Goal: Task Accomplishment & Management: Complete application form

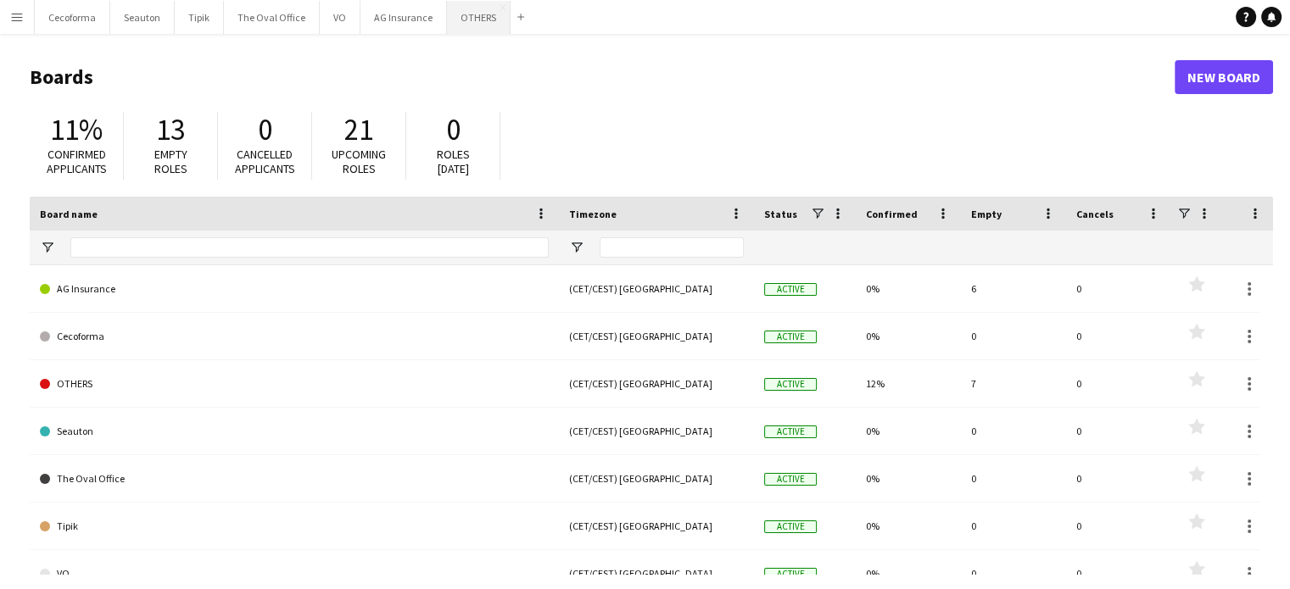
click at [461, 16] on button "OTHERS Close" at bounding box center [479, 17] width 64 height 33
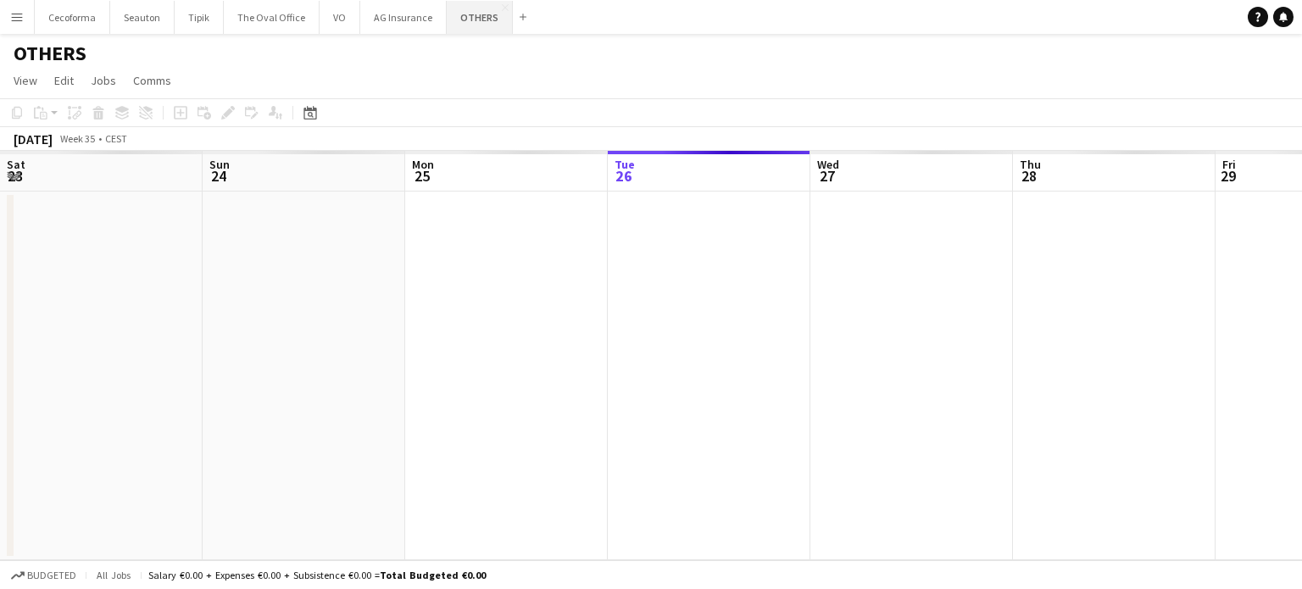
scroll to position [0, 405]
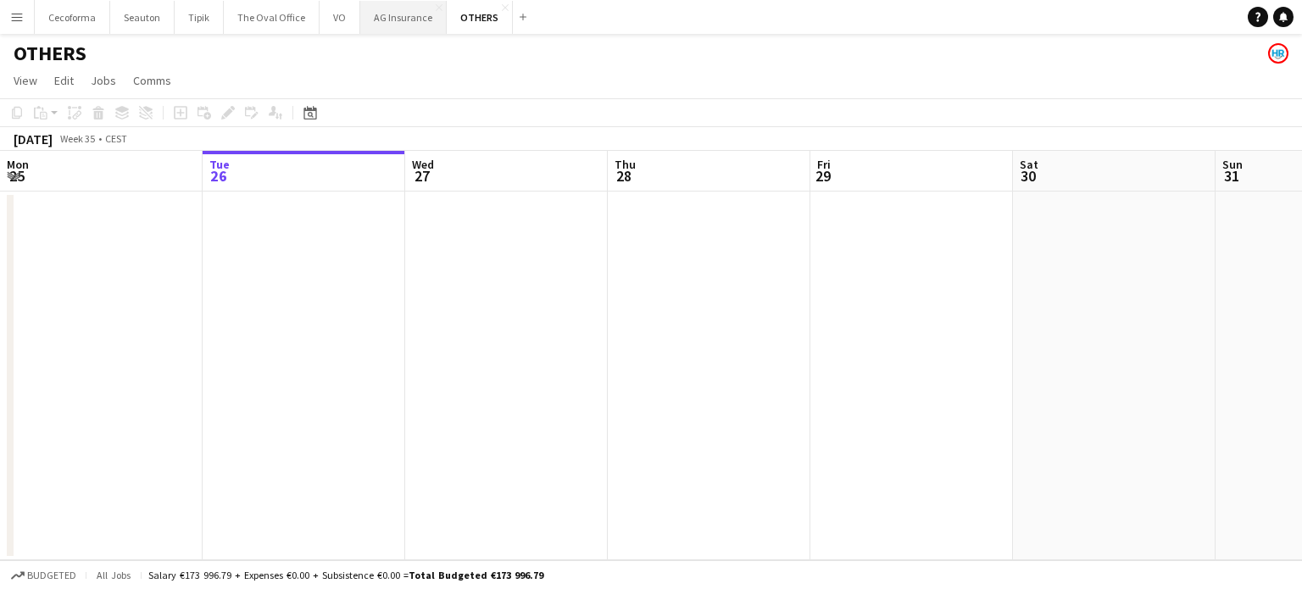
click at [398, 21] on button "AG Insurance Close" at bounding box center [403, 17] width 86 height 33
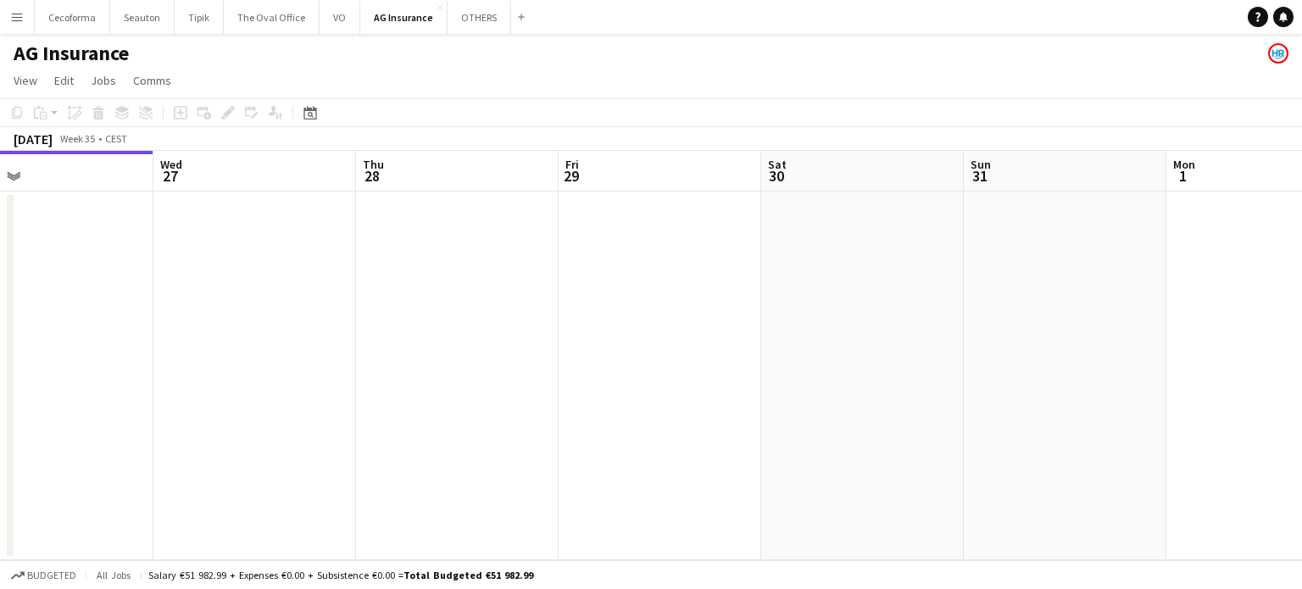
drag, startPoint x: 858, startPoint y: 392, endPoint x: 553, endPoint y: 376, distance: 305.6
click at [549, 379] on app-calendar-viewport "Sat 23 Sun 24 Mon 25 Tue 26 Wed 27 Thu 28 Fri 29 Sat 30 Sun 31 Mon 1 Tue 2 0/3 …" at bounding box center [651, 355] width 1302 height 409
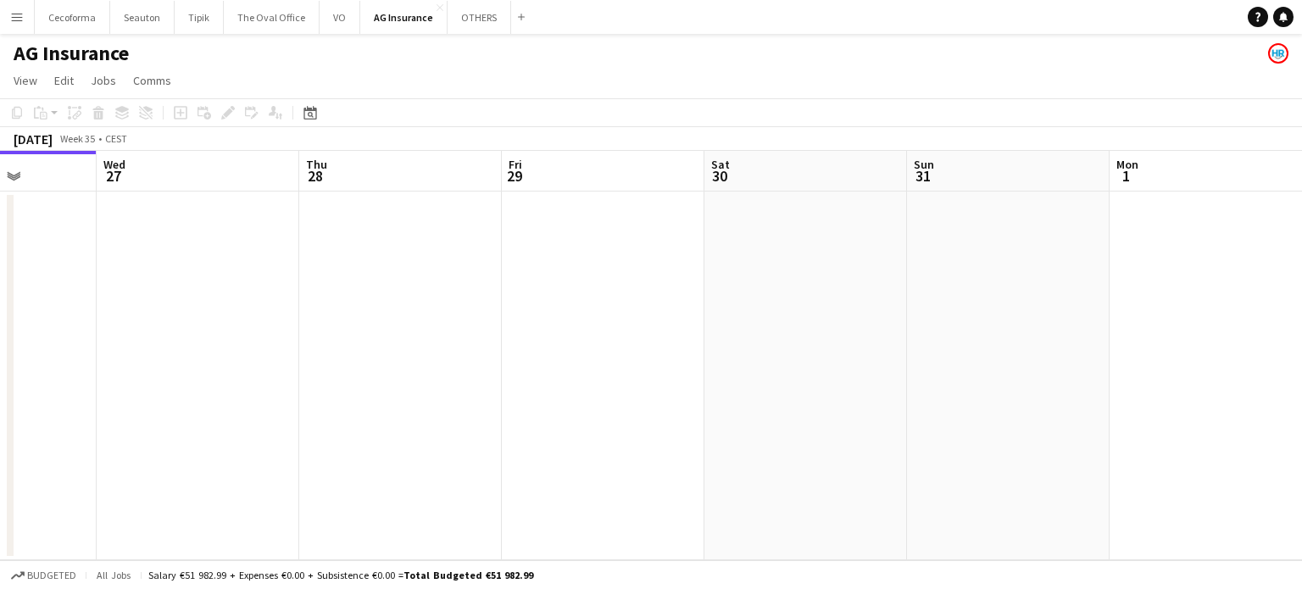
click at [285, 367] on app-calendar-viewport "Sat 23 Sun 24 Mon 25 Tue 26 Wed 27 Thu 28 Fri 29 Sat 30 Sun 31 Mon 1 Tue 2 0/3 …" at bounding box center [651, 355] width 1302 height 409
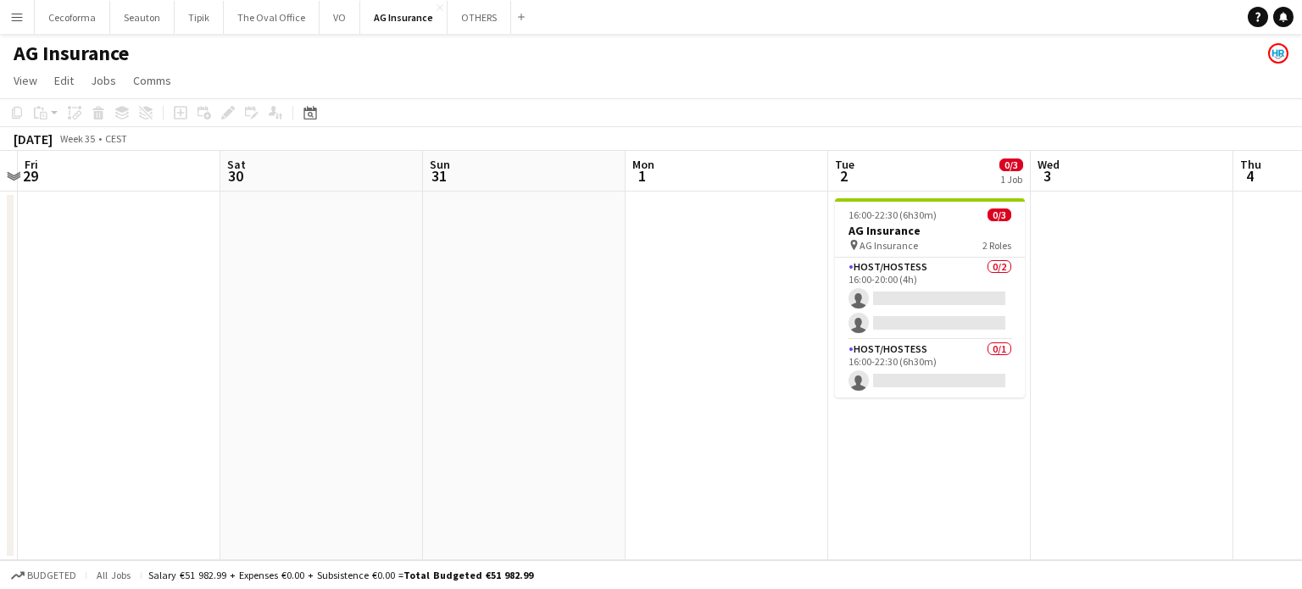
click at [137, 352] on app-calendar-viewport "Mon 25 Tue 26 Wed 27 Thu 28 Fri 29 Sat 30 Sun 31 Mon 1 Tue 2 0/3 1 Job Wed 3 Th…" at bounding box center [651, 355] width 1302 height 409
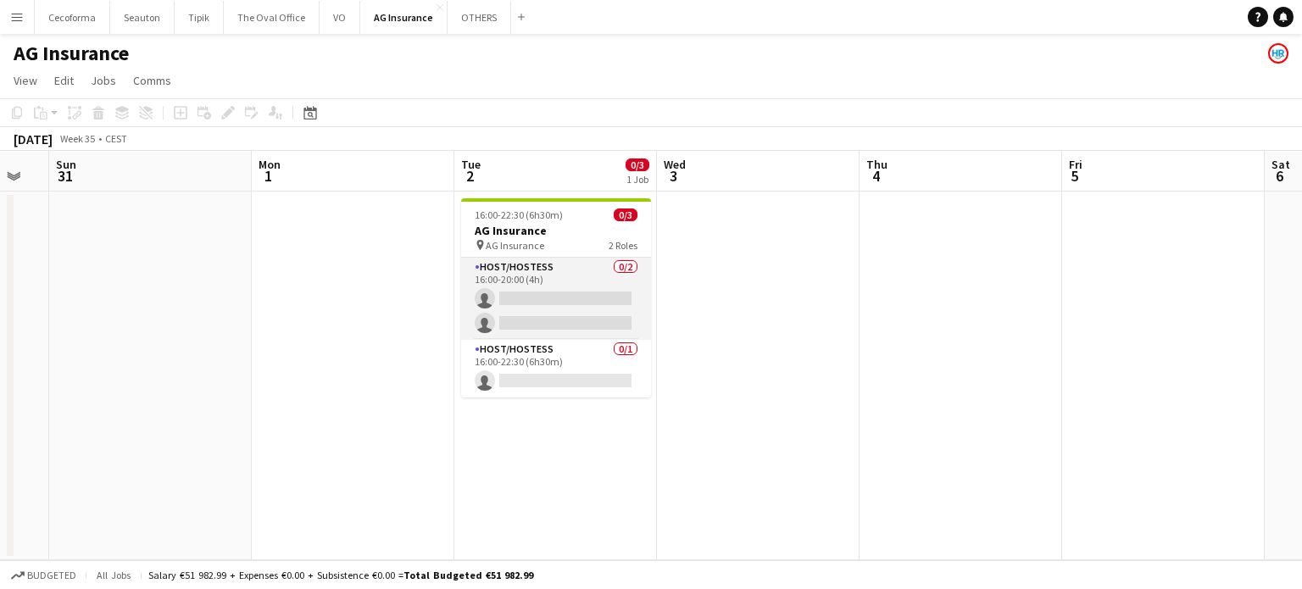
click at [567, 305] on app-card-role "Host/Hostess 0/2 16:00-20:00 (4h) single-neutral-actions single-neutral-actions" at bounding box center [556, 299] width 190 height 82
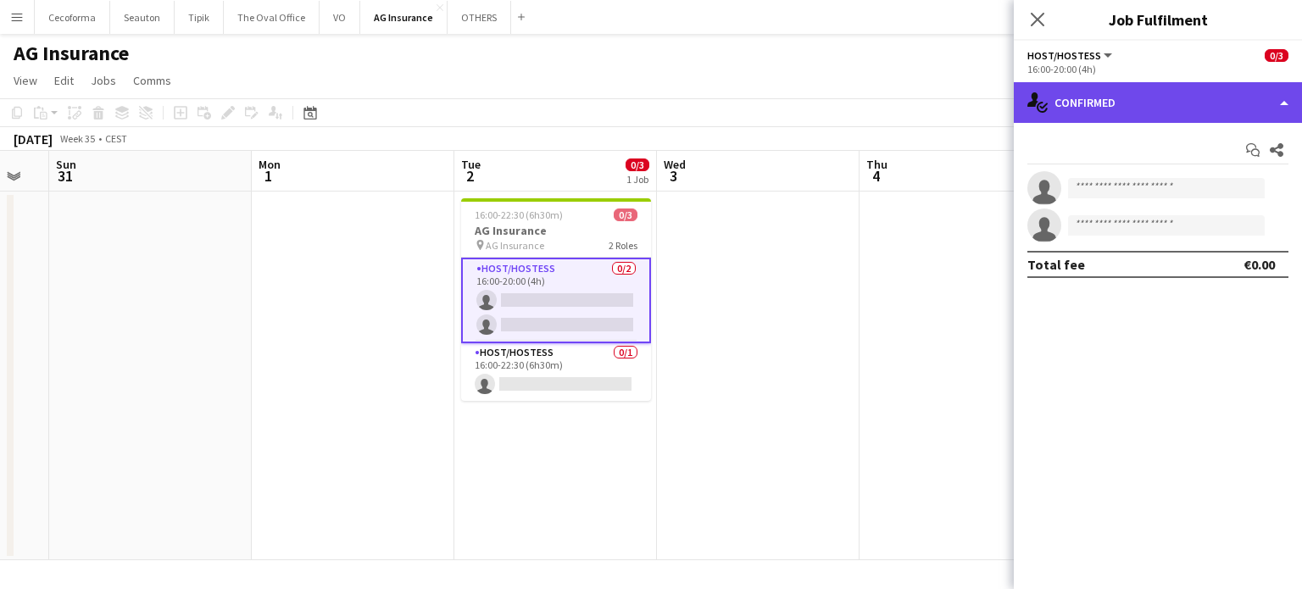
click at [1285, 98] on div "single-neutral-actions-check-2 Confirmed" at bounding box center [1158, 102] width 288 height 41
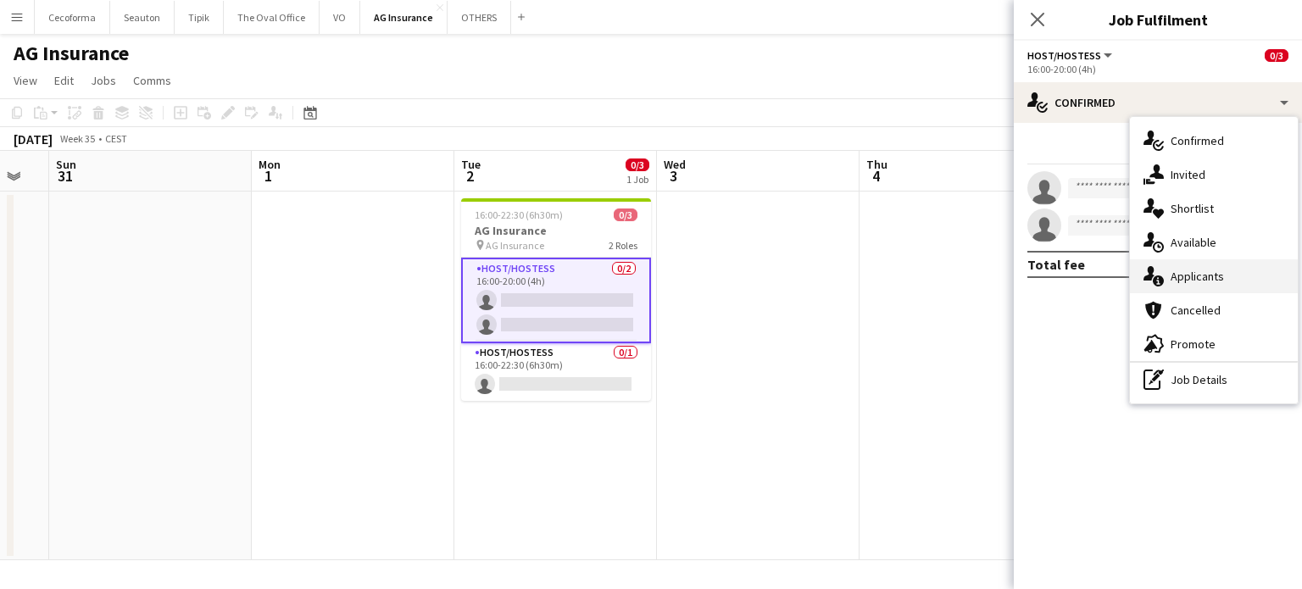
click at [1207, 277] on div "single-neutral-actions-information Applicants" at bounding box center [1214, 276] width 168 height 34
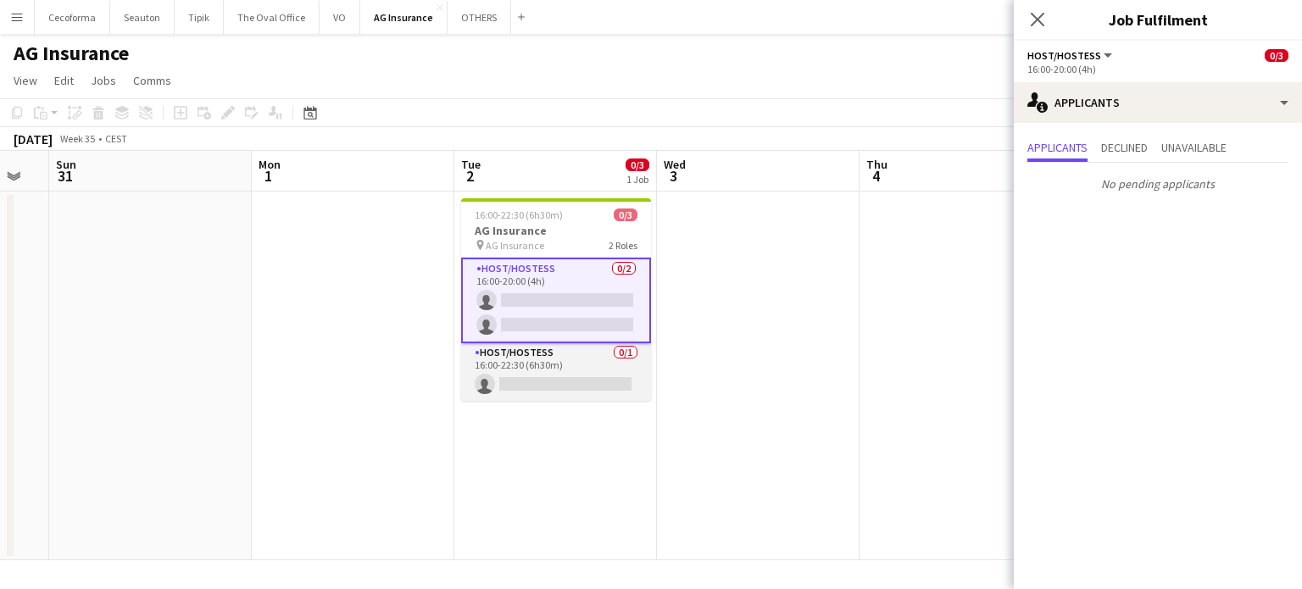
click at [521, 378] on app-card-role "Host/Hostess 0/1 16:00-22:30 (6h30m) single-neutral-actions" at bounding box center [556, 372] width 190 height 58
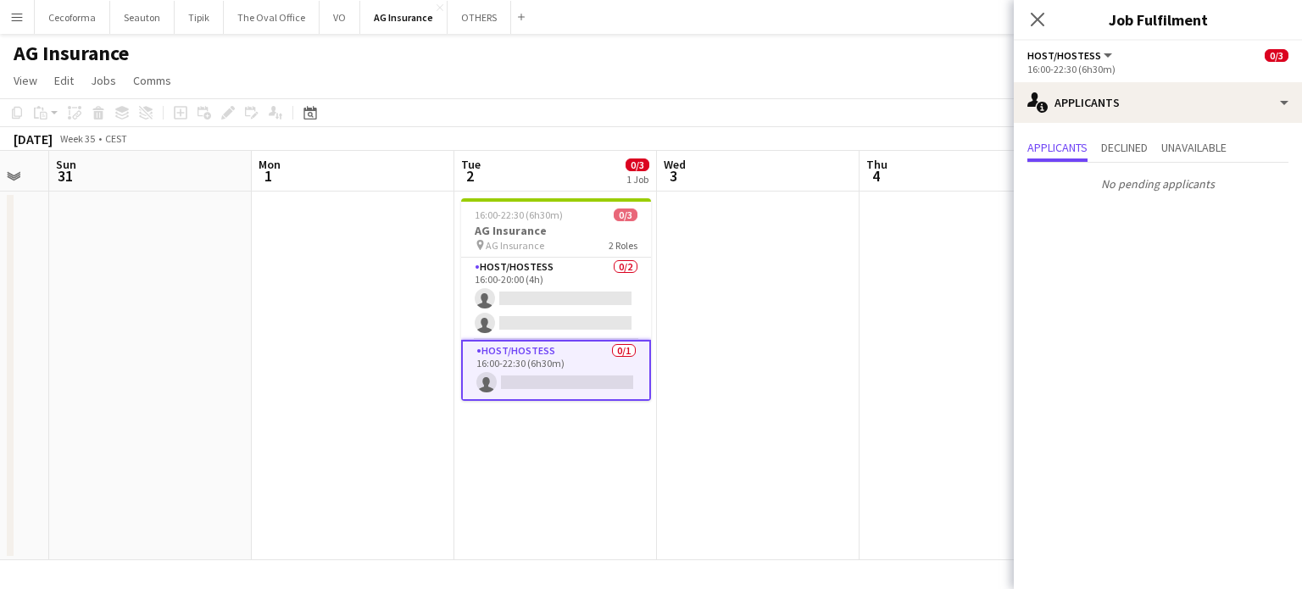
click at [793, 345] on app-date-cell at bounding box center [758, 376] width 203 height 369
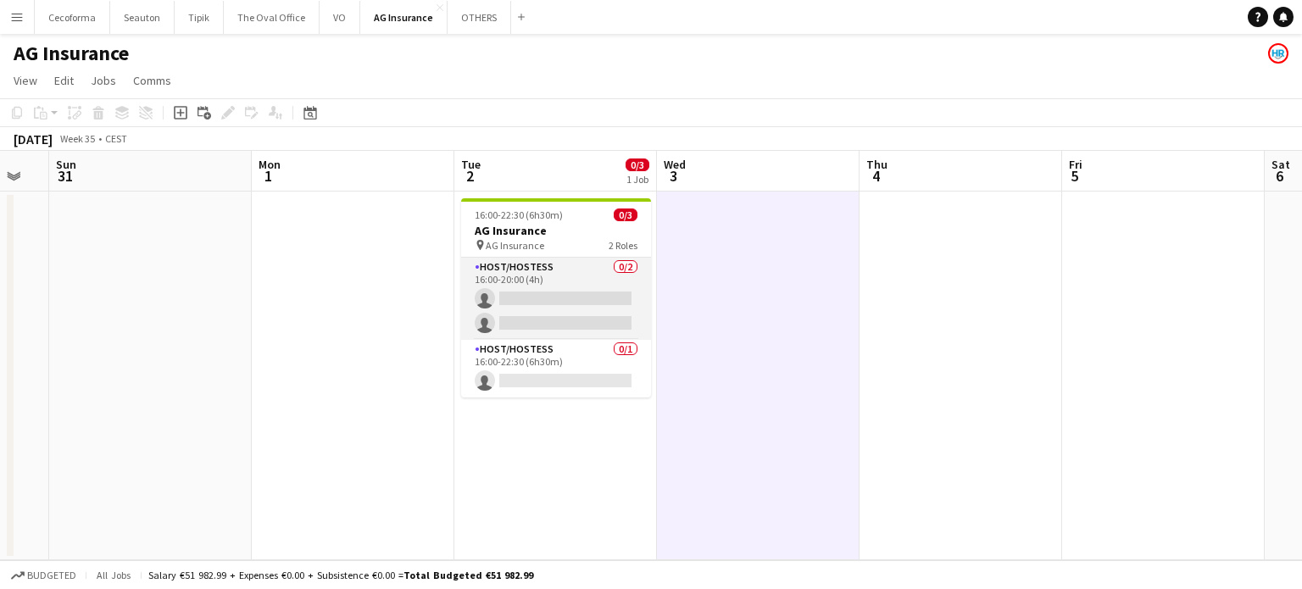
click at [546, 302] on app-card-role "Host/Hostess 0/2 16:00-20:00 (4h) single-neutral-actions single-neutral-actions" at bounding box center [556, 299] width 190 height 82
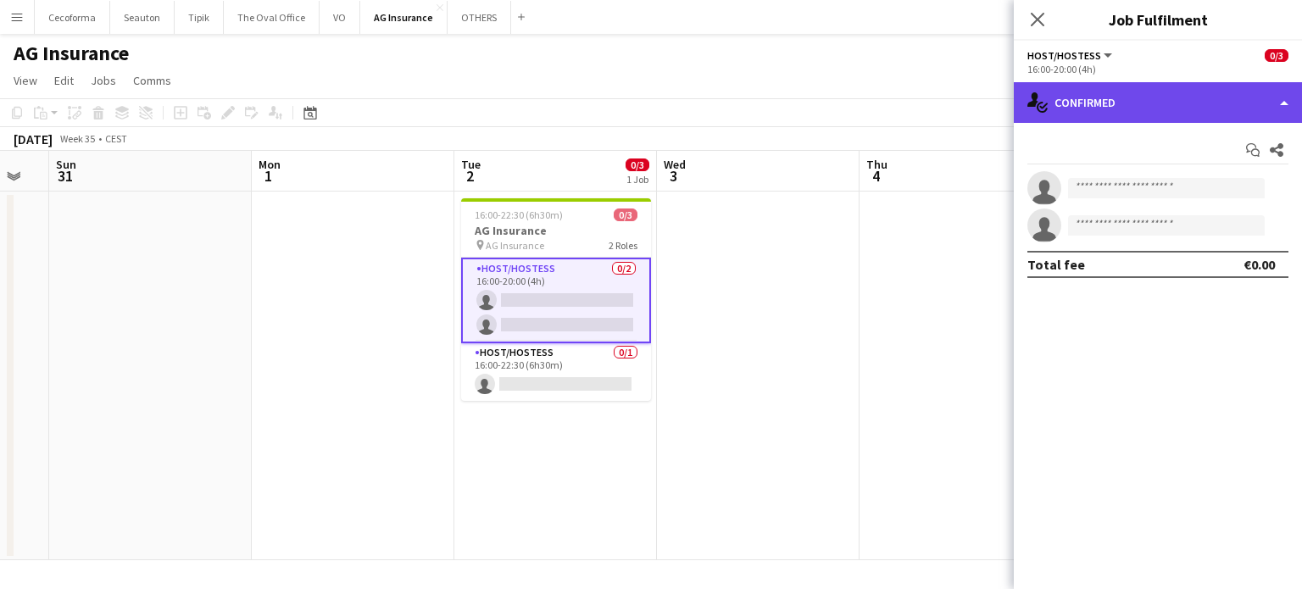
click at [1288, 102] on div "single-neutral-actions-check-2 Confirmed" at bounding box center [1158, 102] width 288 height 41
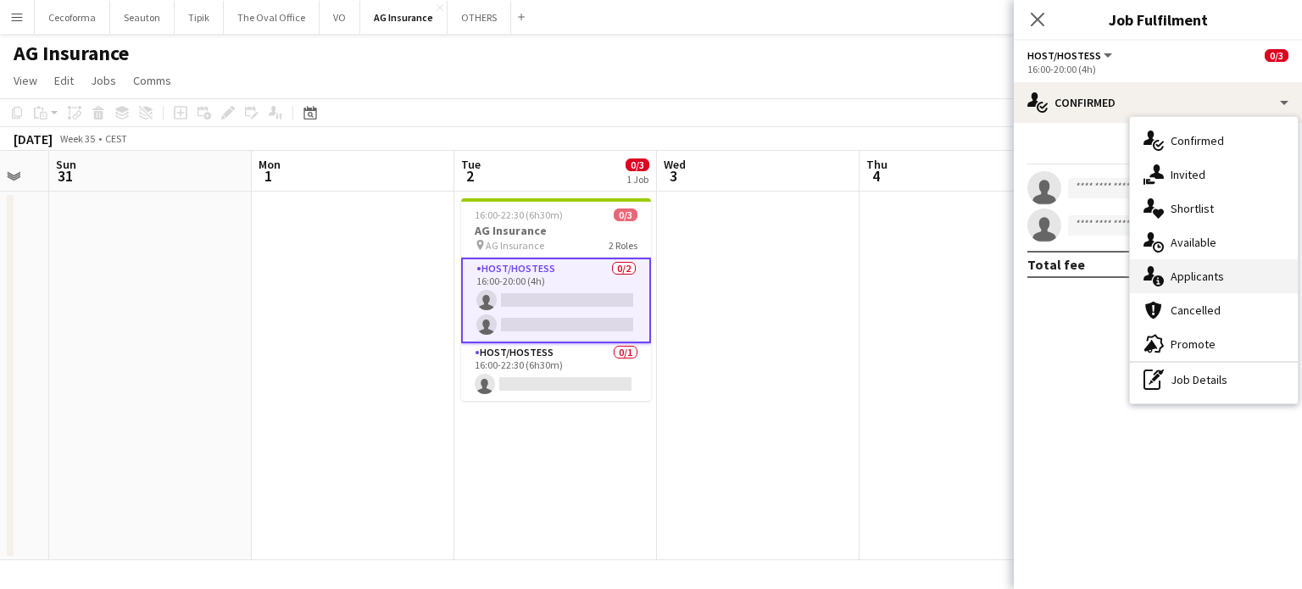
click at [1200, 278] on div "single-neutral-actions-information Applicants" at bounding box center [1214, 276] width 168 height 34
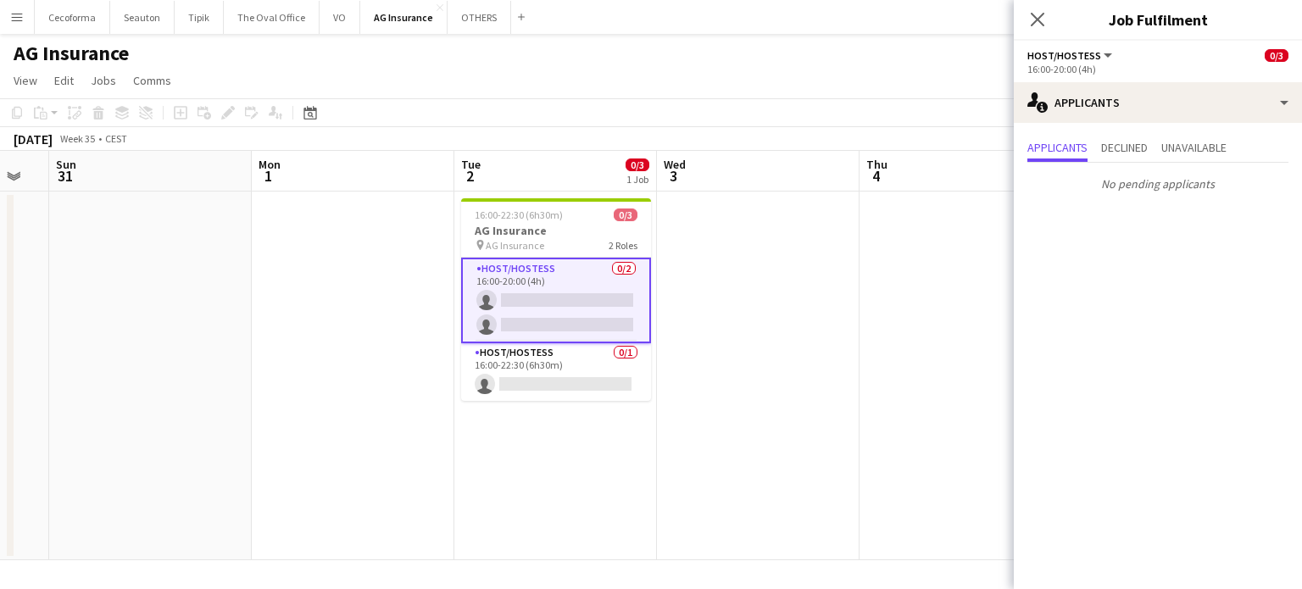
click at [723, 423] on app-date-cell at bounding box center [758, 376] width 203 height 369
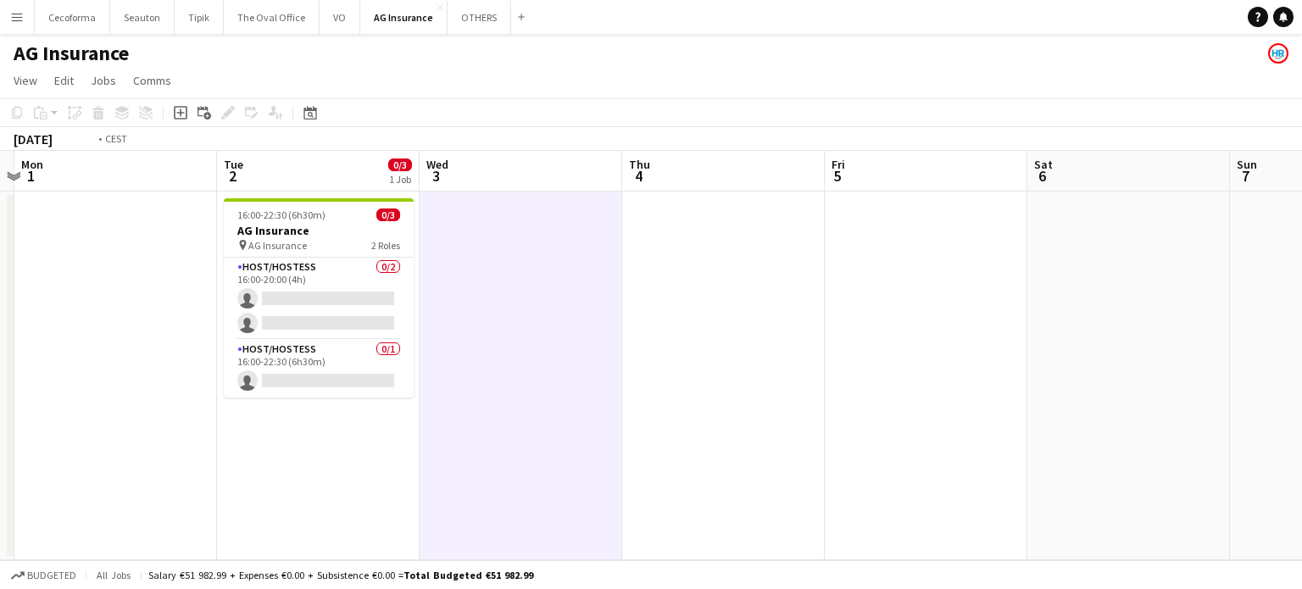
drag, startPoint x: 749, startPoint y: 383, endPoint x: 692, endPoint y: 383, distance: 56.8
click at [692, 383] on app-calendar-viewport "Thu 28 Fri 29 Sat 30 Sun 31 Mon 1 Tue 2 0/3 1 Job Wed 3 Thu 4 Fri 5 Sat 6 Sun 7…" at bounding box center [651, 355] width 1302 height 409
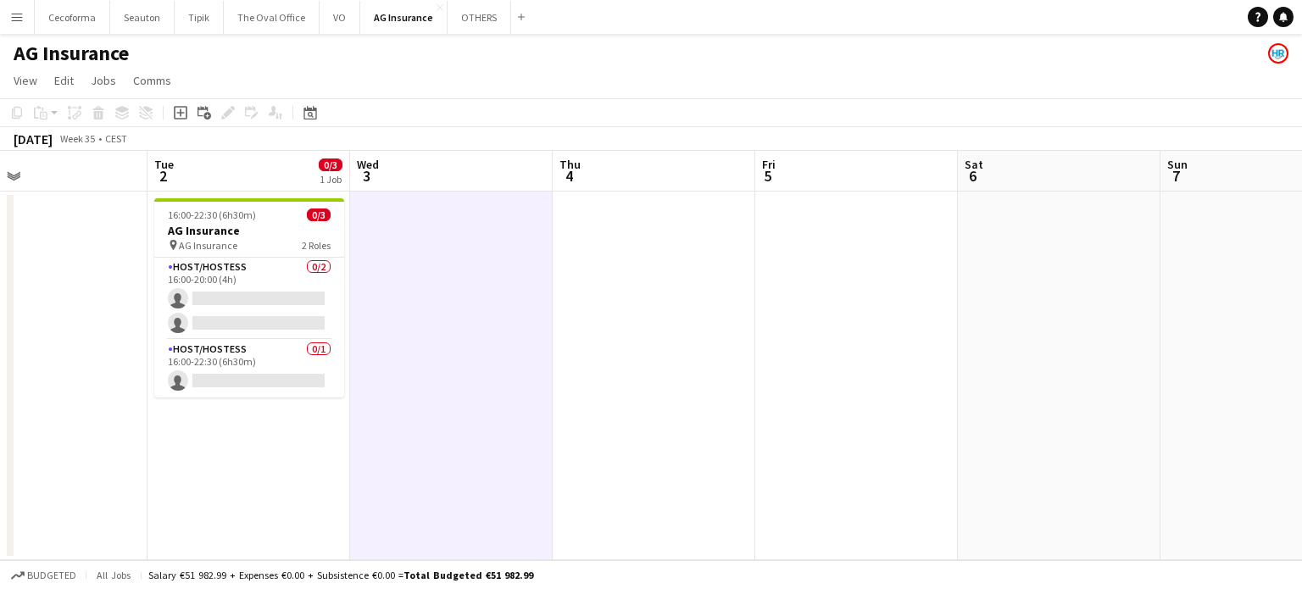
drag, startPoint x: 1015, startPoint y: 378, endPoint x: 727, endPoint y: 380, distance: 288.3
click at [716, 382] on app-calendar-viewport "Sat 30 Sun 31 Mon 1 Tue 2 0/3 1 Job Wed 3 Thu 4 Fri 5 Sat 6 Sun 7 Mon 8 Tue 9 W…" at bounding box center [651, 355] width 1302 height 409
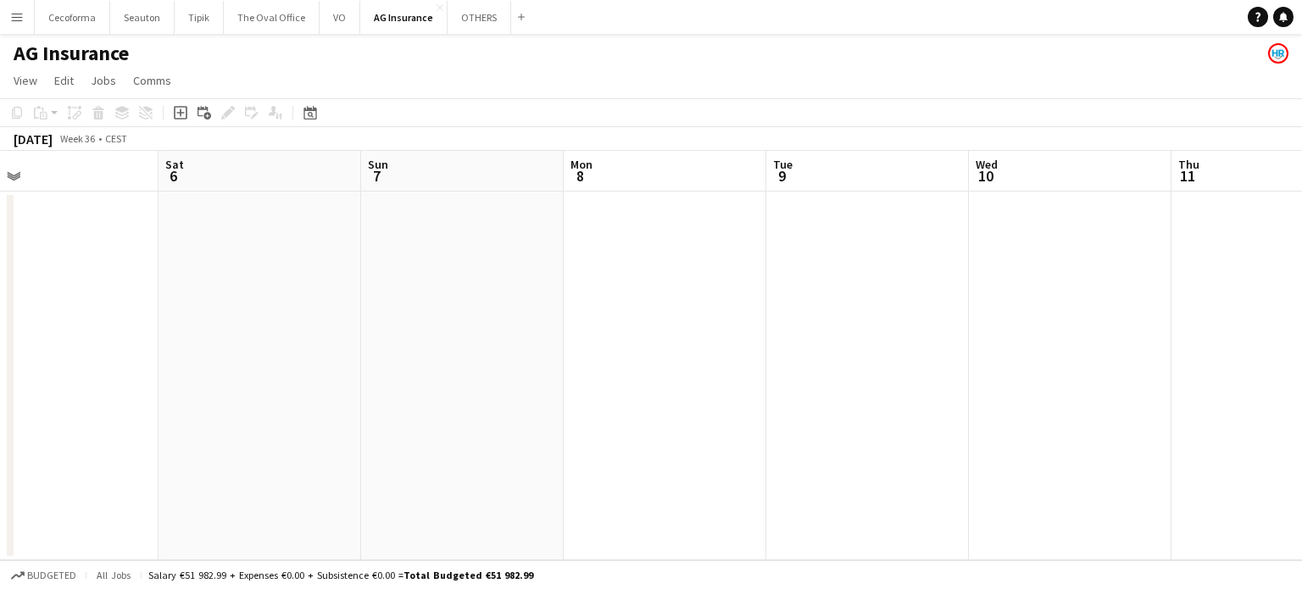
click at [684, 395] on app-calendar-viewport "Wed 3 Thu 4 Fri 5 Sat 6 Sun 7 Mon 8 Tue 9 Wed 10 Thu 11 Fri 12 Sat 13 Sun 14" at bounding box center [651, 355] width 1302 height 409
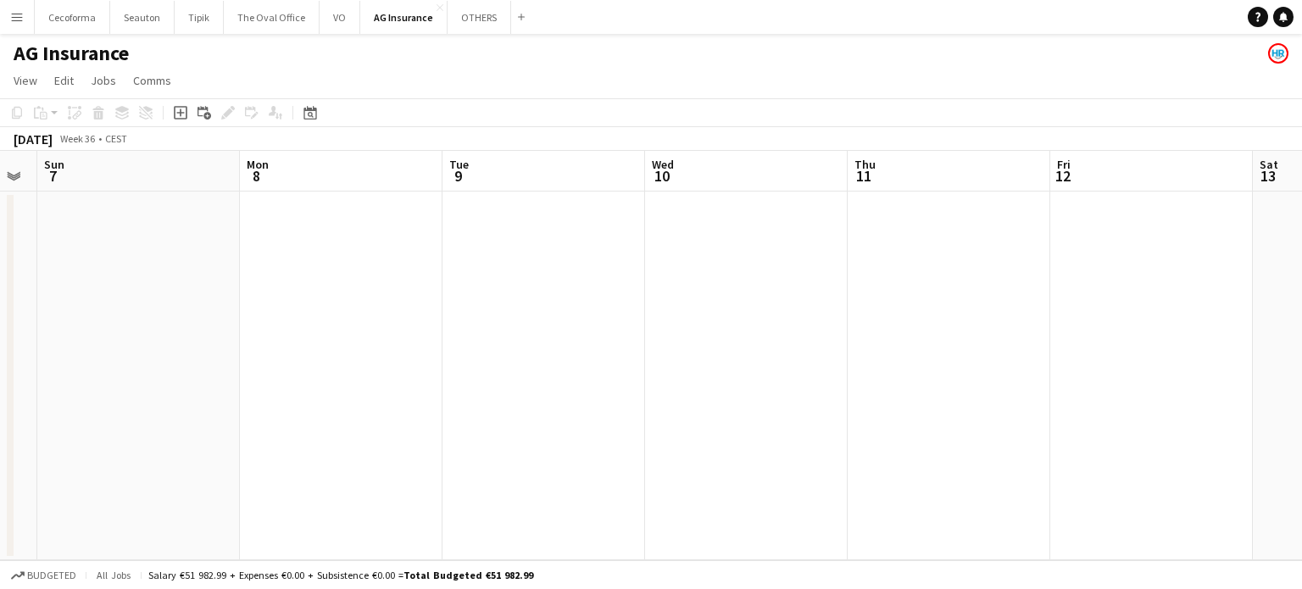
drag, startPoint x: 1009, startPoint y: 393, endPoint x: 798, endPoint y: 372, distance: 212.1
click at [668, 389] on app-calendar-viewport "Wed 3 Thu 4 Fri 5 Sat 6 Sun 7 Mon 8 Tue 9 Wed 10 Thu 11 Fri 12 Sat 13 Sun 14" at bounding box center [651, 355] width 1302 height 409
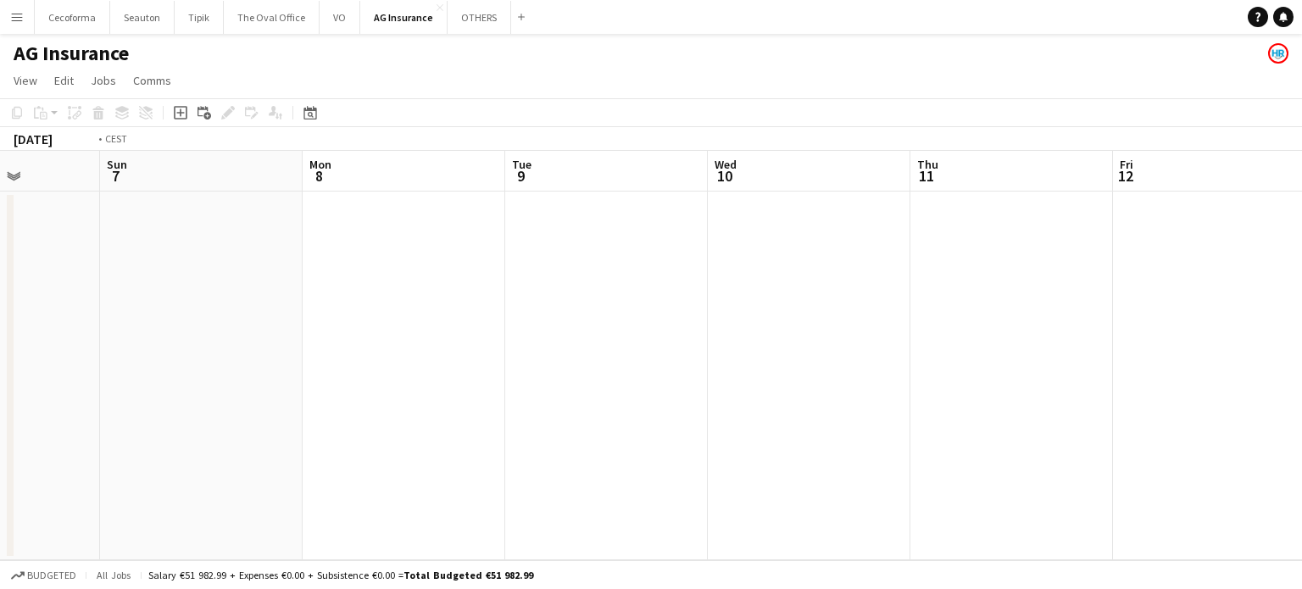
drag, startPoint x: 922, startPoint y: 379, endPoint x: 587, endPoint y: 383, distance: 335.8
click at [587, 383] on app-calendar-viewport "Wed 3 Thu 4 Fri 5 Sat 6 Sun 7 Mon 8 Tue 9 Wed 10 Thu 11 Fri 12 Sat 13 Sun 14" at bounding box center [651, 355] width 1302 height 409
drag, startPoint x: 614, startPoint y: 369, endPoint x: 839, endPoint y: 345, distance: 226.8
click at [581, 363] on app-calendar-viewport "Fri 5 Sat 6 Sun 7 Mon 8 Tue 9 Wed 10 Thu 11 Fri 12 Sat 13 Sun 14 Mon 15 Tue 16" at bounding box center [651, 355] width 1302 height 409
drag, startPoint x: 796, startPoint y: 362, endPoint x: 520, endPoint y: 352, distance: 276.6
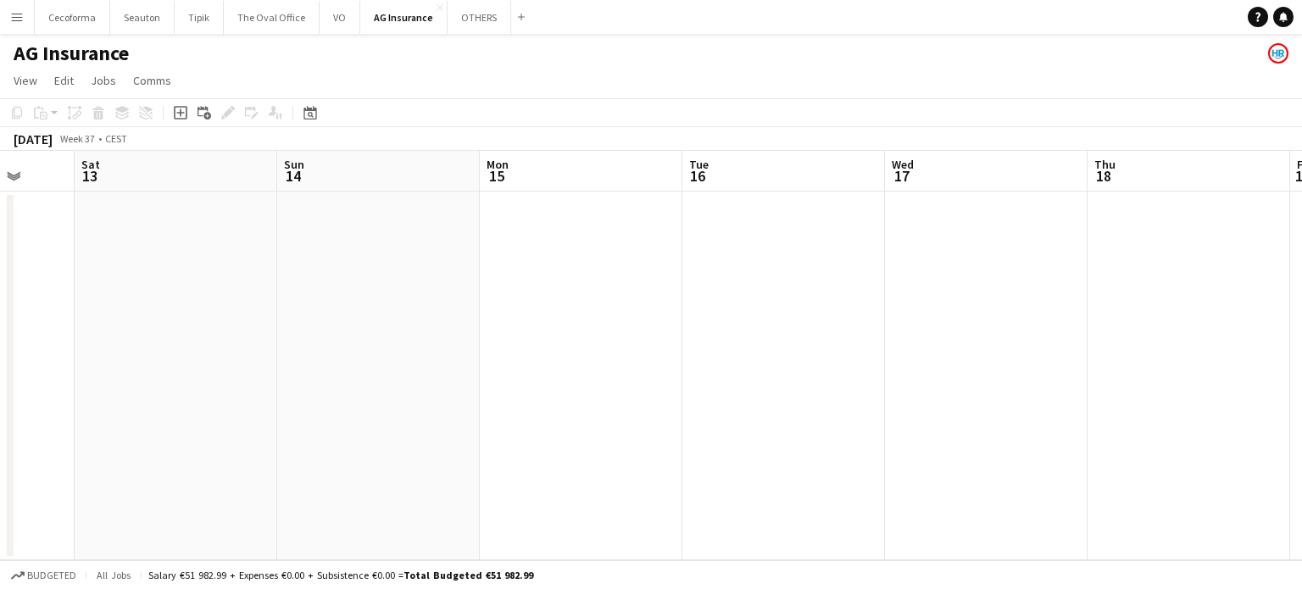
click at [512, 354] on app-calendar-viewport "Wed 10 Thu 11 Fri 12 Sat 13 Sun 14 Mon 15 Tue 16 Wed 17 Thu 18 Fri 19 Sat 20 Su…" at bounding box center [651, 355] width 1302 height 409
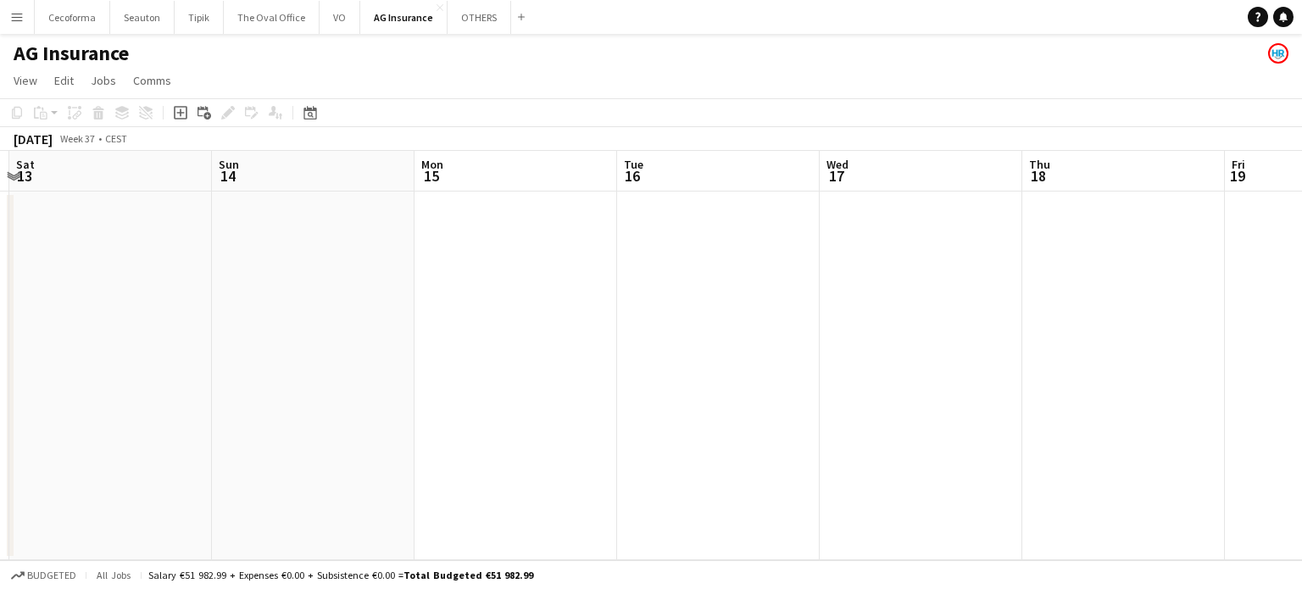
drag, startPoint x: 443, startPoint y: 351, endPoint x: 414, endPoint y: 341, distance: 31.4
click at [395, 346] on app-calendar-viewport "Wed 10 Thu 11 Fri 12 Sat 13 Sun 14 Mon 15 Tue 16 Wed 17 Thu 18 Fri 19 Sat 20 Su…" at bounding box center [651, 355] width 1302 height 409
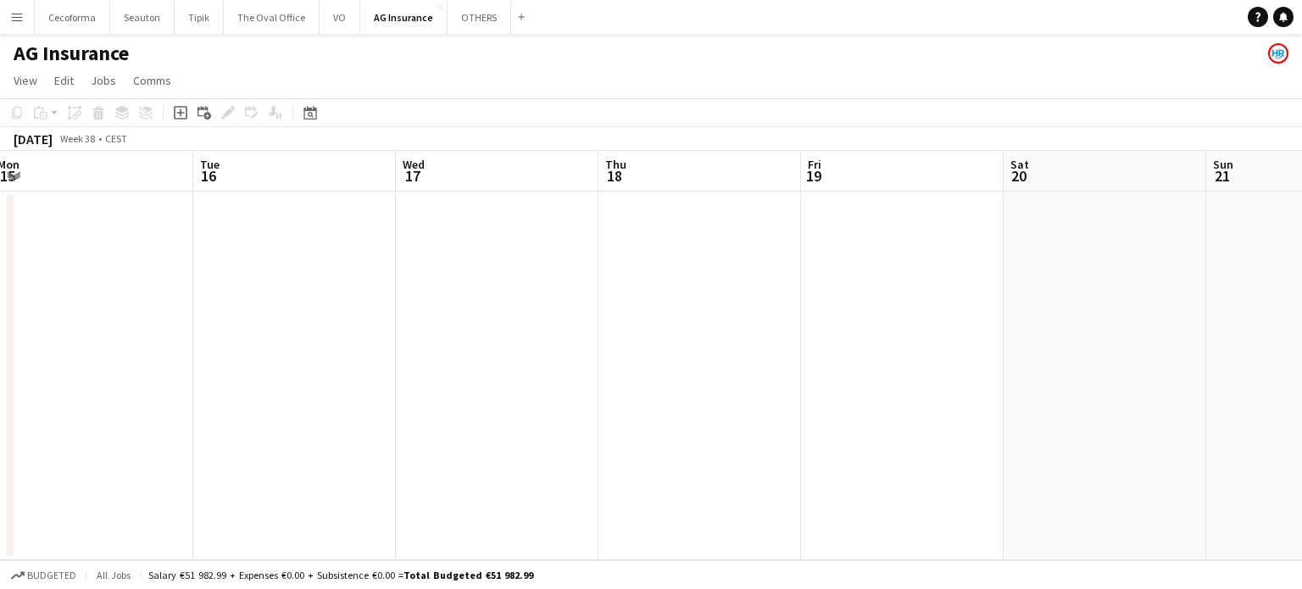
drag, startPoint x: 804, startPoint y: 362, endPoint x: 786, endPoint y: 359, distance: 18.0
click at [787, 360] on app-calendar-viewport "Fri 12 Sat 13 Sun 14 Mon 15 Tue 16 Wed 17 Thu 18 Fri 19 Sat 20 Sun 21 Mon 22 Tu…" at bounding box center [651, 355] width 1302 height 409
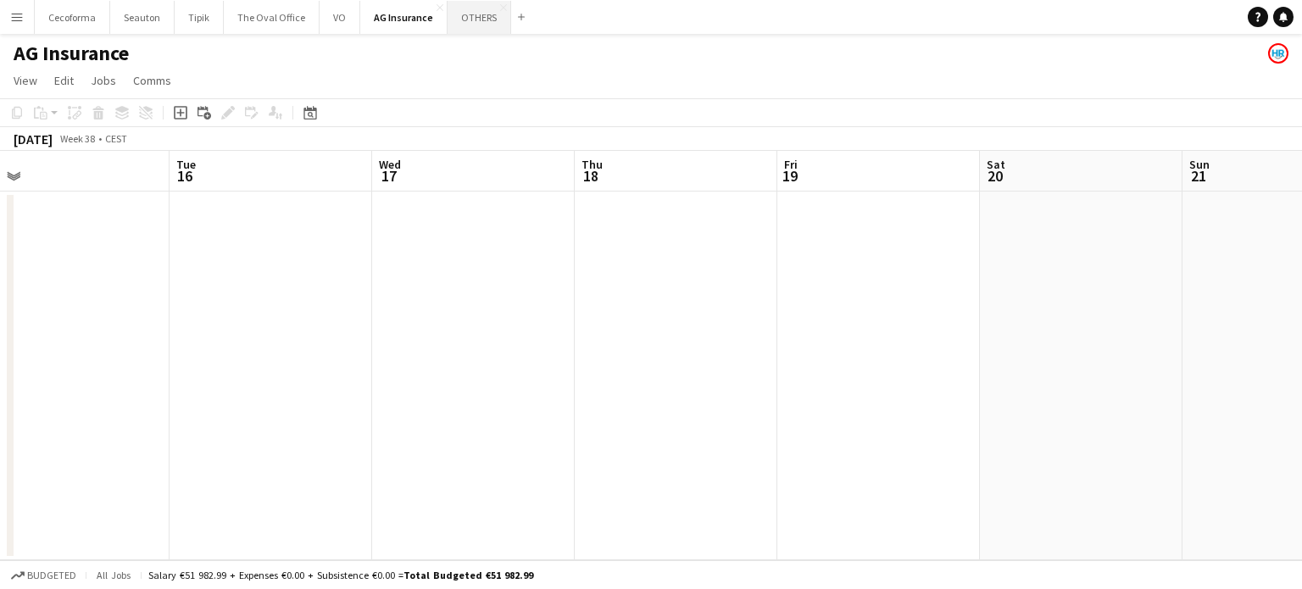
click at [464, 13] on button "OTHERS Close" at bounding box center [480, 17] width 64 height 33
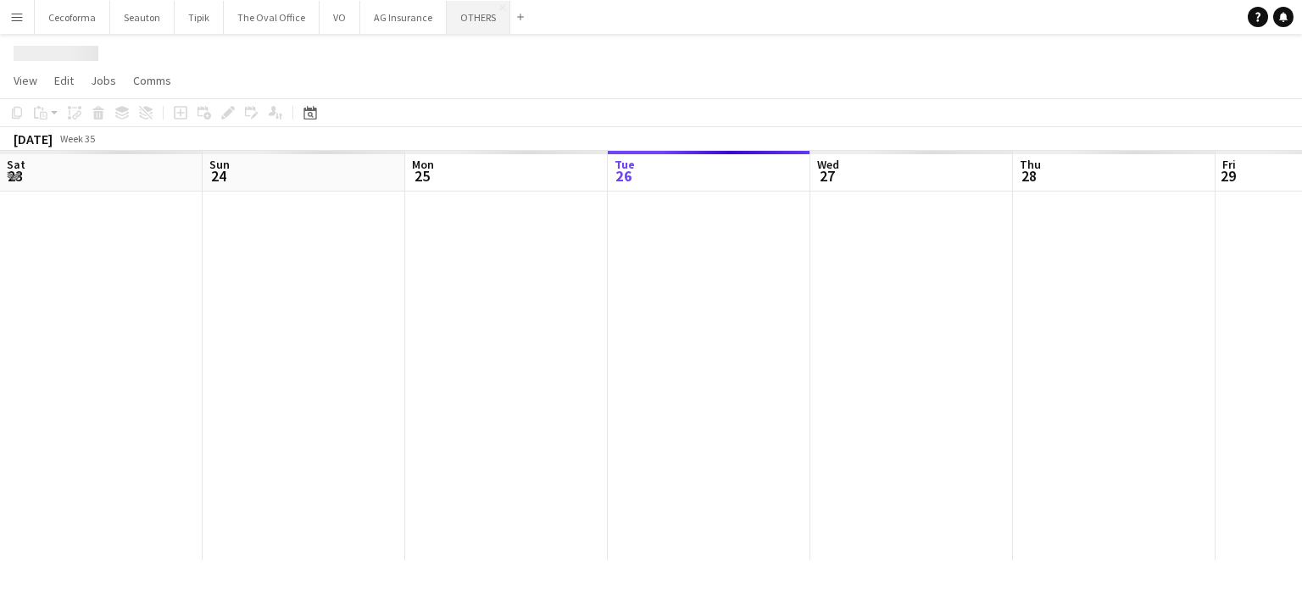
scroll to position [0, 405]
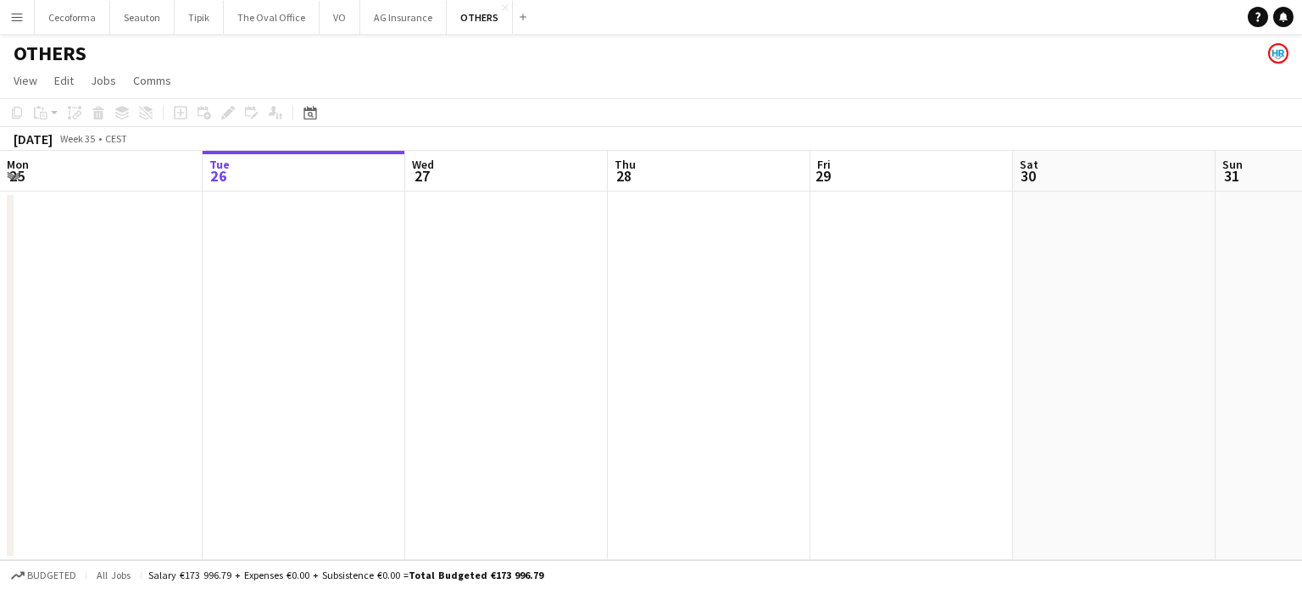
click at [927, 462] on app-date-cell at bounding box center [911, 376] width 203 height 369
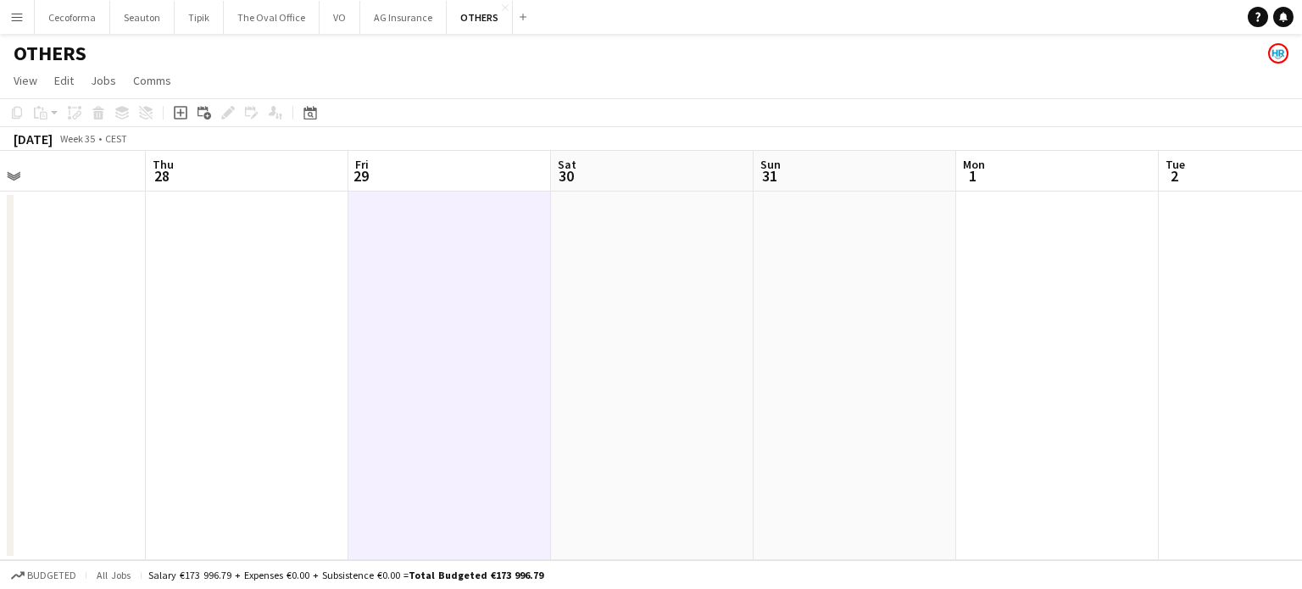
drag, startPoint x: 1044, startPoint y: 369, endPoint x: 551, endPoint y: 378, distance: 492.7
click at [570, 375] on app-calendar-viewport "Sun 24 Mon 25 Tue 26 Wed 27 Thu 28 Fri 29 Sat 30 Sun 31 Mon 1 Tue 2 Wed 3 Thu 4" at bounding box center [651, 355] width 1302 height 409
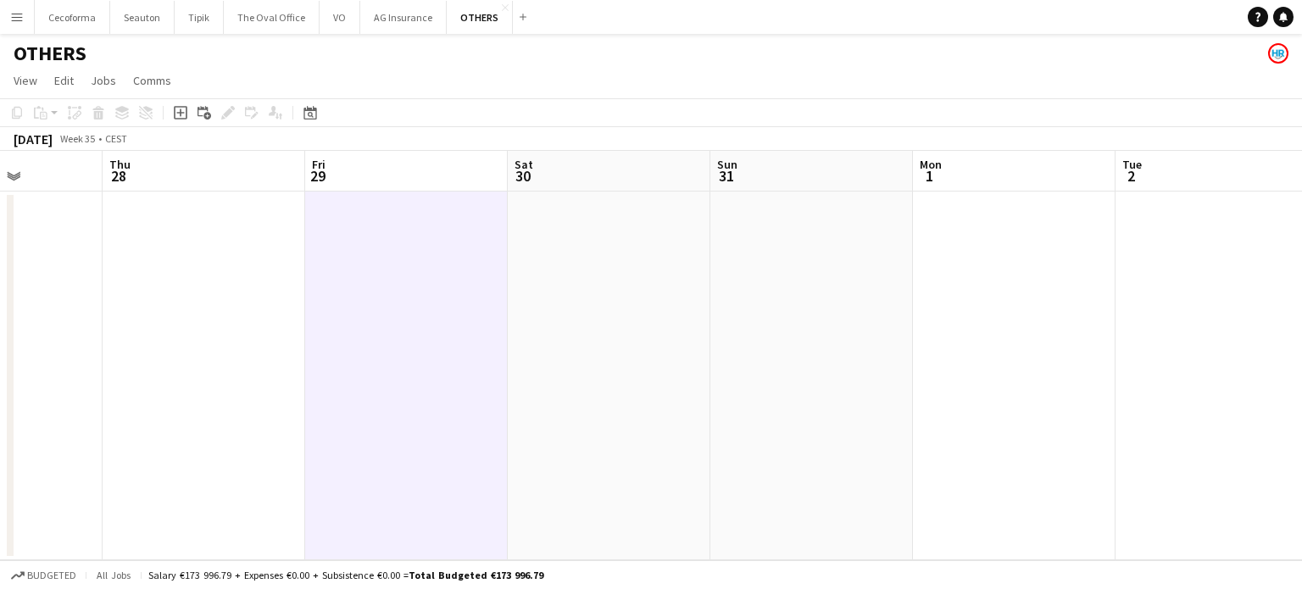
click at [538, 404] on app-calendar-viewport "Sun 24 Mon 25 Tue 26 Wed 27 Thu 28 Fri 29 Sat 30 Sun 31 Mon 1 Tue 2 Wed 3 Thu 4" at bounding box center [651, 355] width 1302 height 409
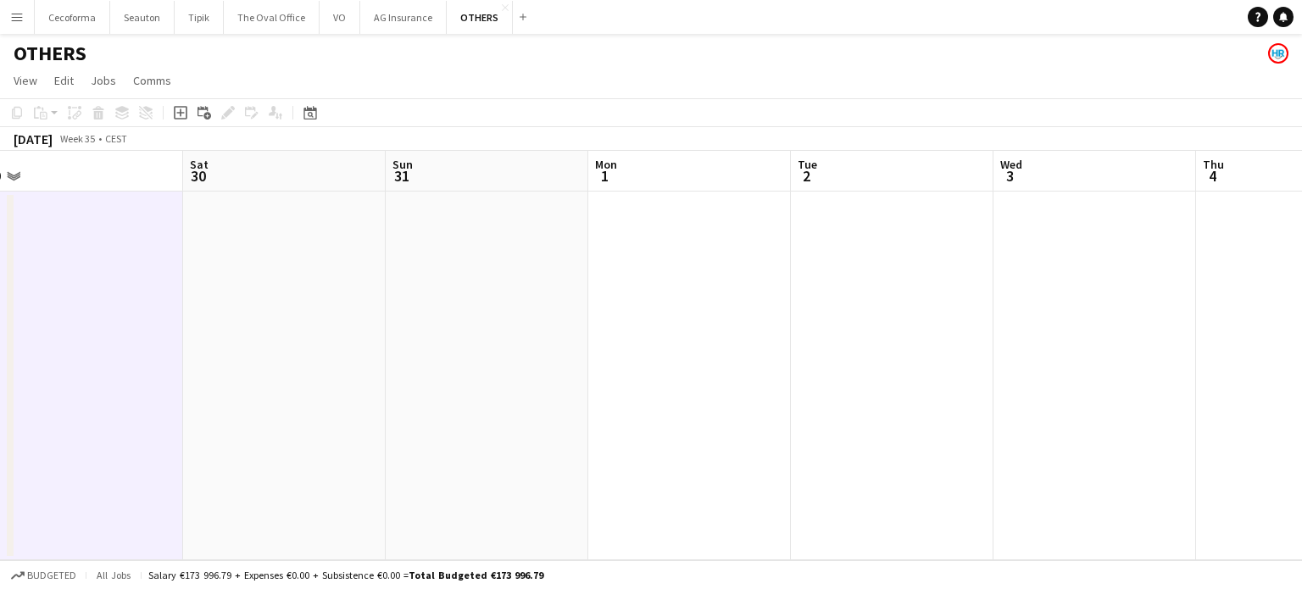
drag, startPoint x: 944, startPoint y: 435, endPoint x: 983, endPoint y: 447, distance: 40.8
click at [515, 423] on app-calendar-viewport "Tue 26 Wed 27 Thu 28 Fri 29 Sat 30 Sun 31 Mon 1 Tue 2 Wed 3 Thu 4 Fri 5 Sat 6" at bounding box center [651, 355] width 1302 height 409
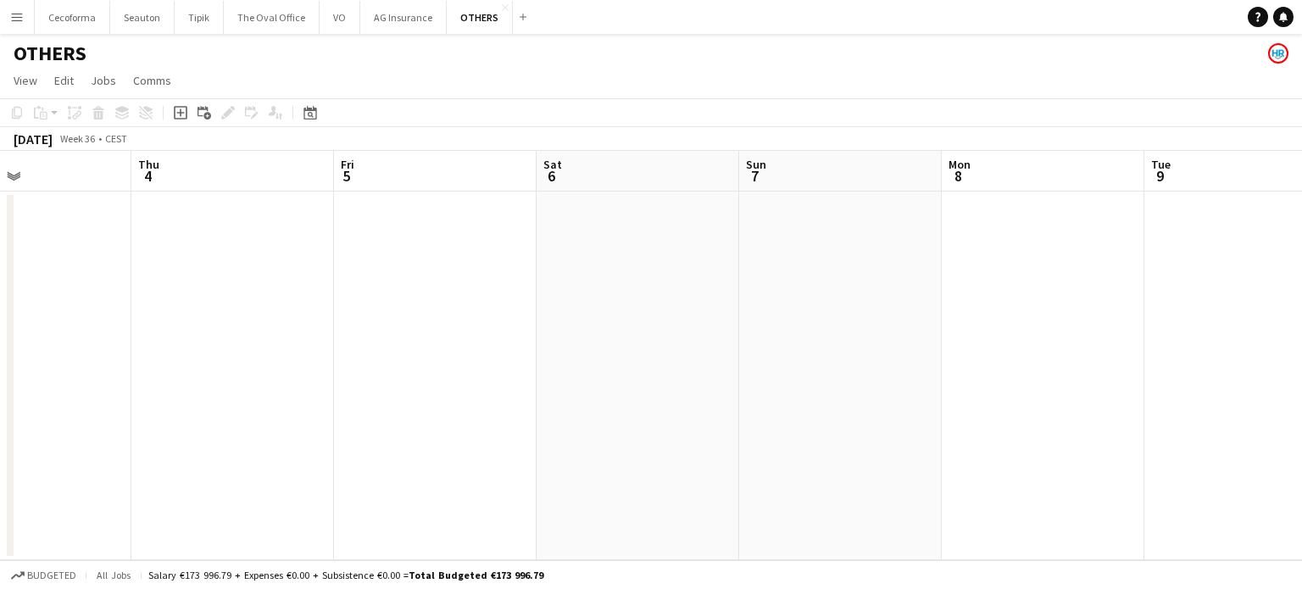
drag, startPoint x: 955, startPoint y: 449, endPoint x: 391, endPoint y: 398, distance: 566.9
click at [311, 399] on app-calendar-viewport "Sat 30 Sun 31 Mon 1 Tue 2 Wed 3 Thu 4 Fri 5 Sat 6 Sun 7 Mon 8 Tue 9 Wed 10" at bounding box center [651, 355] width 1302 height 409
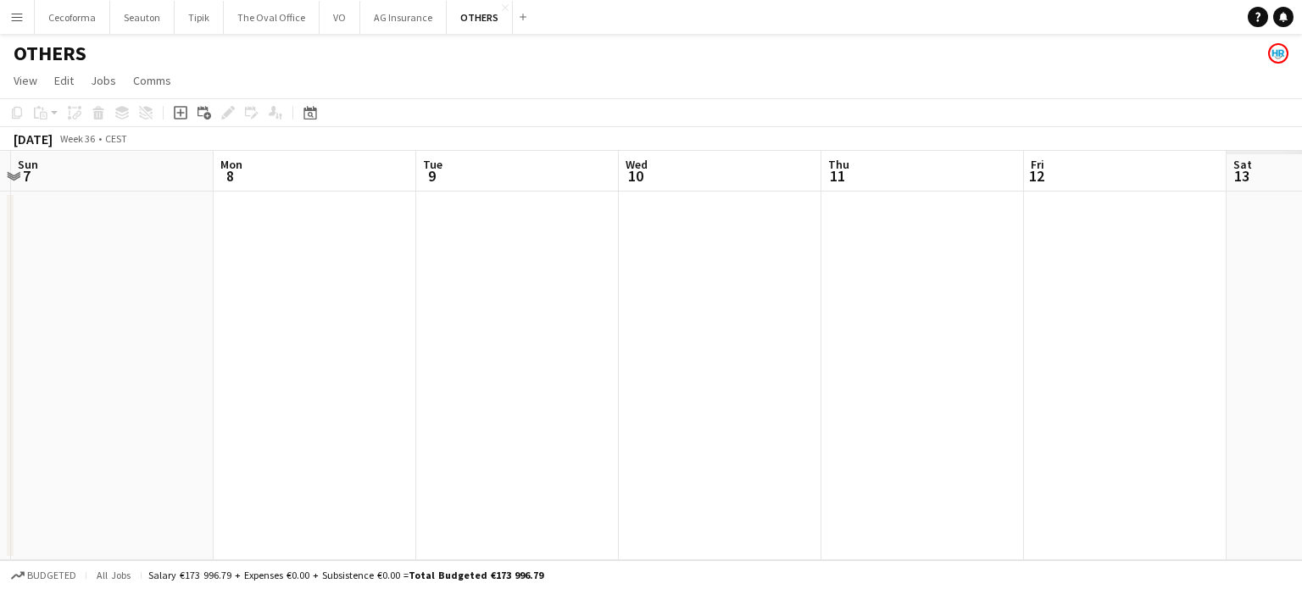
scroll to position [0, 582]
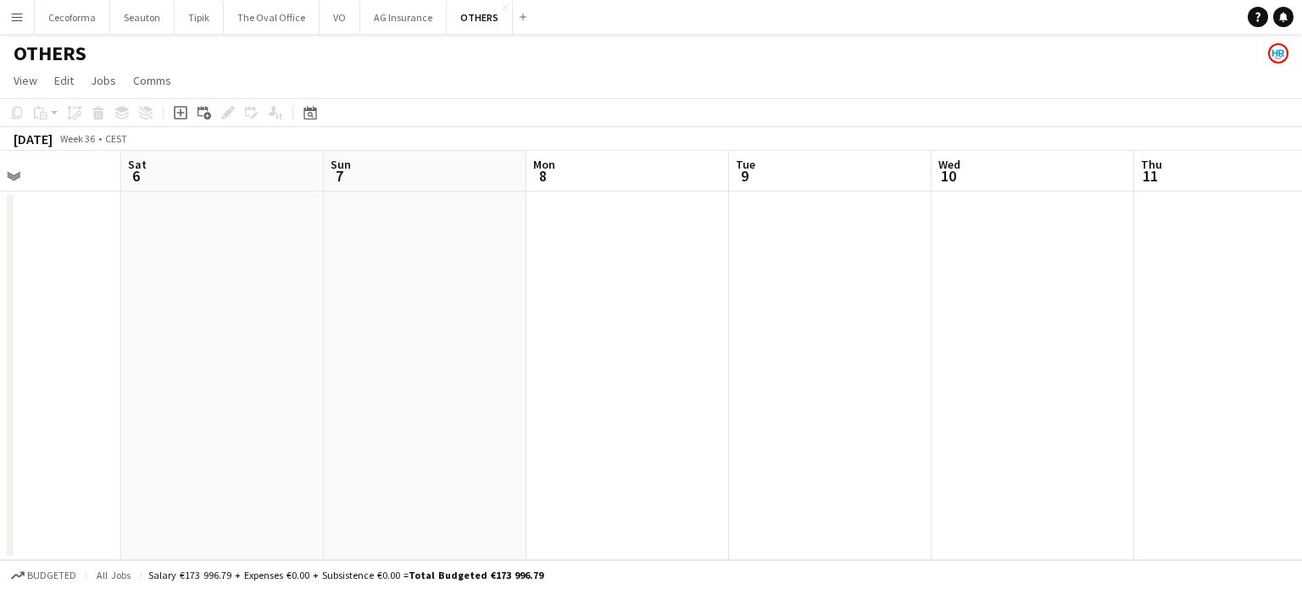
drag, startPoint x: 538, startPoint y: 434, endPoint x: 448, endPoint y: 426, distance: 89.3
click at [241, 418] on app-calendar-viewport "Wed 3 Thu 4 Fri 5 Sat 6 Sun 7 Mon 8 Tue 9 Wed 10 Thu 11 Fri 12 Sat 13 Sun 14" at bounding box center [651, 355] width 1302 height 409
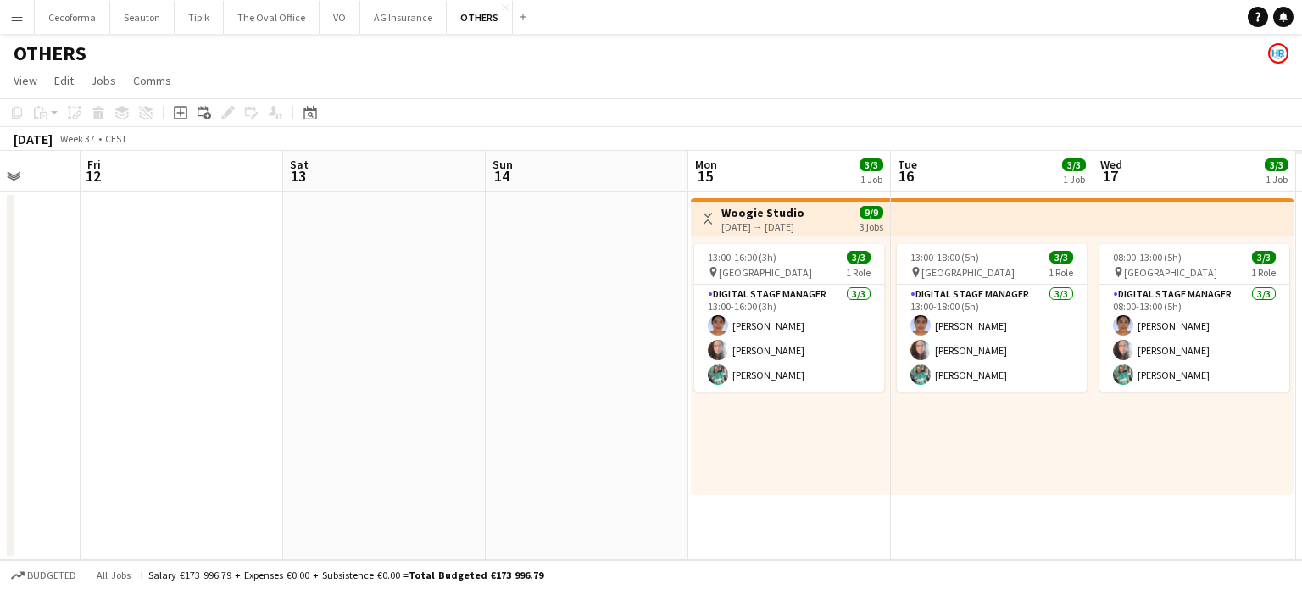
drag, startPoint x: 855, startPoint y: 331, endPoint x: 282, endPoint y: 319, distance: 572.4
click at [257, 322] on app-calendar-viewport "Mon 8 Tue 9 Wed 10 Thu 11 Fri 12 Sat 13 Sun 14 Mon 15 3/3 1 Job Tue 16 3/3 1 Jo…" at bounding box center [651, 355] width 1302 height 409
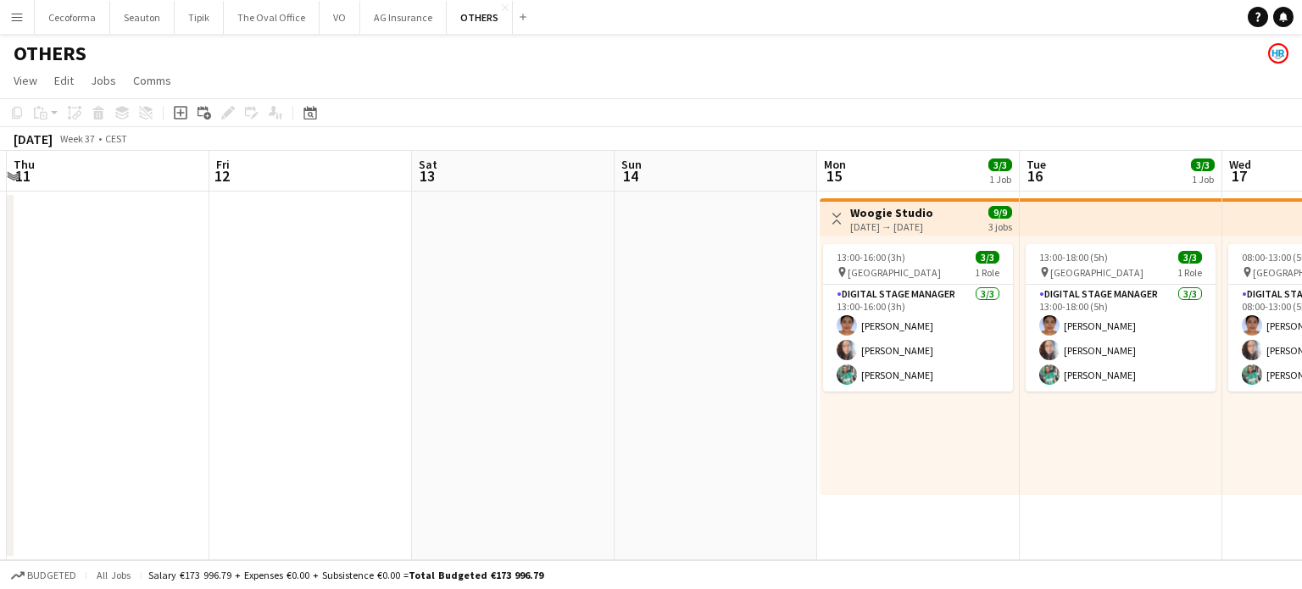
drag, startPoint x: 644, startPoint y: 331, endPoint x: 95, endPoint y: 315, distance: 549.6
click at [108, 315] on app-calendar-viewport "Mon 8 Tue 9 Wed 10 Thu 11 Fri 12 Sat 13 Sun 14 Mon 15 3/3 1 Job Tue 16 3/3 1 Jo…" at bounding box center [651, 355] width 1302 height 409
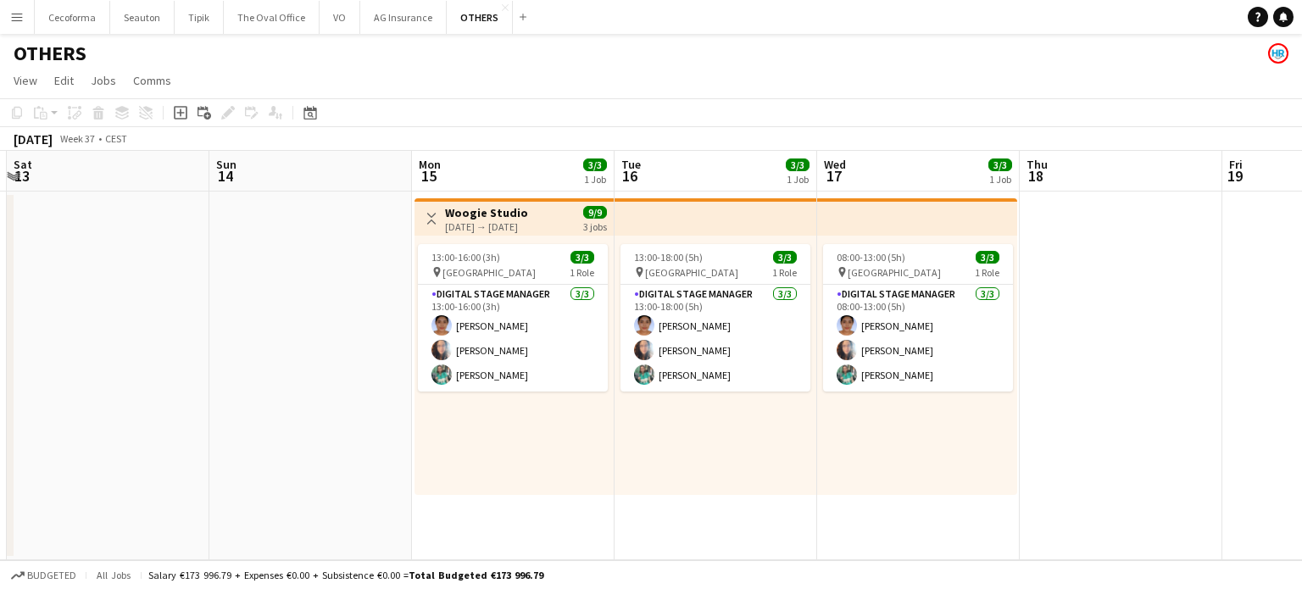
scroll to position [0, 704]
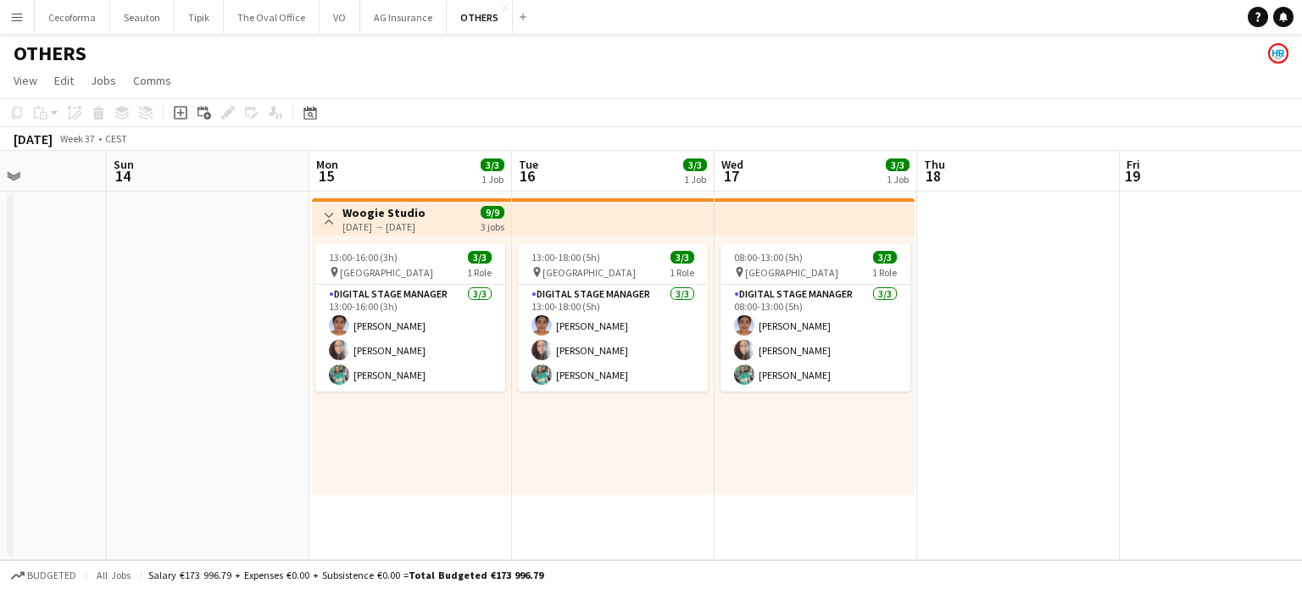
click at [966, 263] on app-date-cell at bounding box center [1018, 376] width 203 height 369
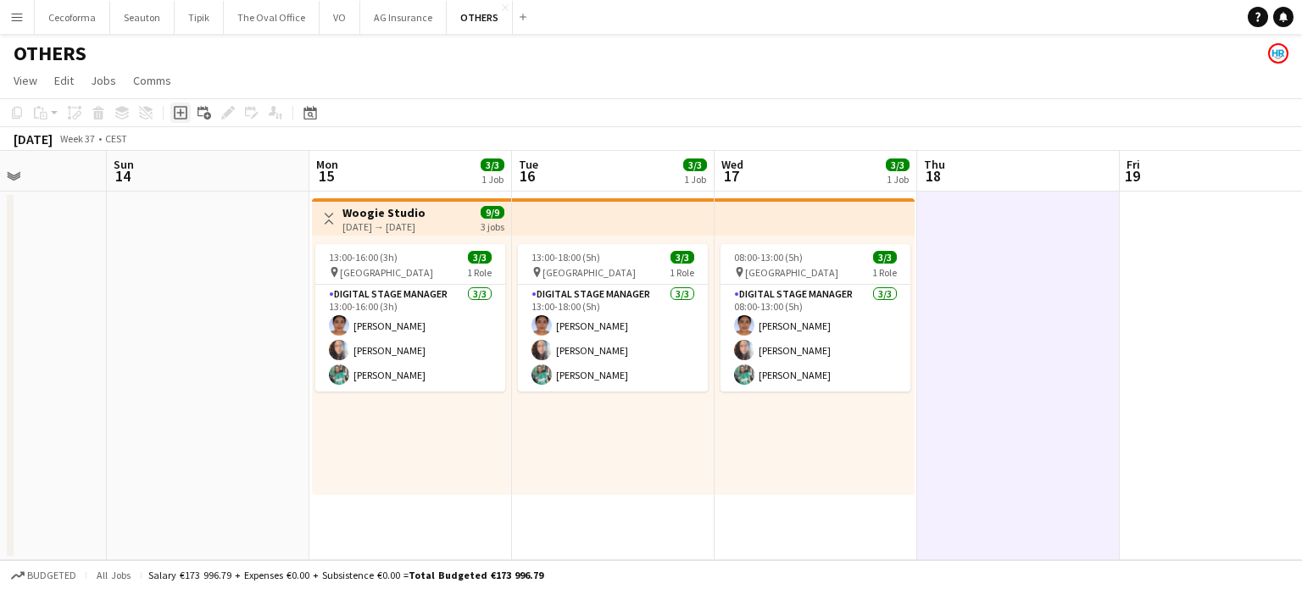
click at [180, 112] on icon at bounding box center [180, 113] width 8 height 8
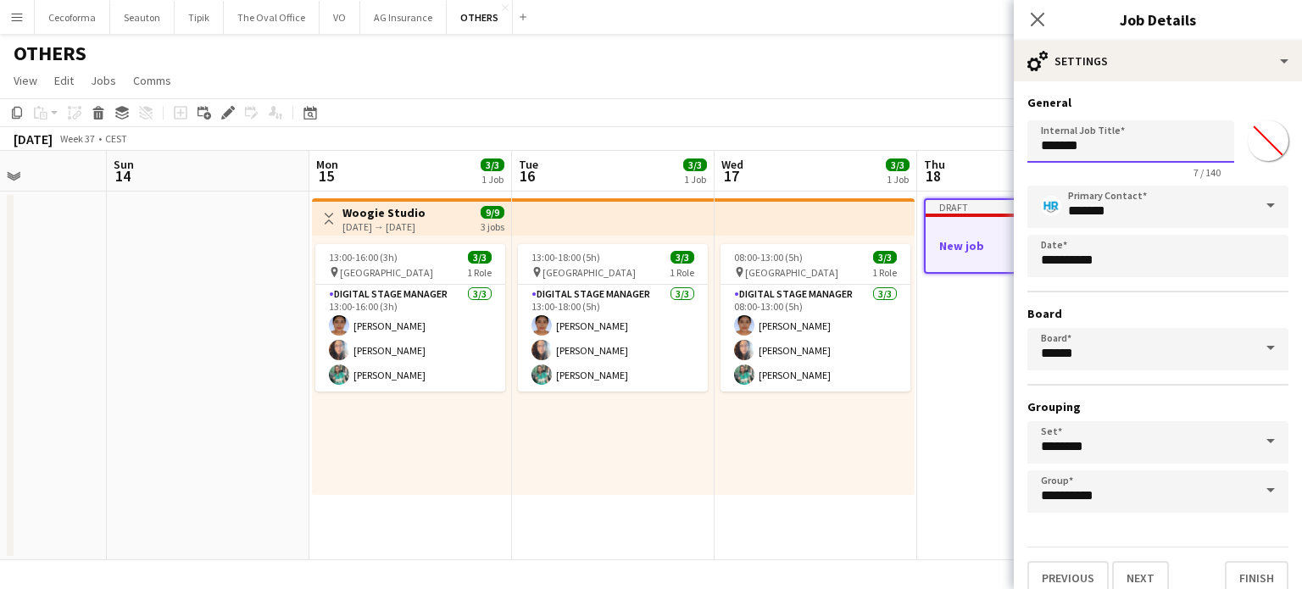
click at [1099, 153] on input "*******" at bounding box center [1131, 141] width 207 height 42
type input "*"
type input "**********"
click at [1253, 576] on button "Finish" at bounding box center [1257, 578] width 64 height 34
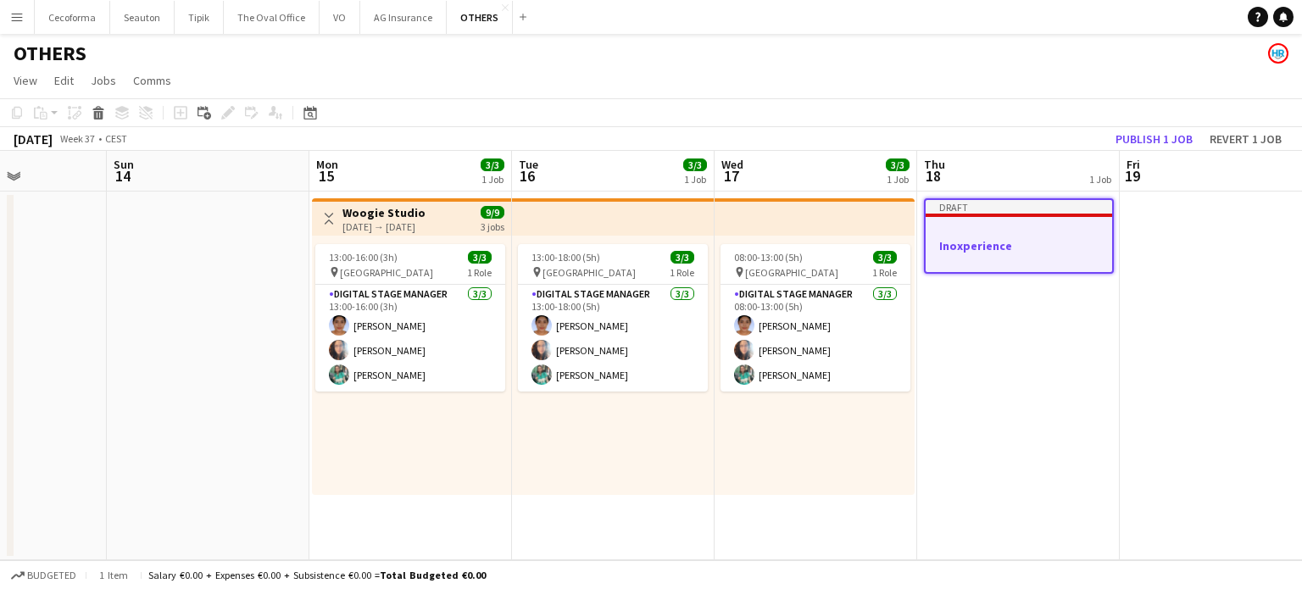
click at [1000, 238] on h3 "Inoxperience" at bounding box center [1019, 245] width 187 height 15
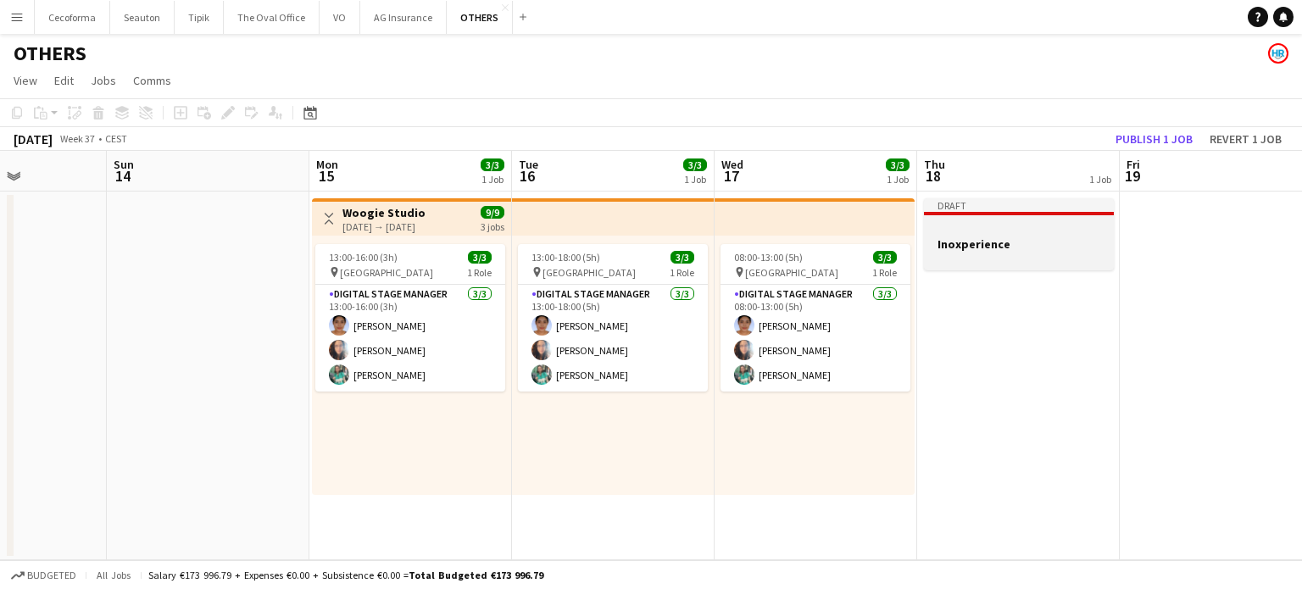
click at [1000, 237] on h3 "Inoxperience" at bounding box center [1019, 244] width 190 height 15
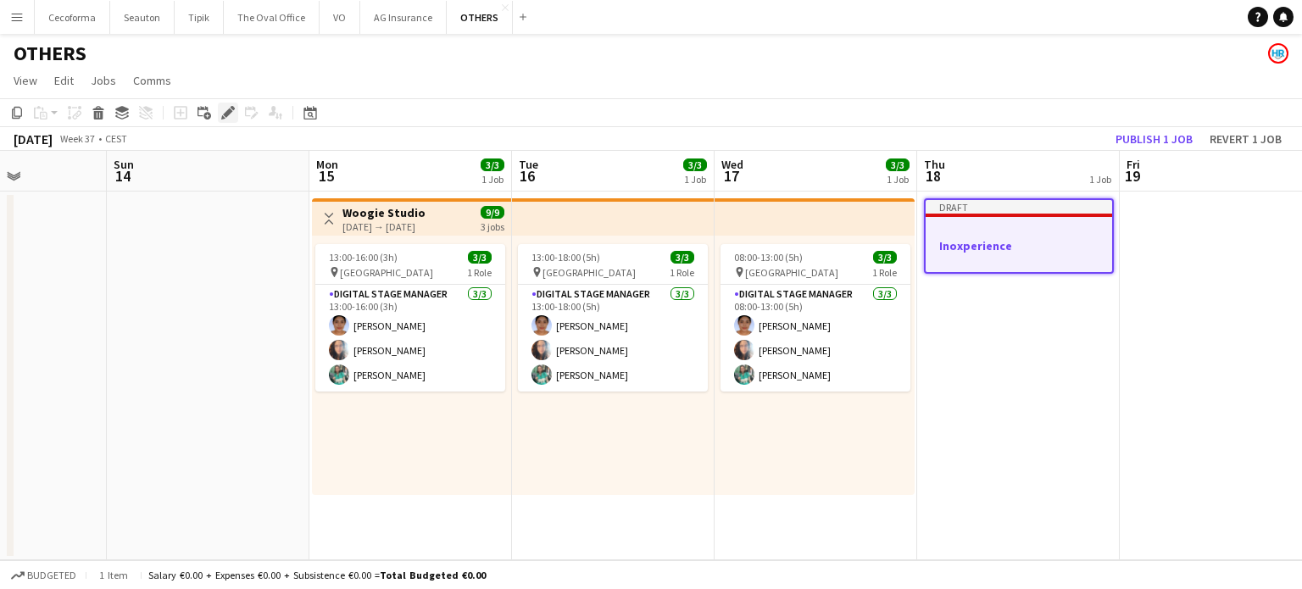
click at [228, 110] on icon at bounding box center [227, 113] width 9 height 9
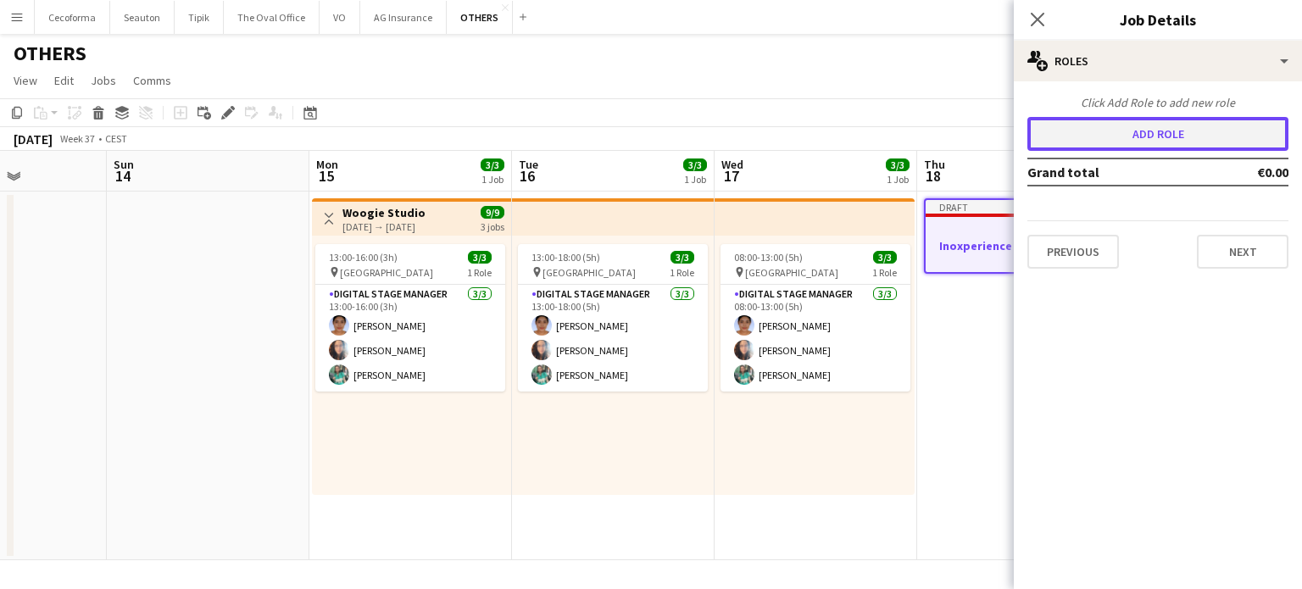
click at [1146, 137] on button "Add role" at bounding box center [1158, 134] width 261 height 34
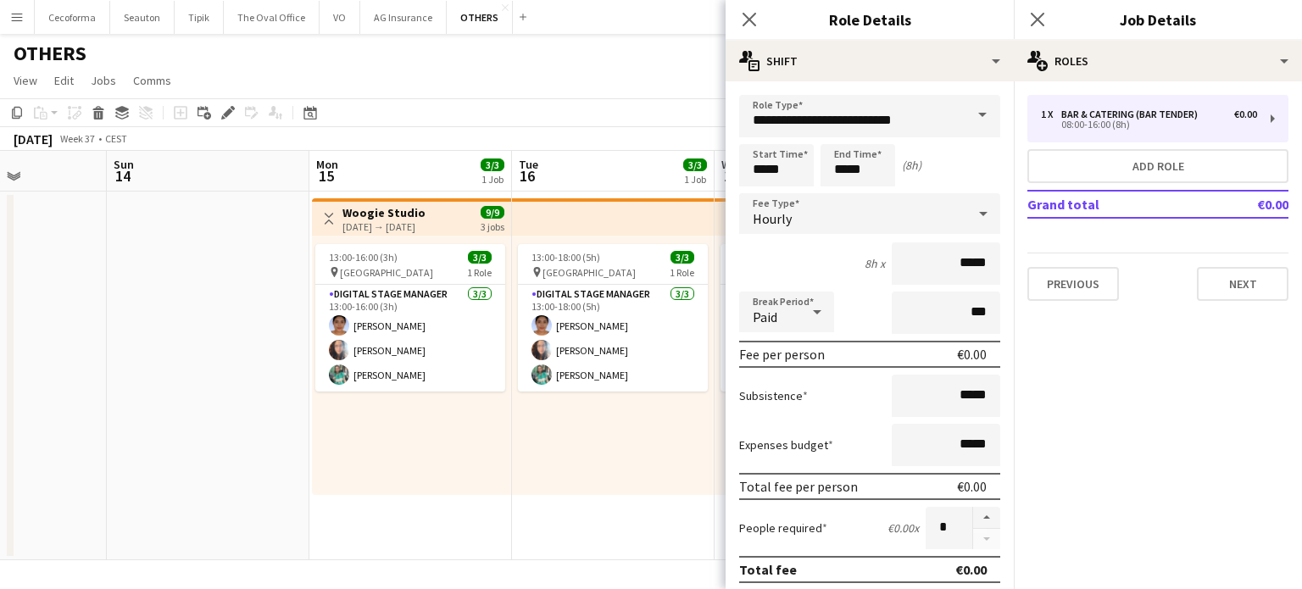
click at [972, 116] on span at bounding box center [983, 115] width 36 height 41
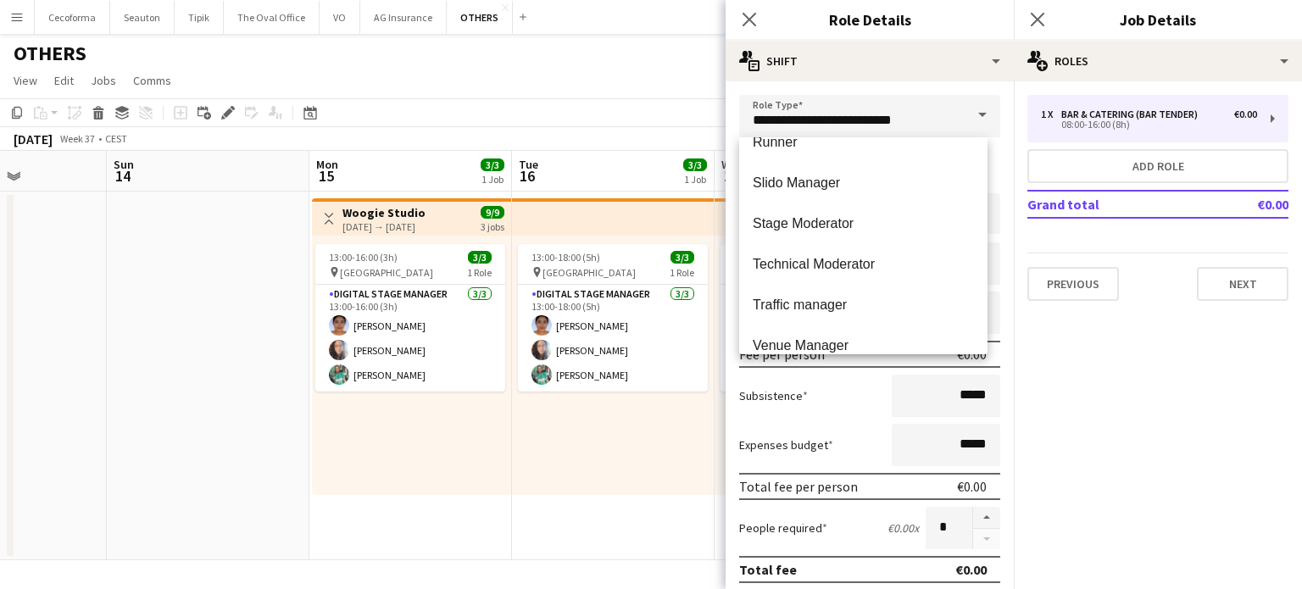
scroll to position [688, 0]
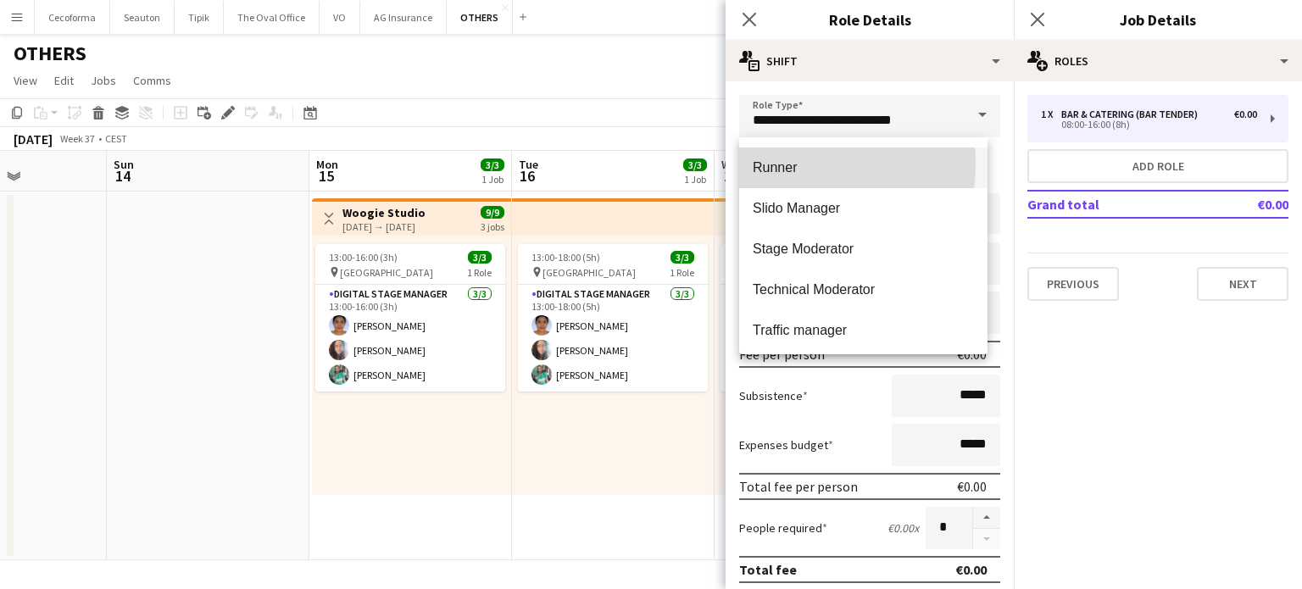
click at [765, 164] on span "Runner" at bounding box center [863, 167] width 221 height 16
type input "******"
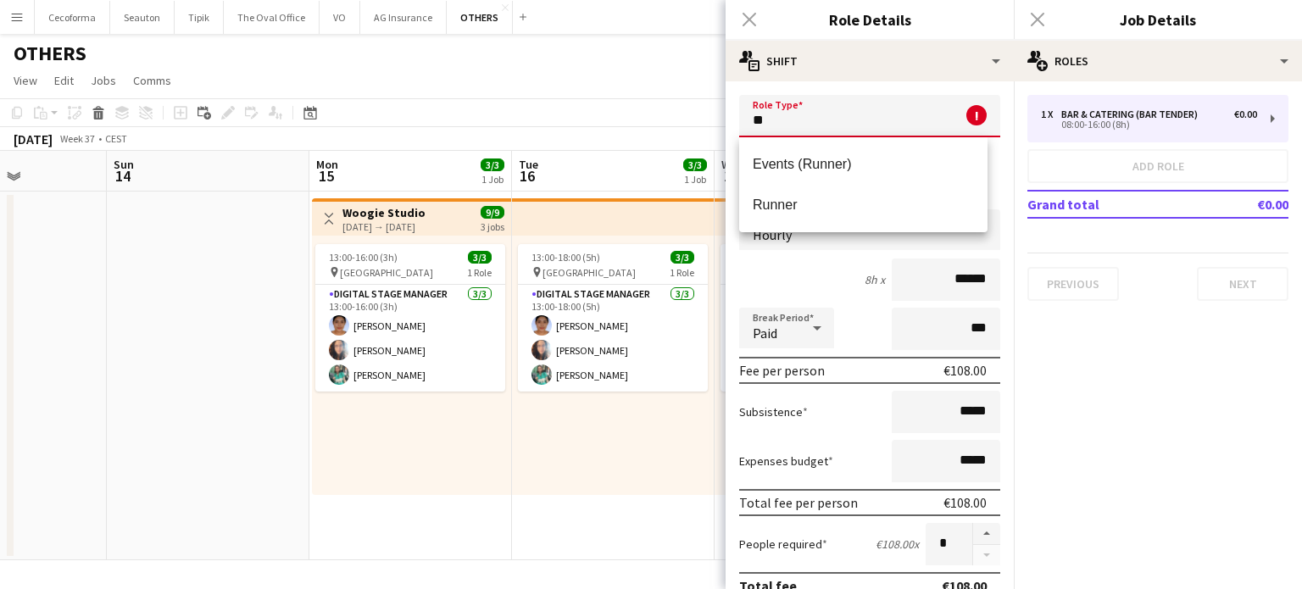
type input "*"
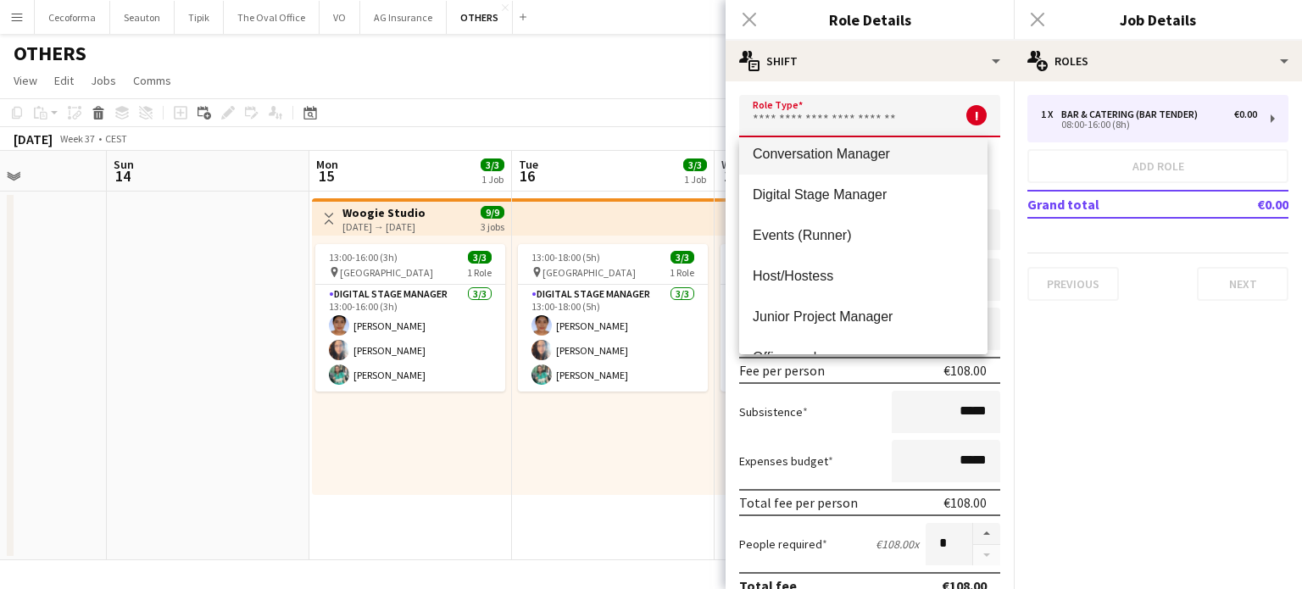
scroll to position [339, 0]
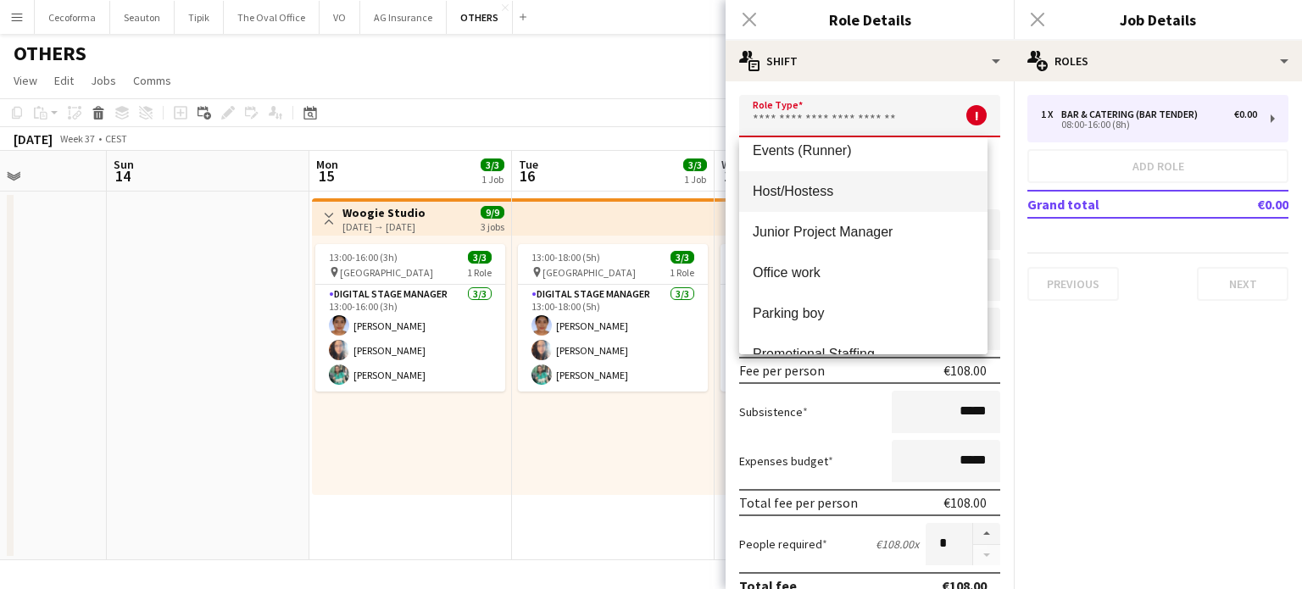
click at [789, 192] on span "Host/Hostess" at bounding box center [863, 191] width 221 height 16
type input "**********"
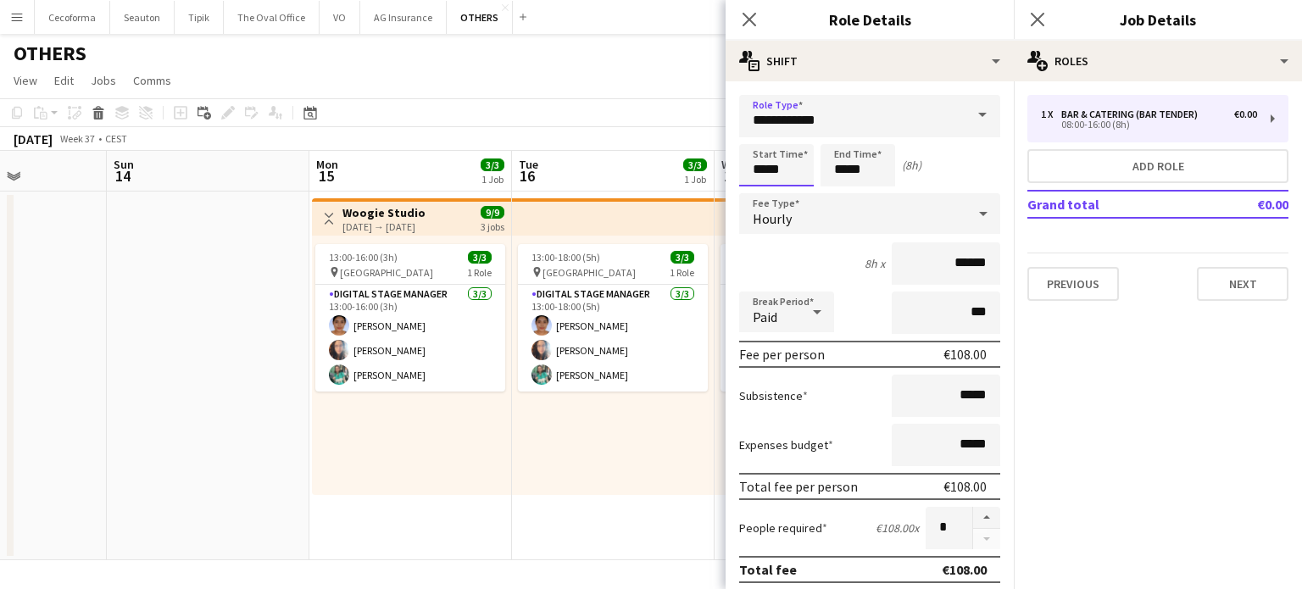
click at [766, 172] on input "*****" at bounding box center [776, 165] width 75 height 42
click at [761, 135] on div at bounding box center [760, 135] width 34 height 17
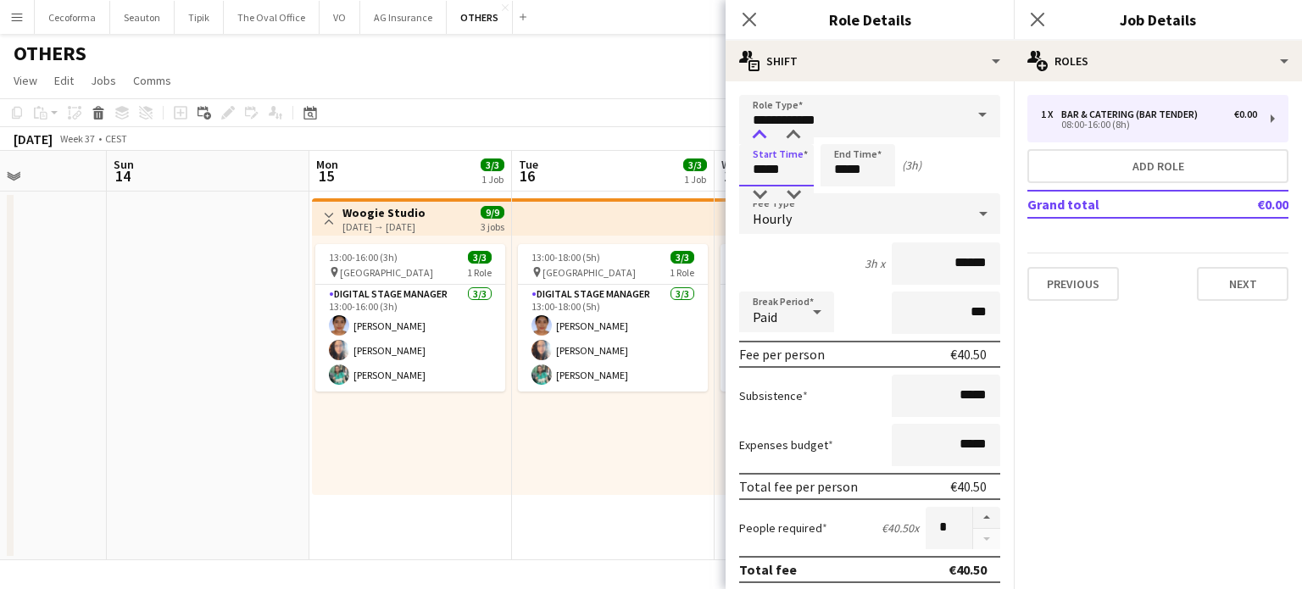
click at [761, 135] on div at bounding box center [760, 135] width 34 height 17
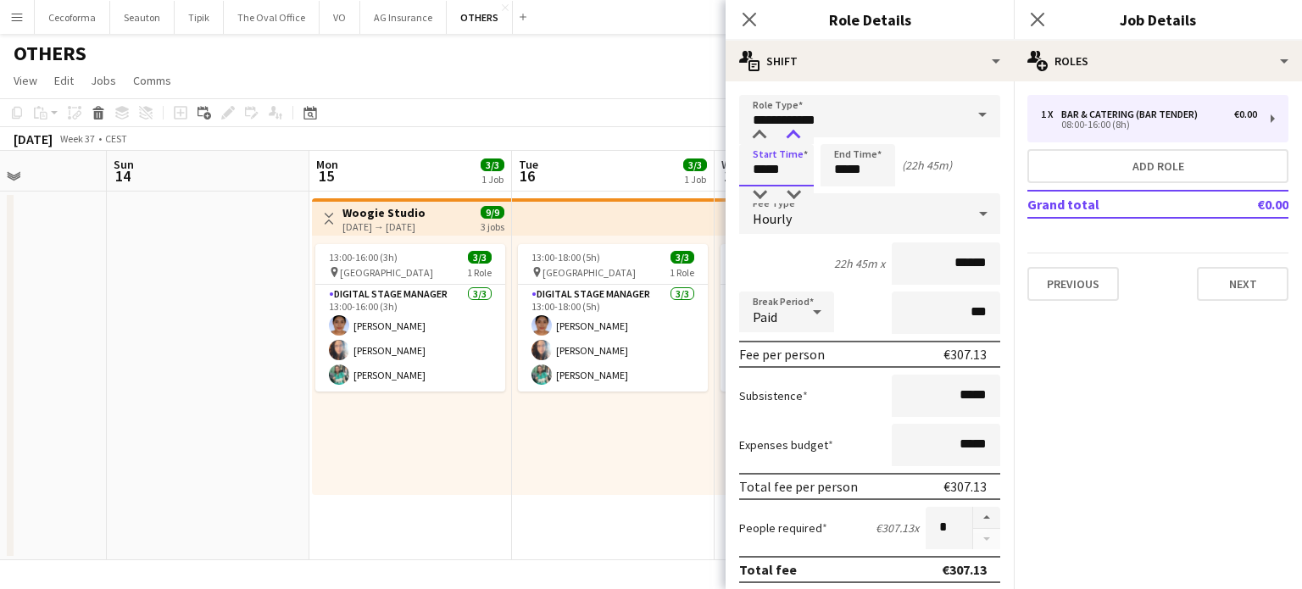
click at [793, 133] on div at bounding box center [794, 135] width 34 height 17
type input "*****"
click at [793, 133] on div at bounding box center [794, 135] width 34 height 17
click at [848, 168] on input "*****" at bounding box center [858, 165] width 75 height 42
click at [845, 132] on div at bounding box center [841, 135] width 34 height 17
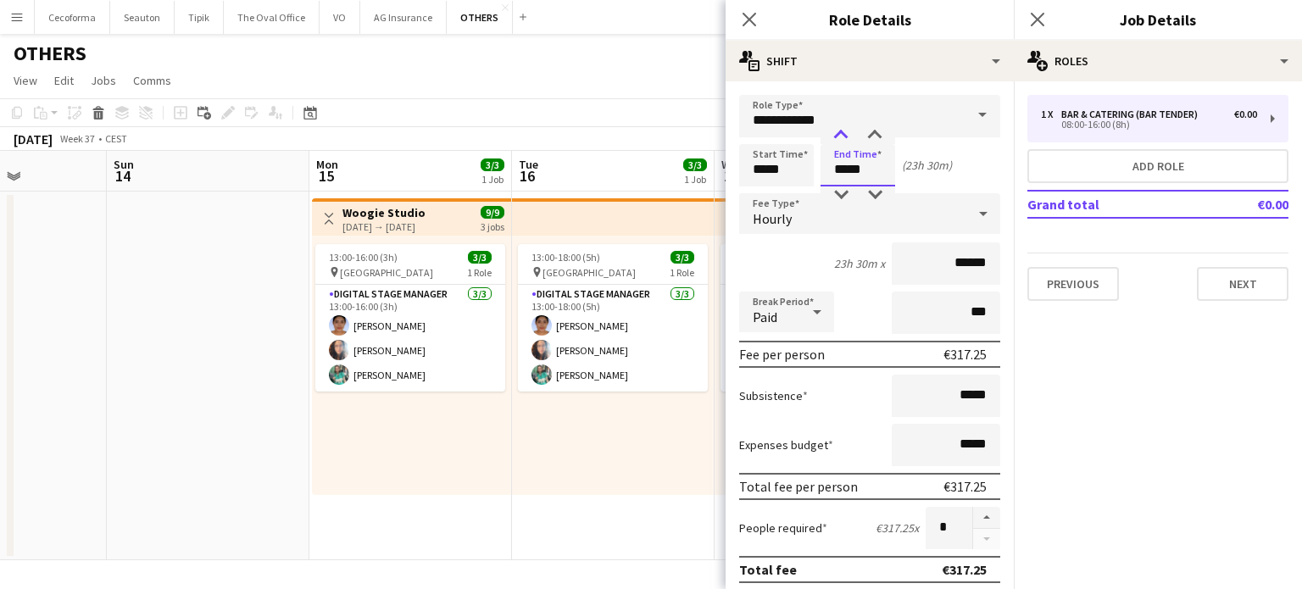
click at [845, 132] on div at bounding box center [841, 135] width 34 height 17
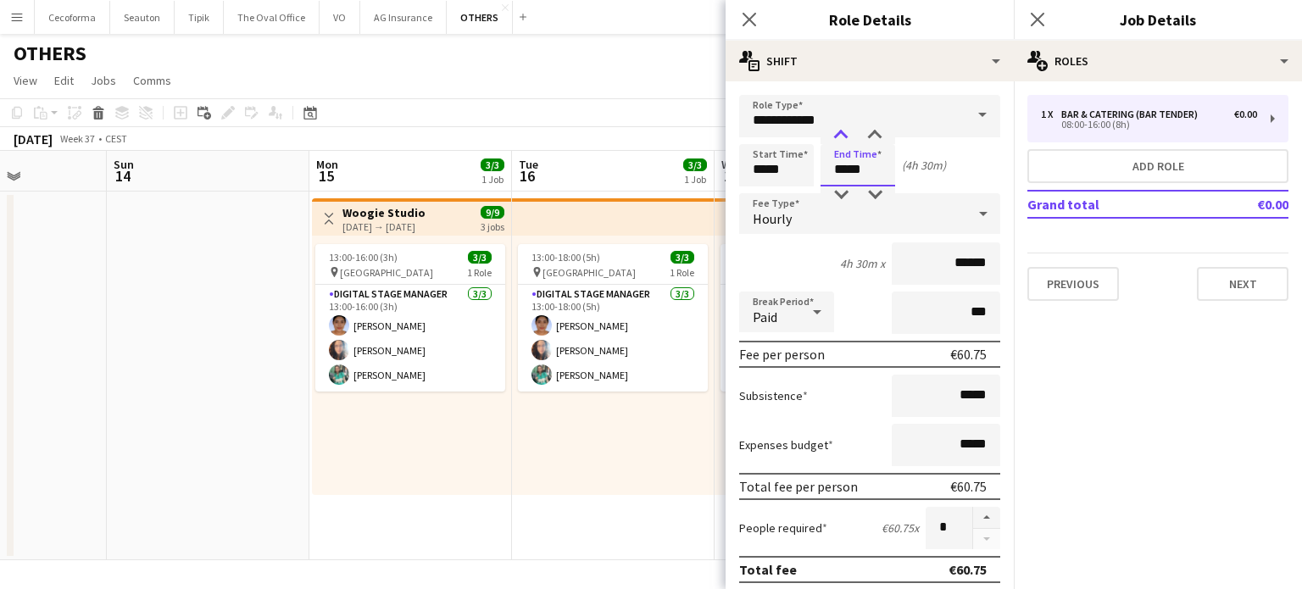
type input "*****"
click at [845, 132] on div at bounding box center [841, 135] width 34 height 17
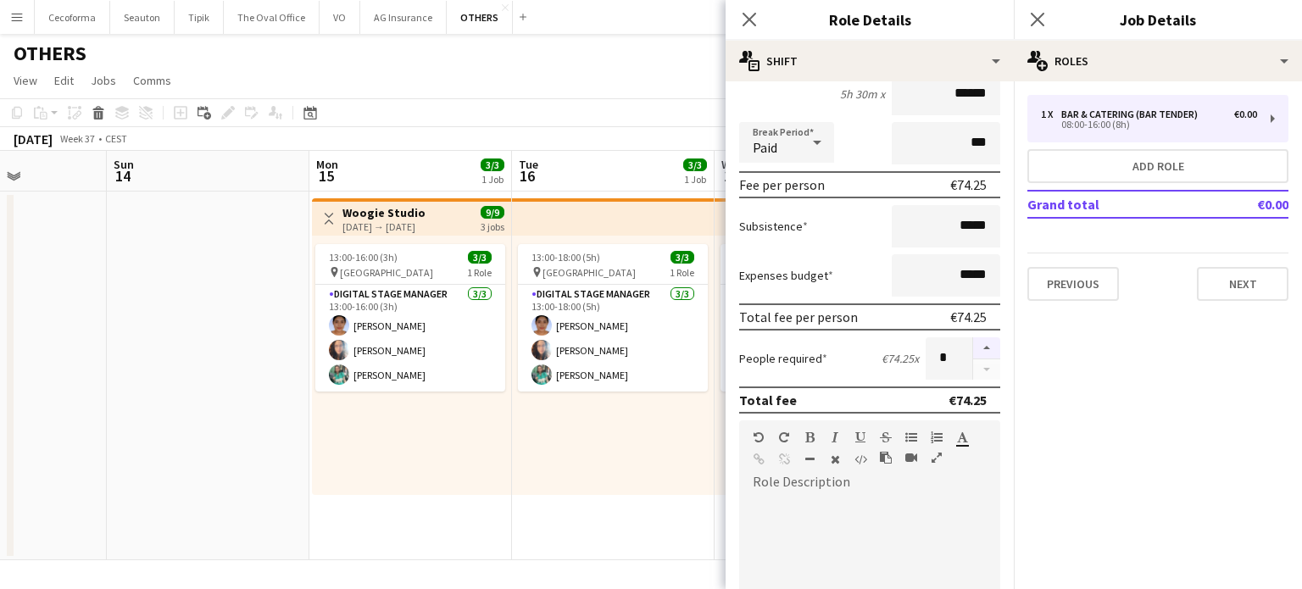
click at [974, 345] on button "button" at bounding box center [986, 348] width 27 height 22
type input "*"
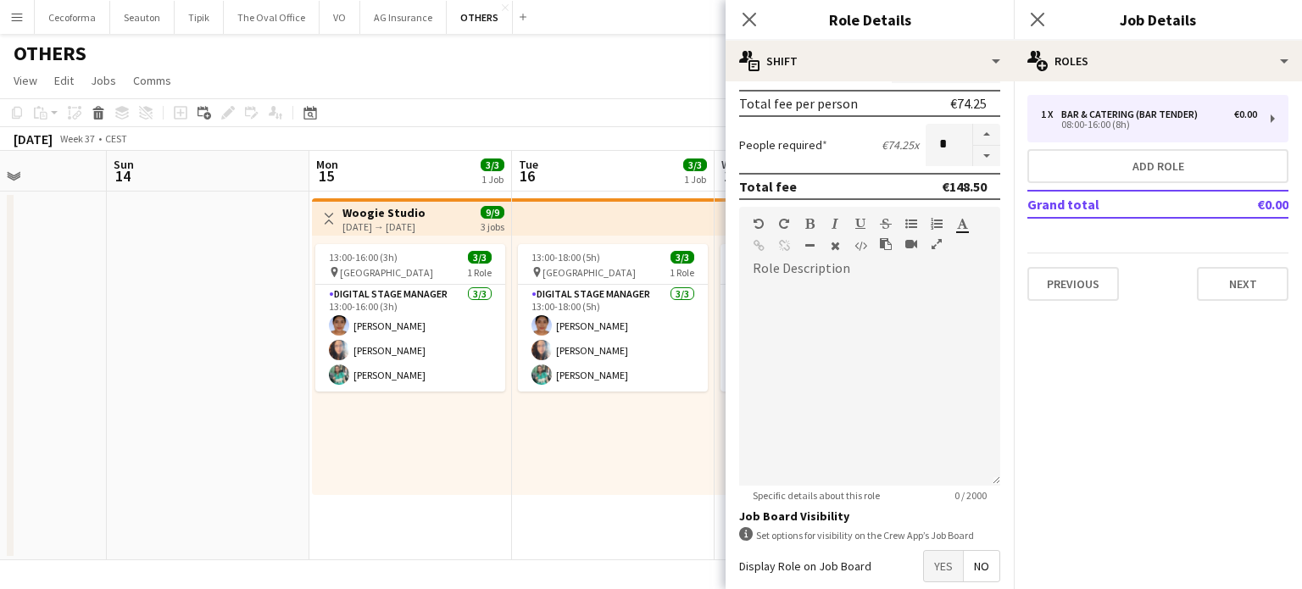
scroll to position [468, 0]
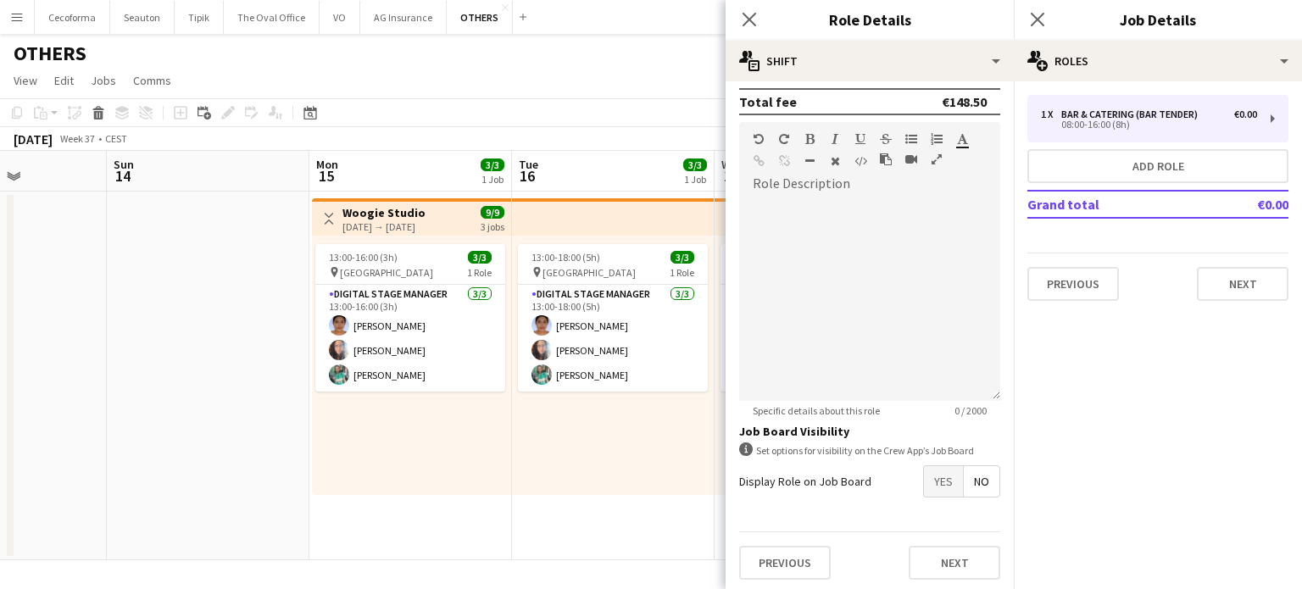
click at [942, 481] on span "Yes" at bounding box center [943, 481] width 39 height 31
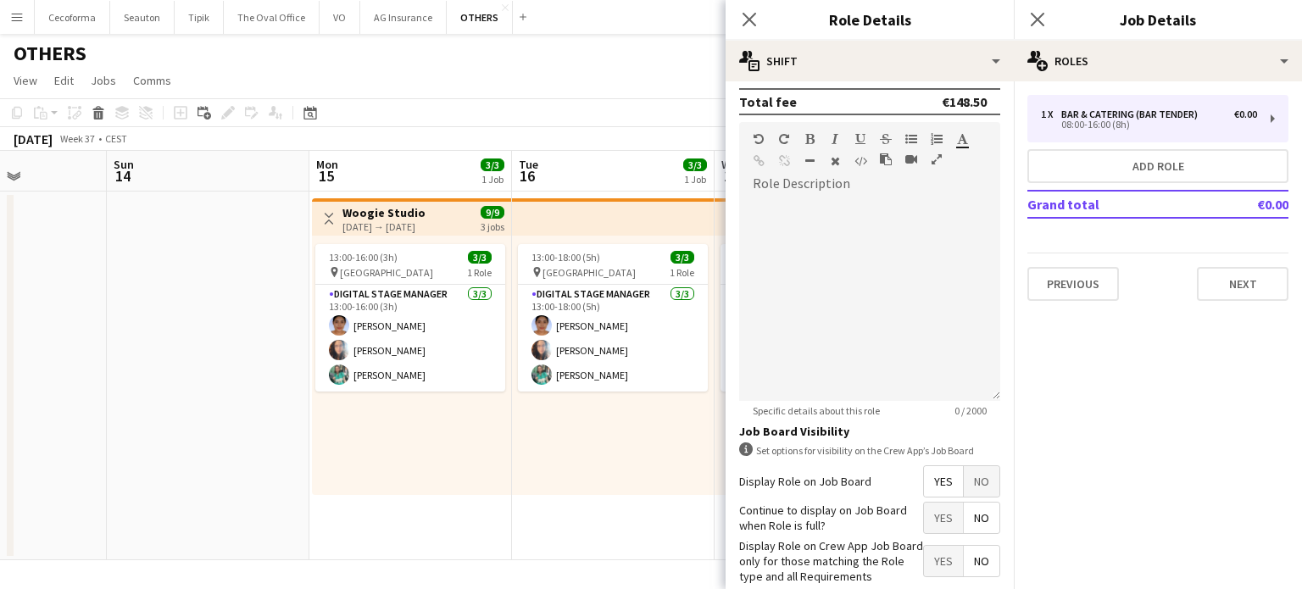
click at [973, 518] on span "No" at bounding box center [982, 518] width 36 height 31
click at [929, 549] on span "Yes" at bounding box center [943, 561] width 39 height 31
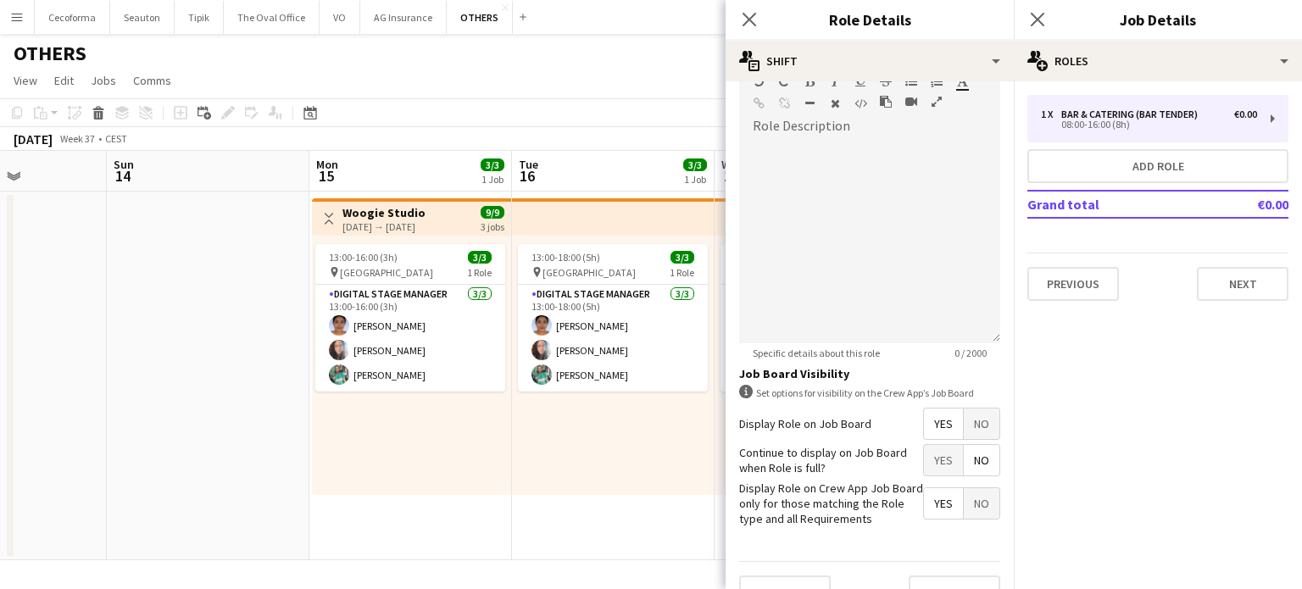
scroll to position [554, 0]
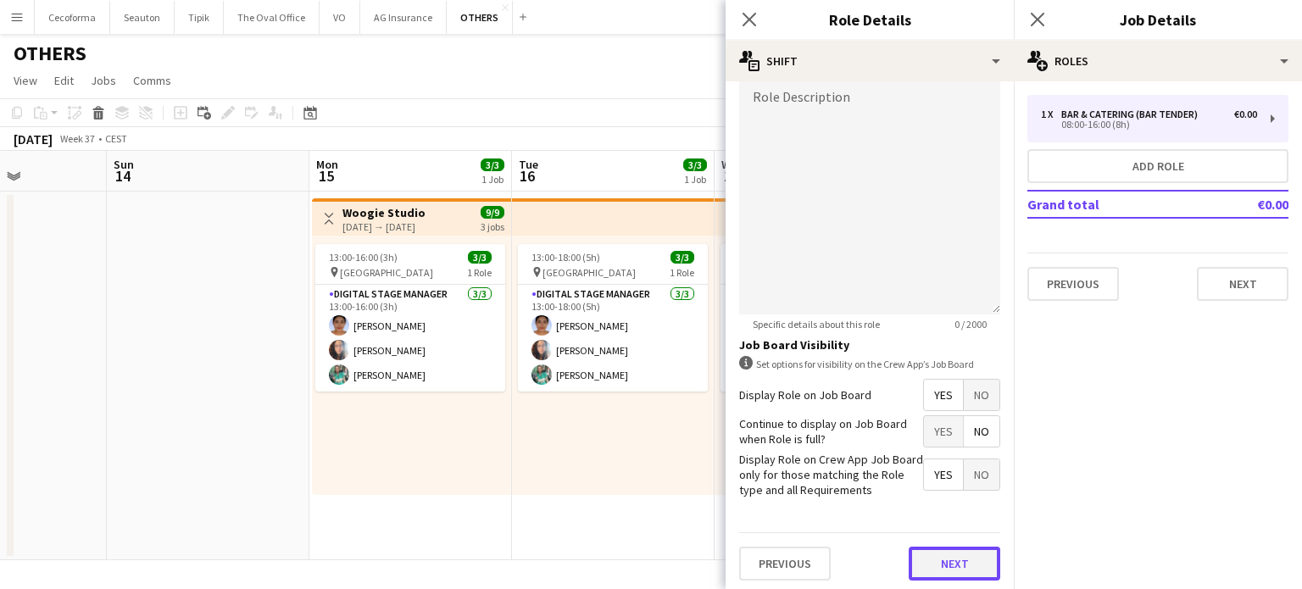
click at [940, 563] on button "Next" at bounding box center [955, 564] width 92 height 34
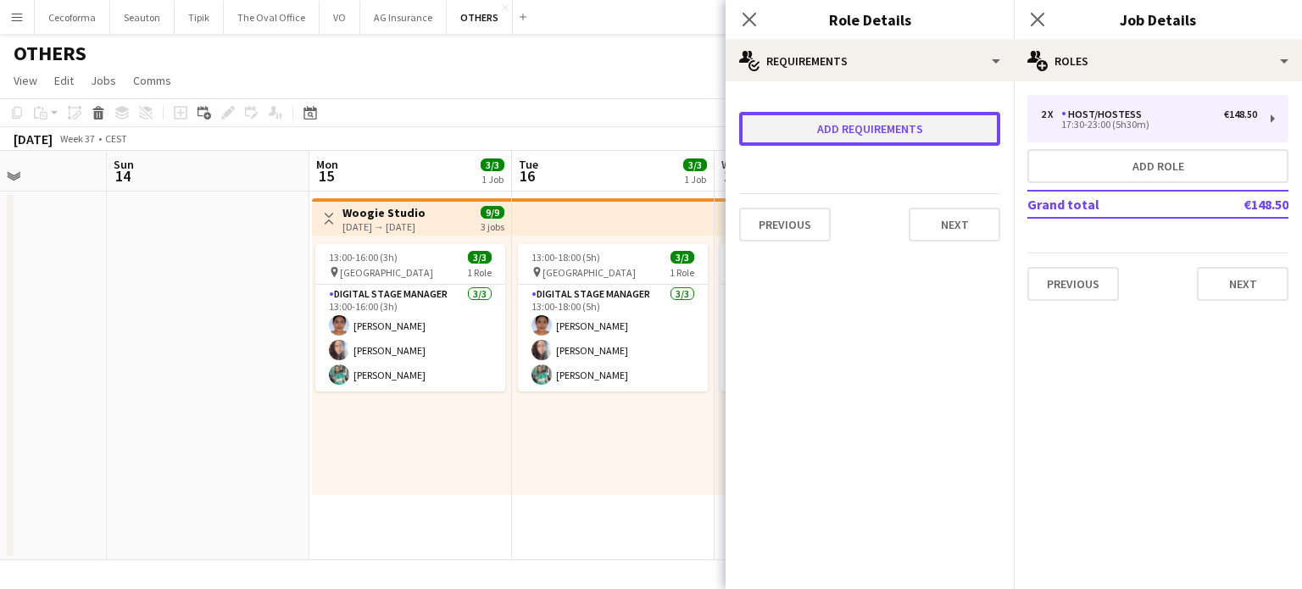
click at [887, 128] on button "Add requirements" at bounding box center [869, 129] width 261 height 34
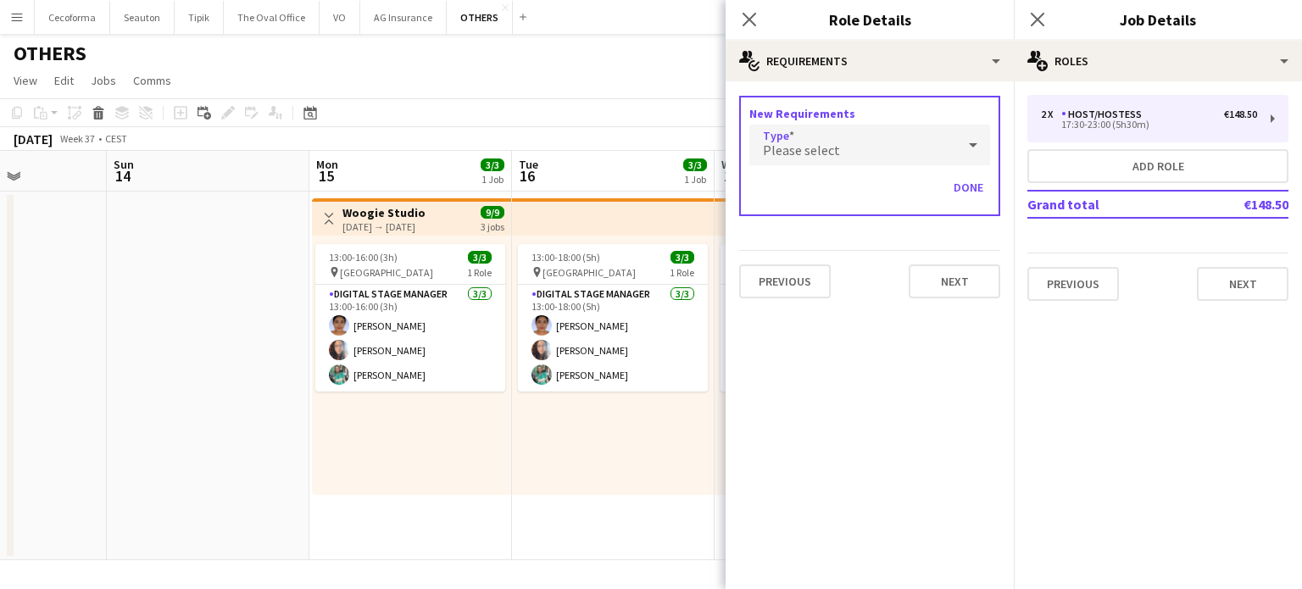
click at [804, 151] on span "Please select" at bounding box center [801, 150] width 77 height 17
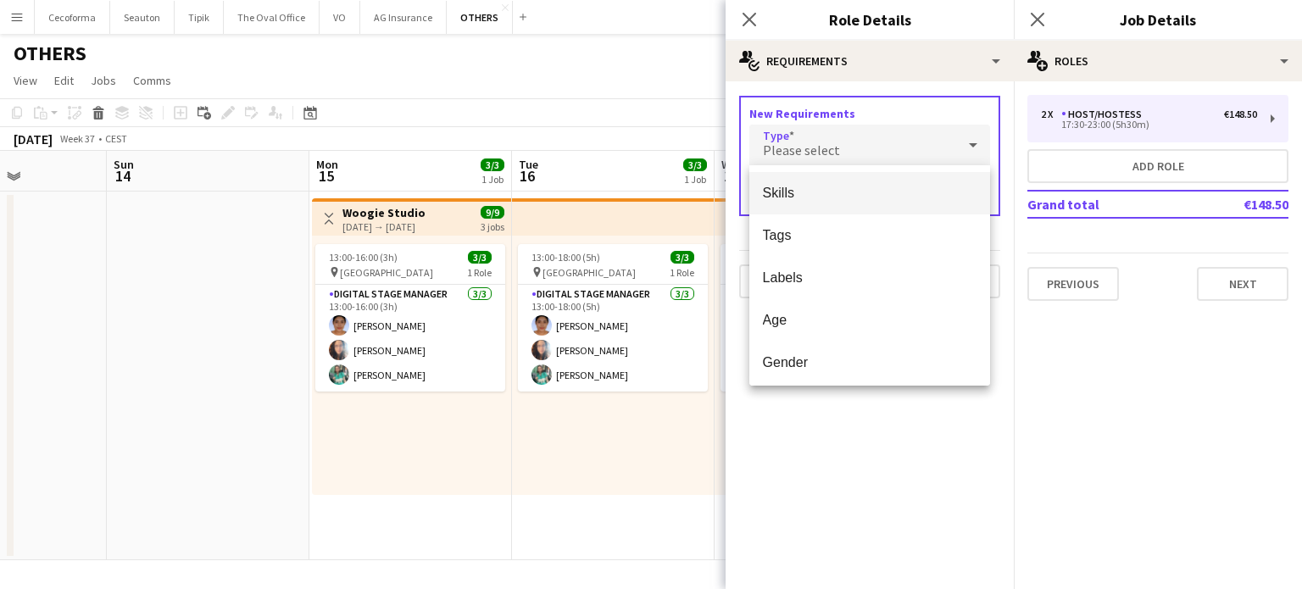
click at [794, 194] on span "Skills" at bounding box center [870, 193] width 214 height 16
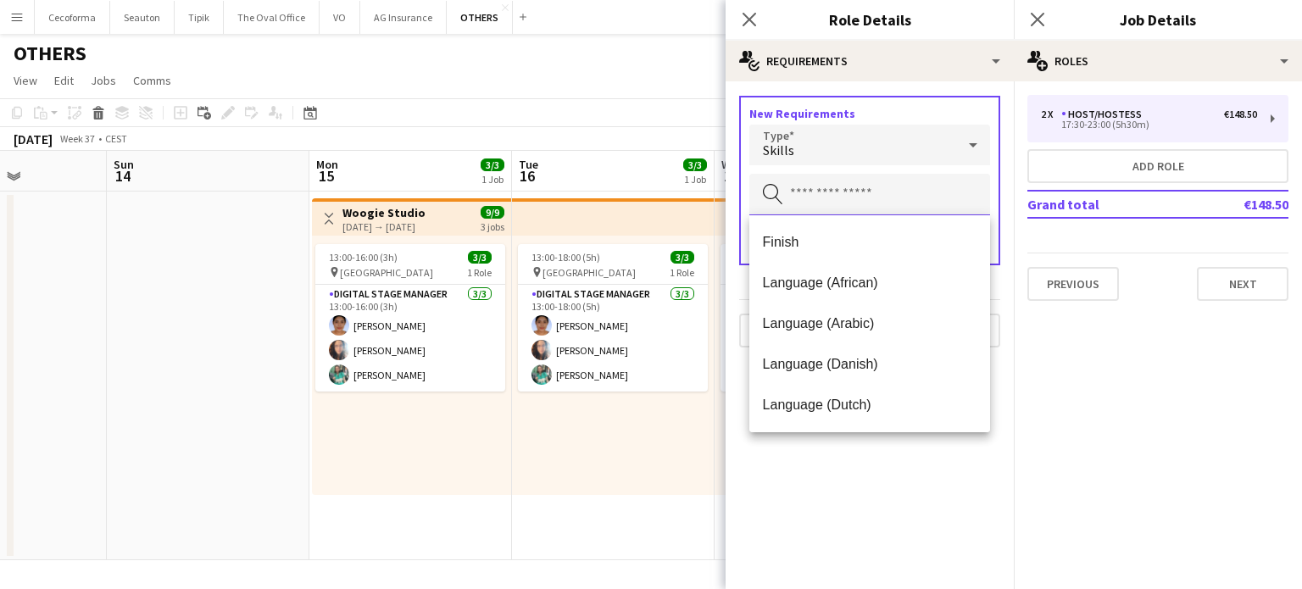
click at [821, 200] on input "text" at bounding box center [869, 195] width 241 height 42
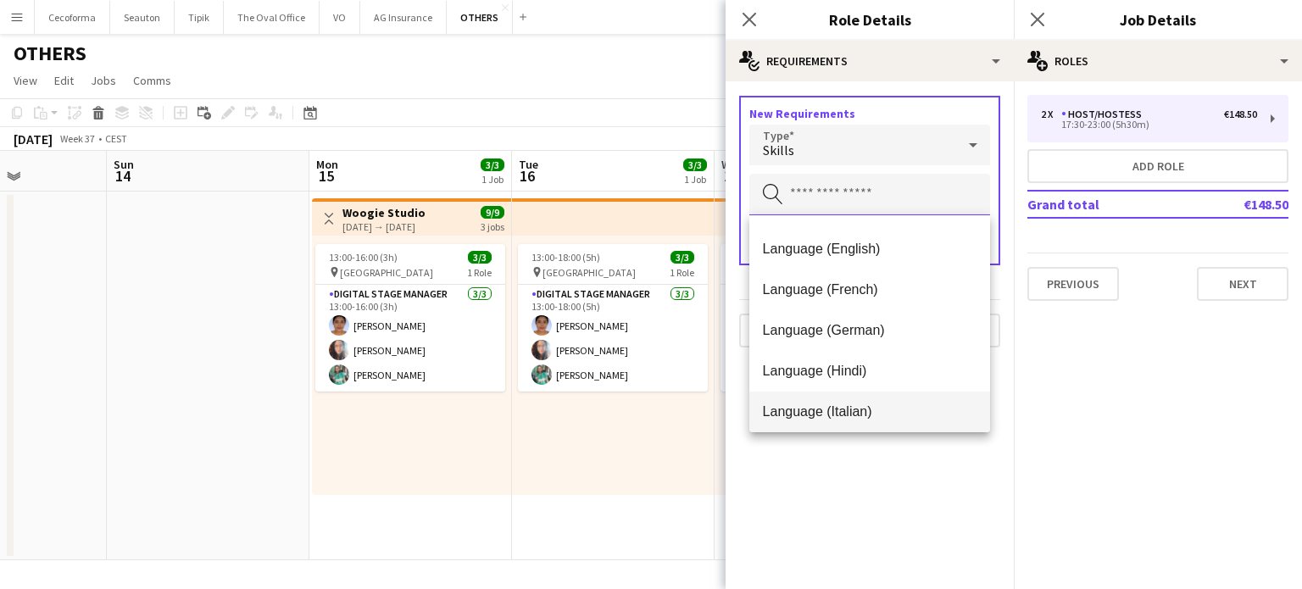
scroll to position [170, 0]
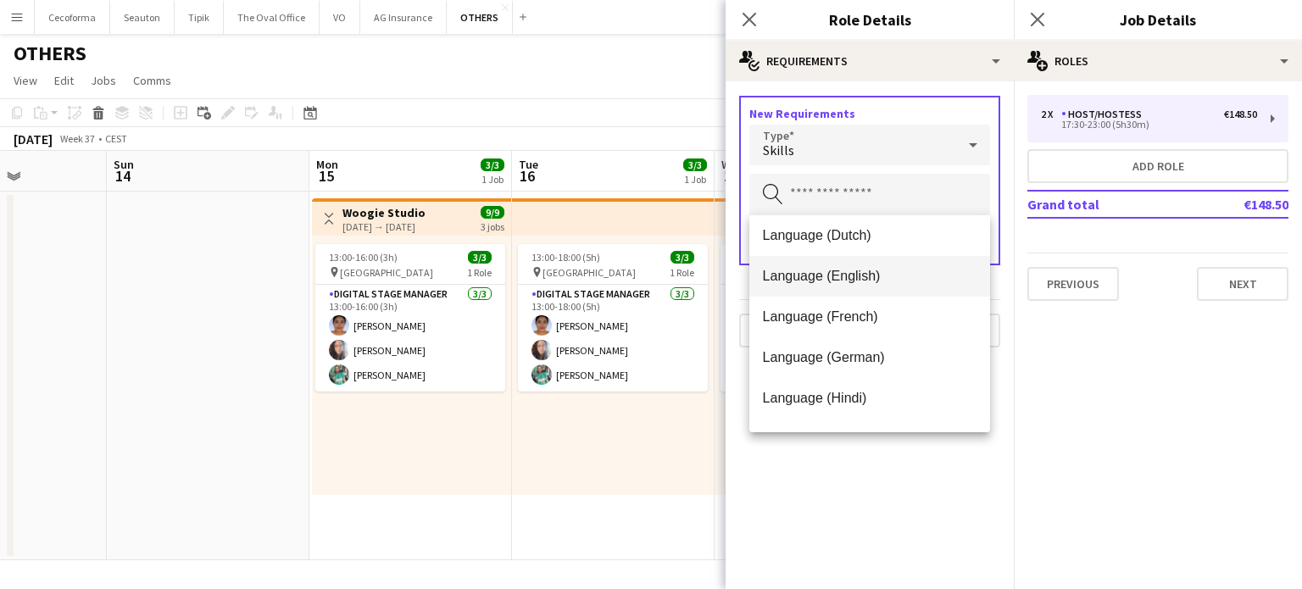
click at [816, 281] on span "Language (English)" at bounding box center [870, 276] width 214 height 16
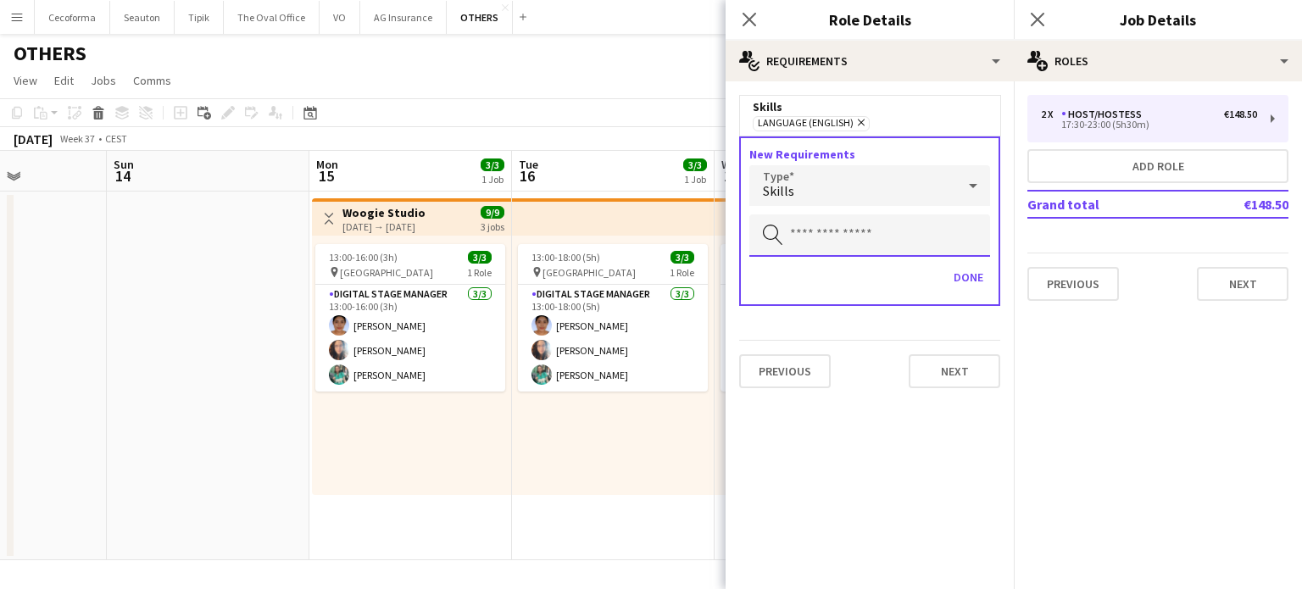
click at [807, 226] on input "text" at bounding box center [869, 235] width 241 height 42
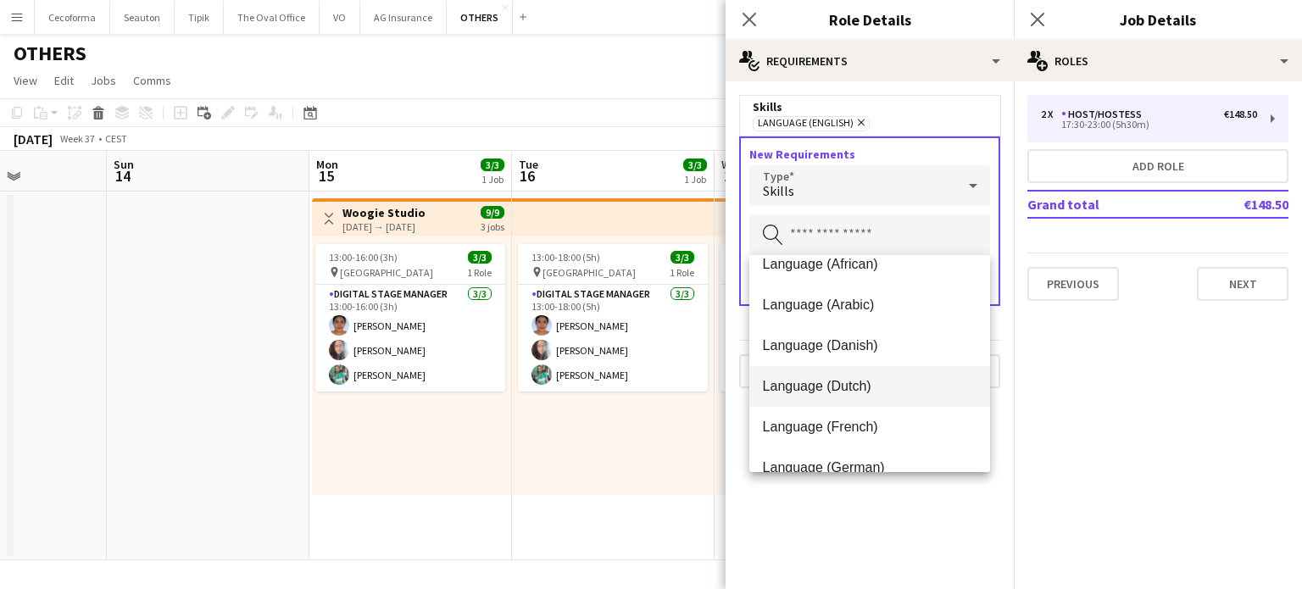
scroll to position [85, 0]
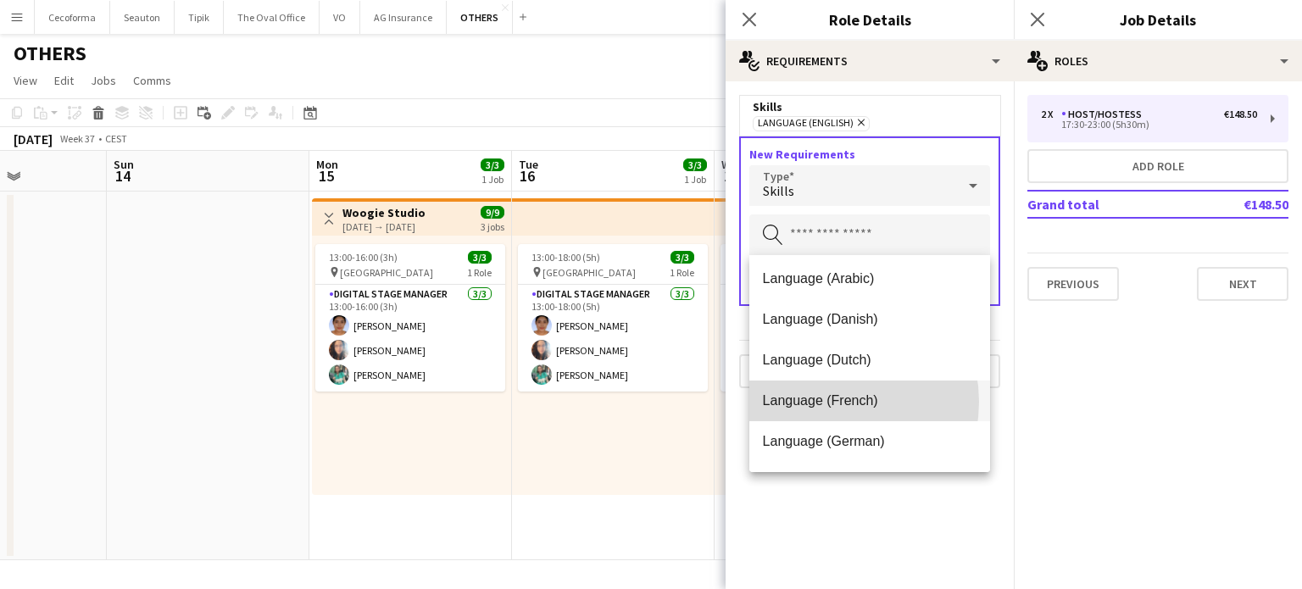
click at [825, 402] on span "Language (French)" at bounding box center [870, 401] width 214 height 16
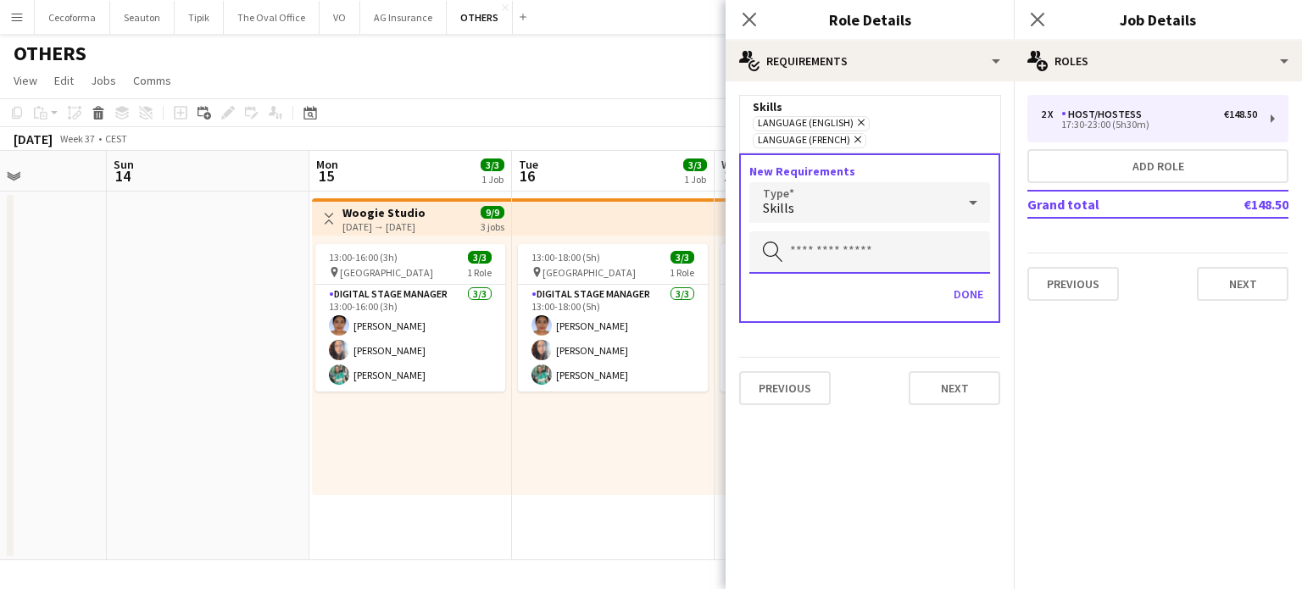
drag, startPoint x: 801, startPoint y: 220, endPoint x: 792, endPoint y: 231, distance: 15.1
click at [799, 231] on input "text" at bounding box center [869, 252] width 241 height 42
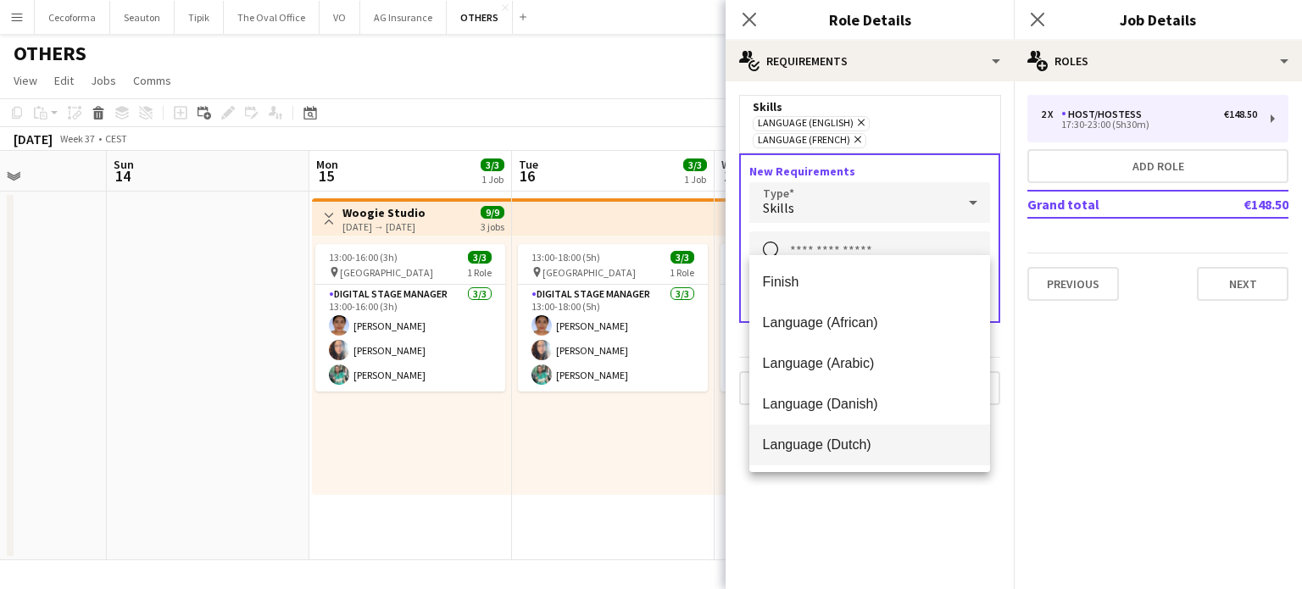
click at [822, 443] on span "Language (Dutch)" at bounding box center [870, 445] width 214 height 16
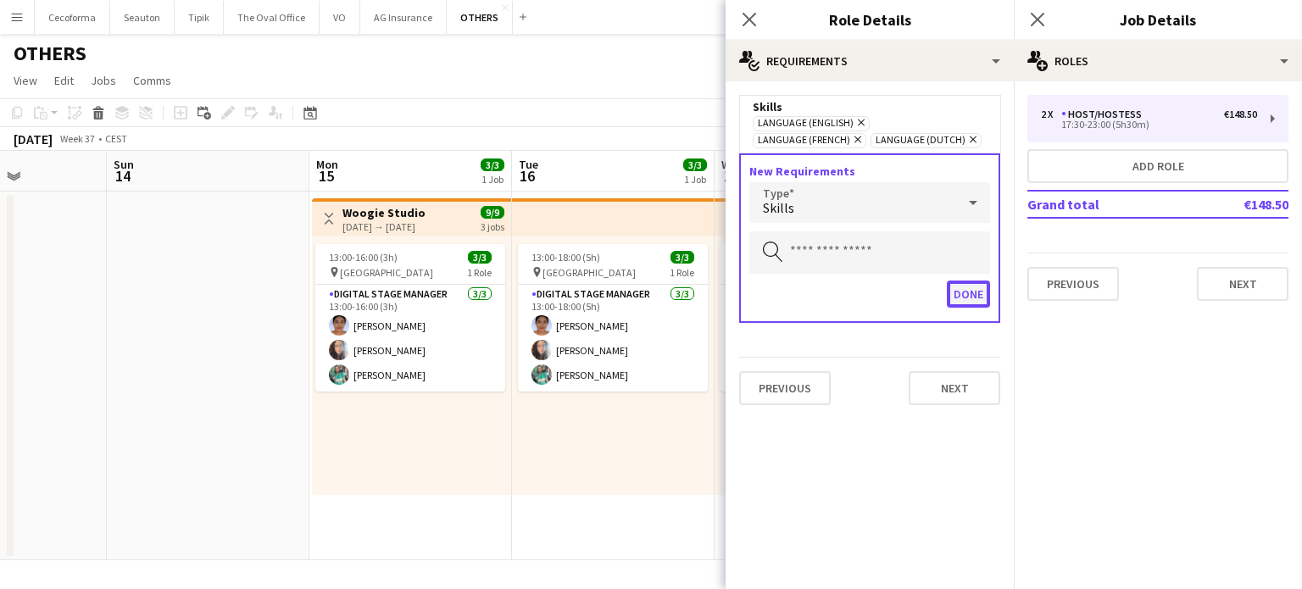
click at [967, 297] on button "Done" at bounding box center [968, 294] width 43 height 27
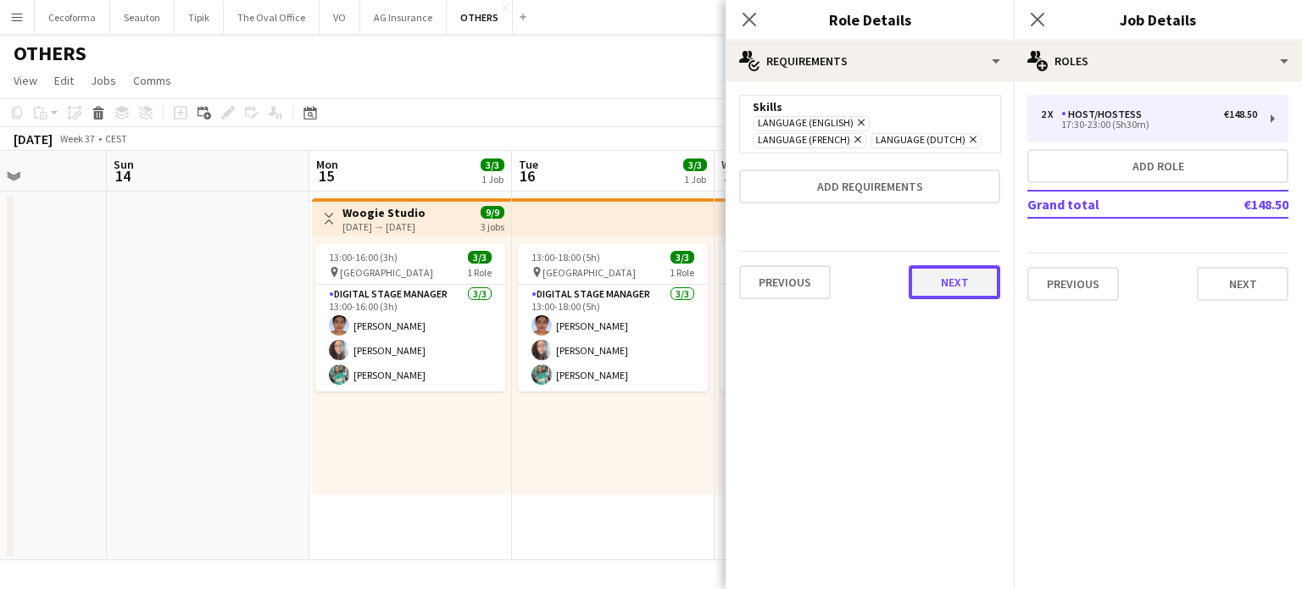
click at [950, 274] on button "Next" at bounding box center [955, 282] width 92 height 34
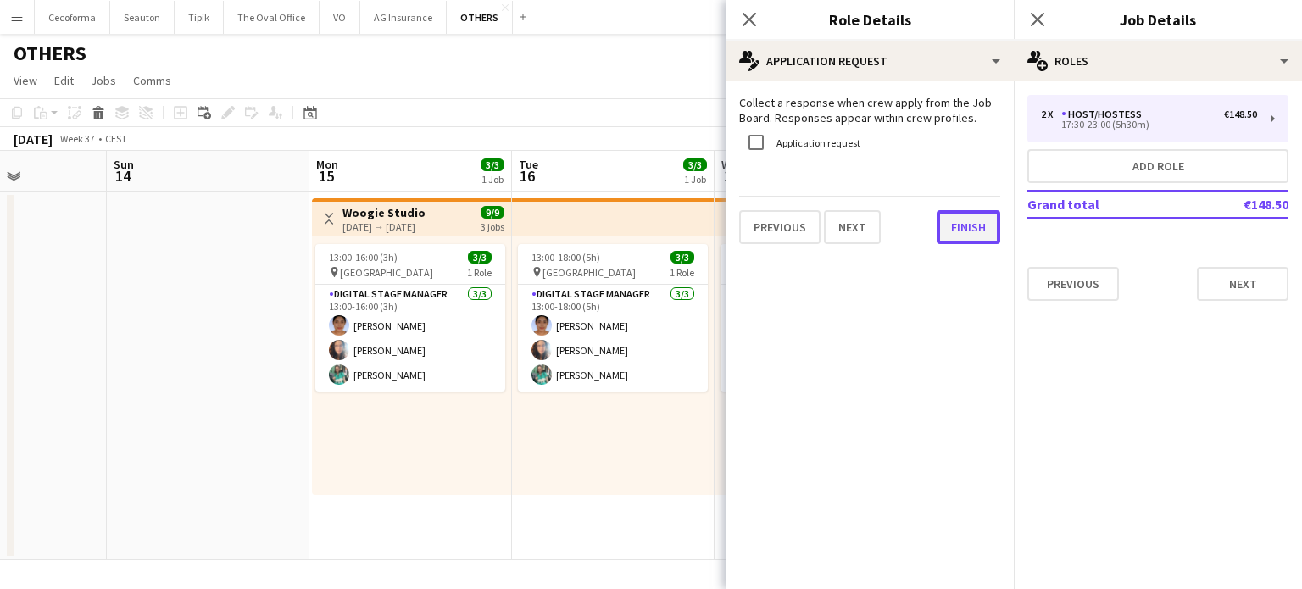
click at [966, 226] on button "Finish" at bounding box center [969, 227] width 64 height 34
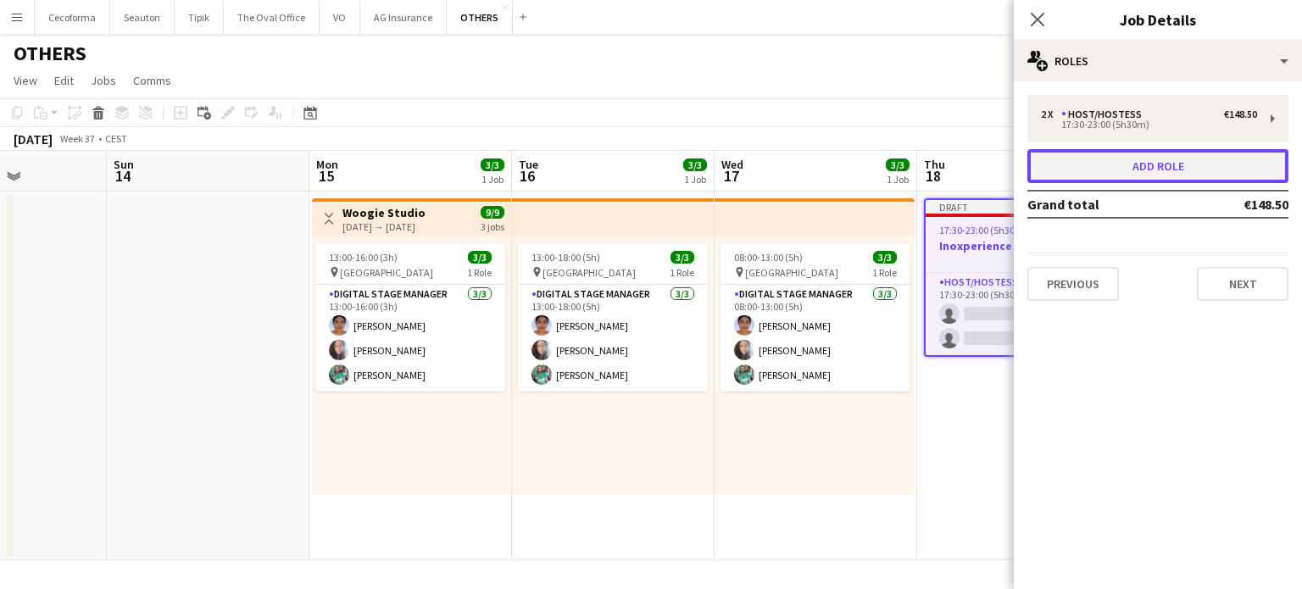
click at [1165, 159] on button "Add role" at bounding box center [1158, 166] width 261 height 34
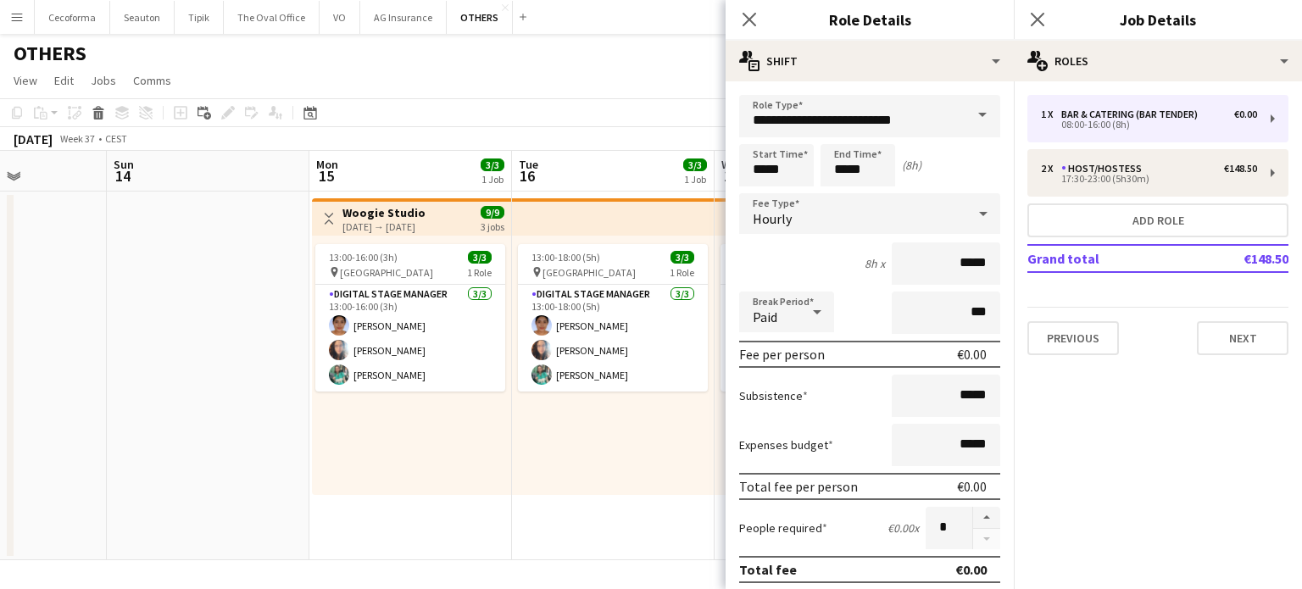
click at [972, 114] on span at bounding box center [983, 115] width 36 height 41
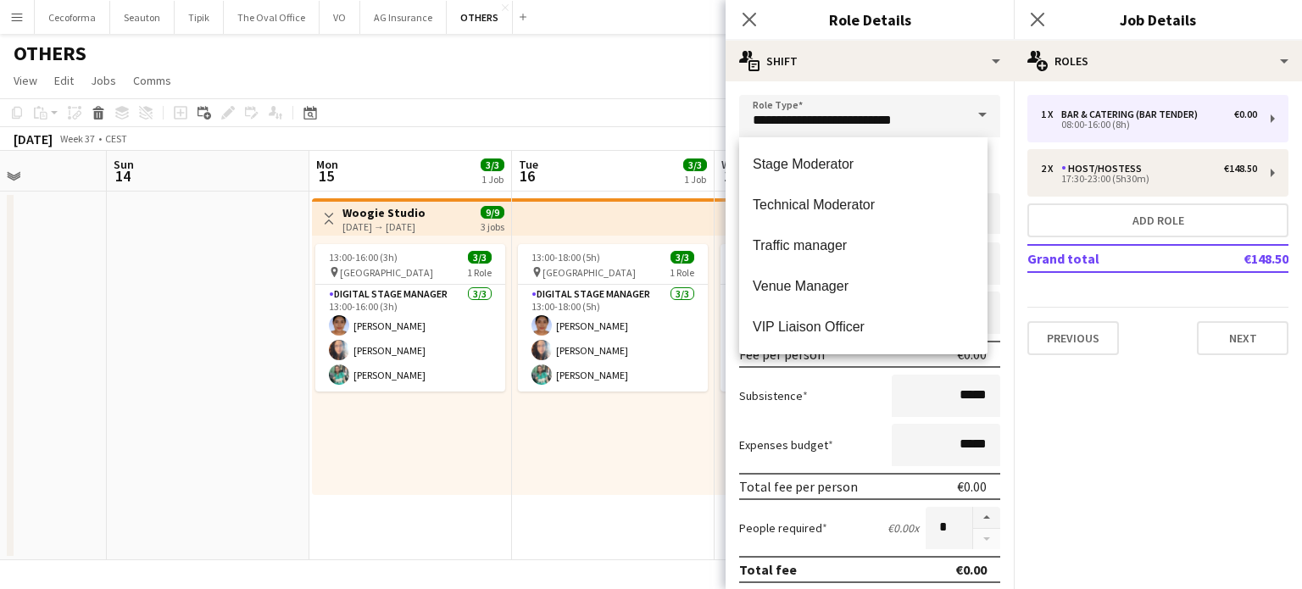
scroll to position [688, 0]
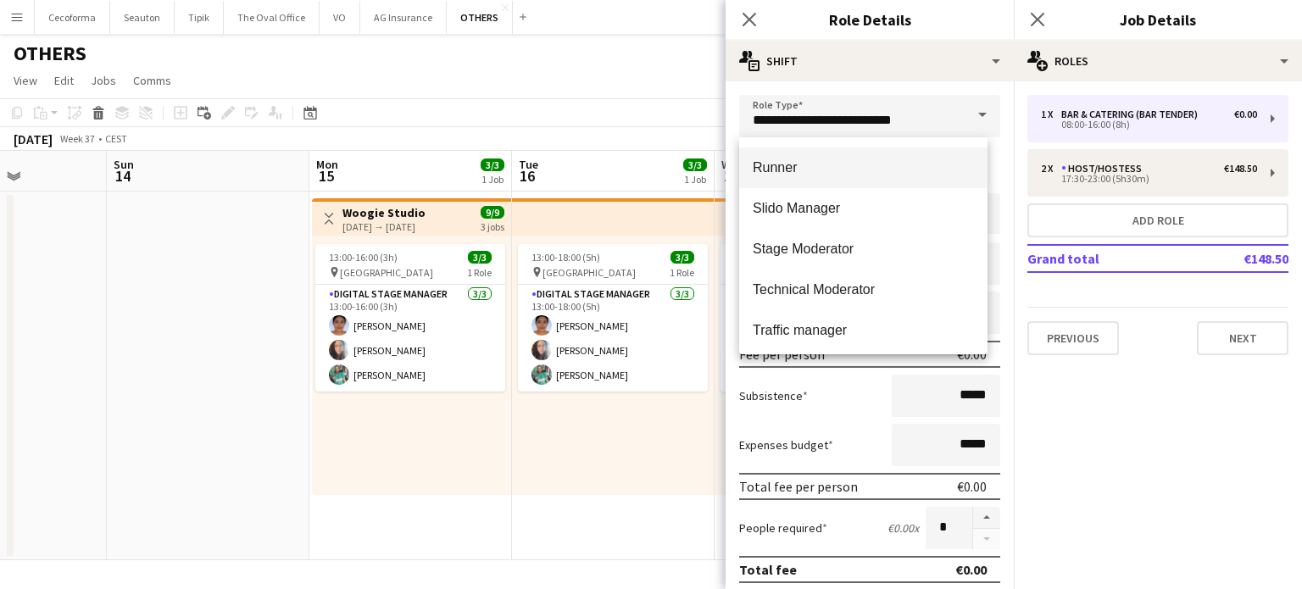
click at [770, 169] on span "Runner" at bounding box center [863, 167] width 221 height 16
type input "******"
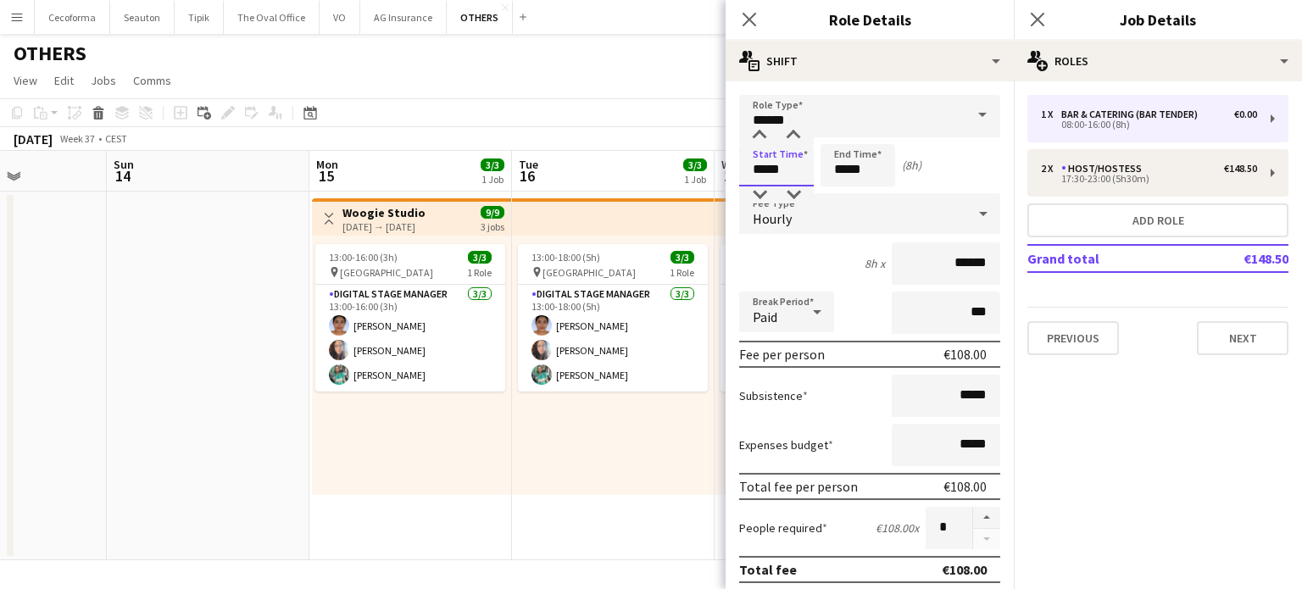
click at [767, 175] on input "*****" at bounding box center [776, 165] width 75 height 42
click at [761, 133] on div at bounding box center [760, 135] width 34 height 17
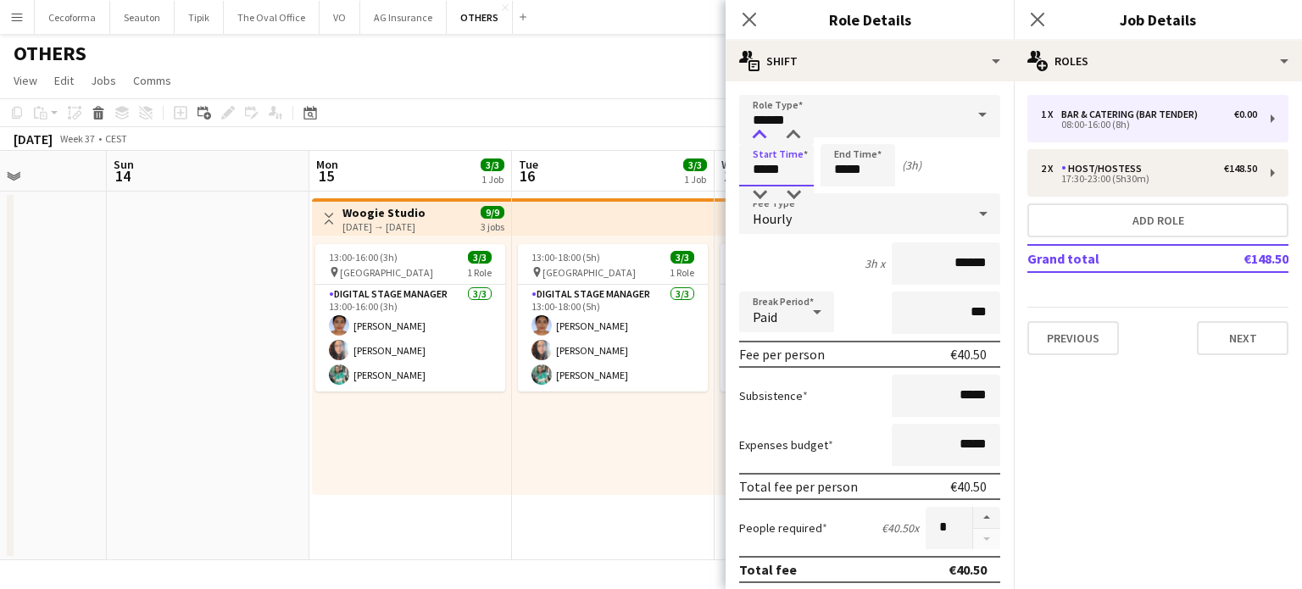
click at [761, 133] on div at bounding box center [760, 135] width 34 height 17
type input "*****"
click at [761, 133] on div at bounding box center [760, 135] width 34 height 17
click at [847, 169] on input "*****" at bounding box center [858, 165] width 75 height 42
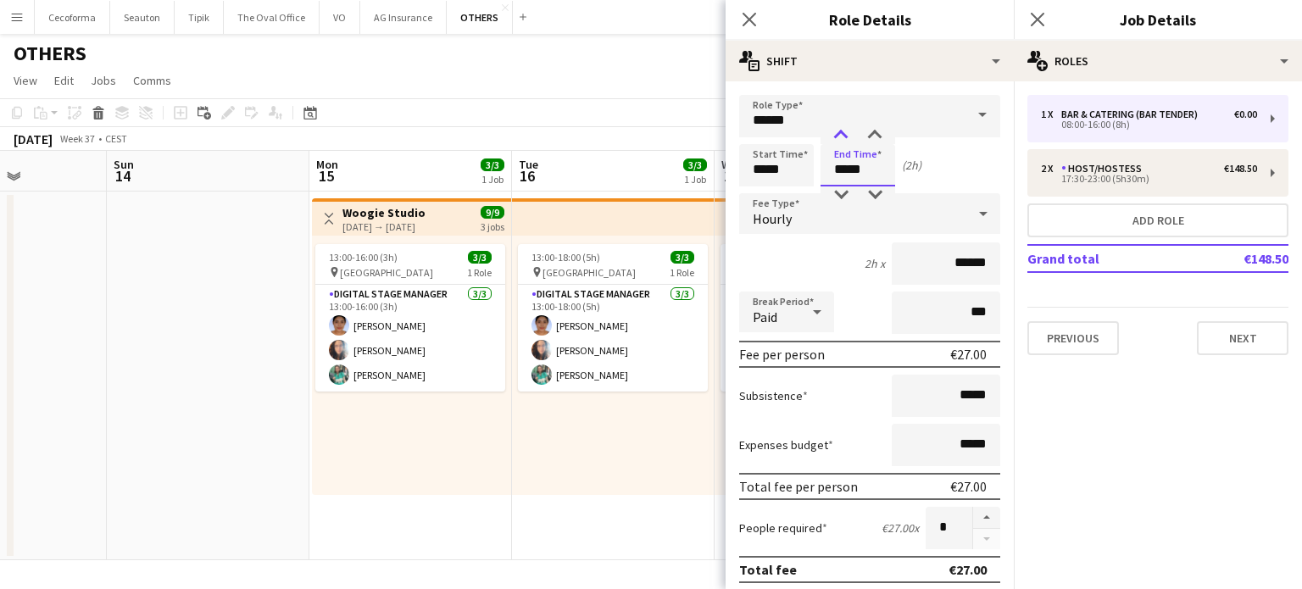
click at [844, 135] on div at bounding box center [841, 135] width 34 height 17
type input "*****"
click at [844, 135] on div at bounding box center [841, 135] width 34 height 17
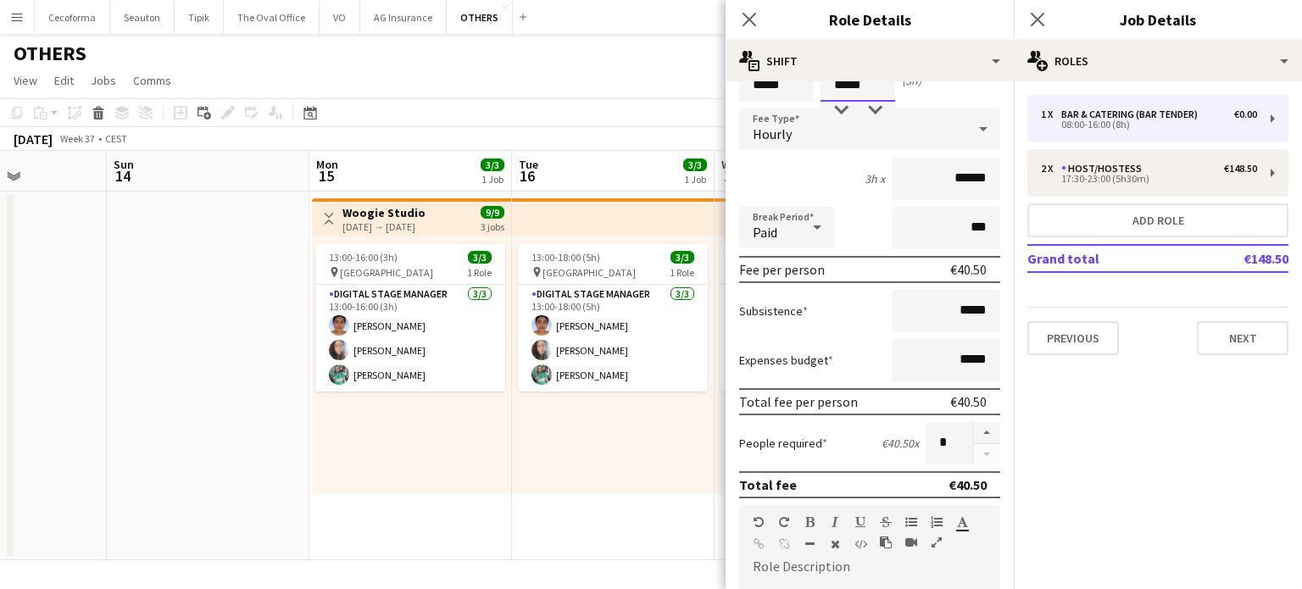
scroll to position [170, 0]
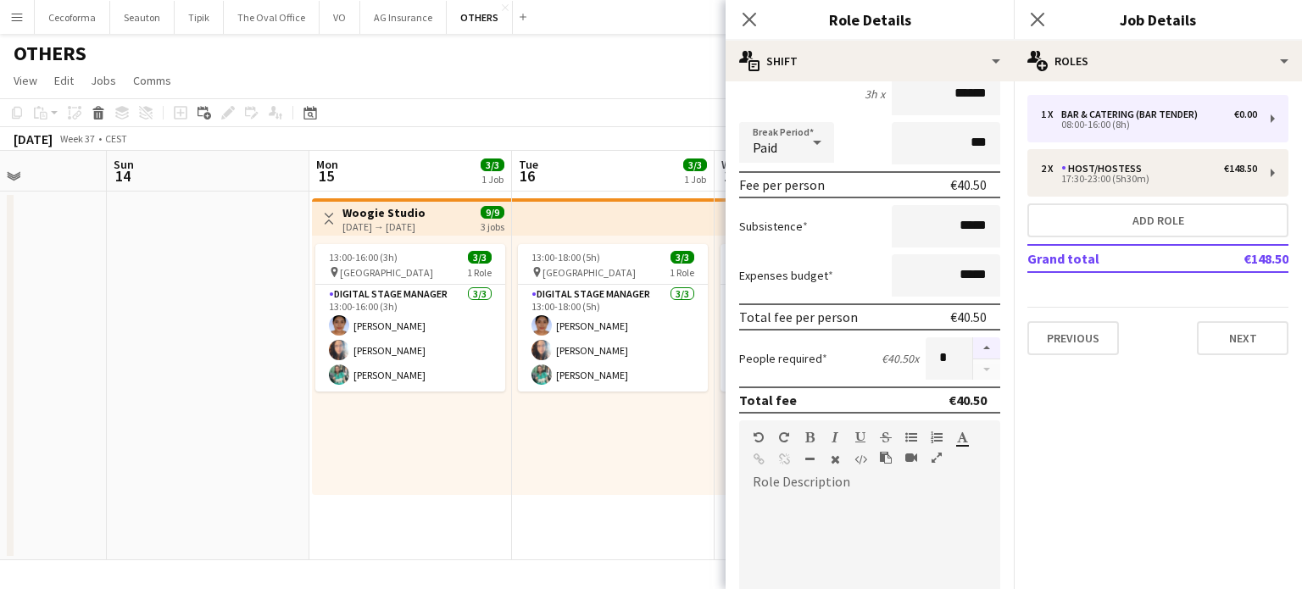
click at [973, 348] on button "button" at bounding box center [986, 348] width 27 height 22
type input "*"
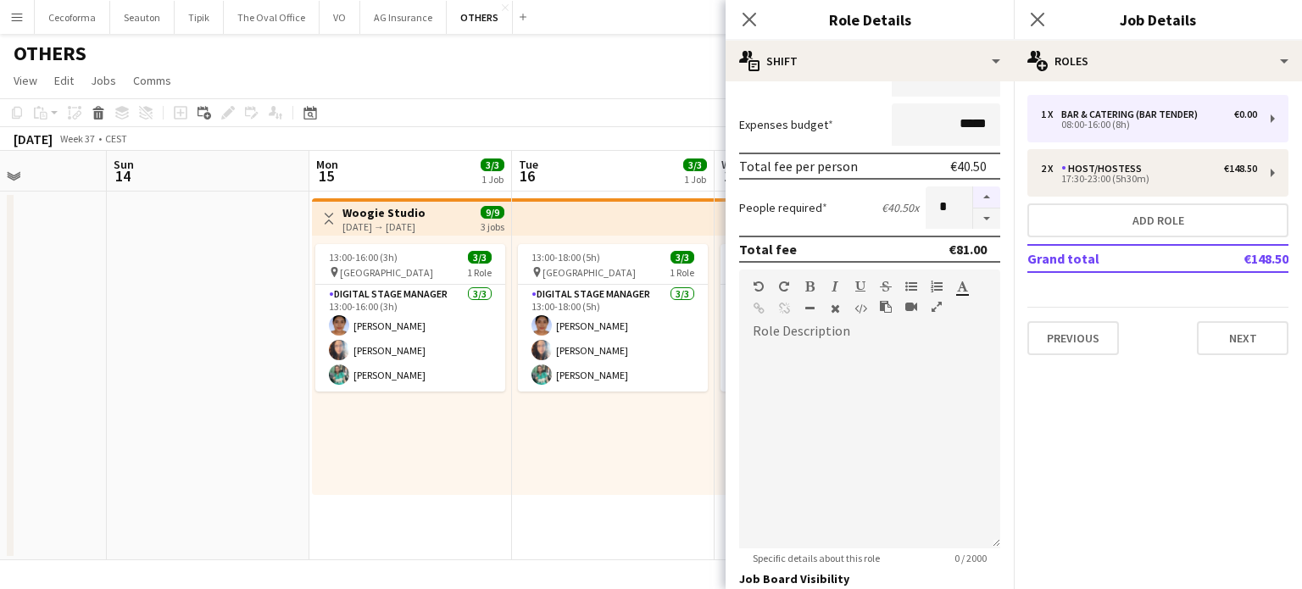
scroll to position [468, 0]
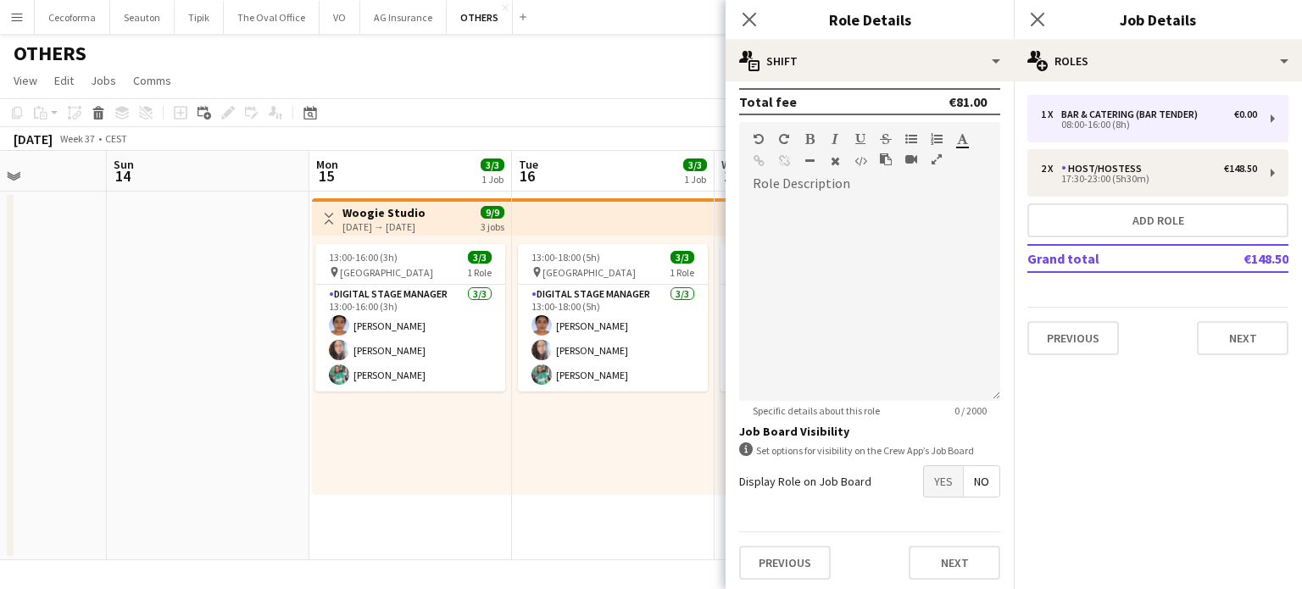
click at [927, 477] on span "Yes" at bounding box center [943, 481] width 39 height 31
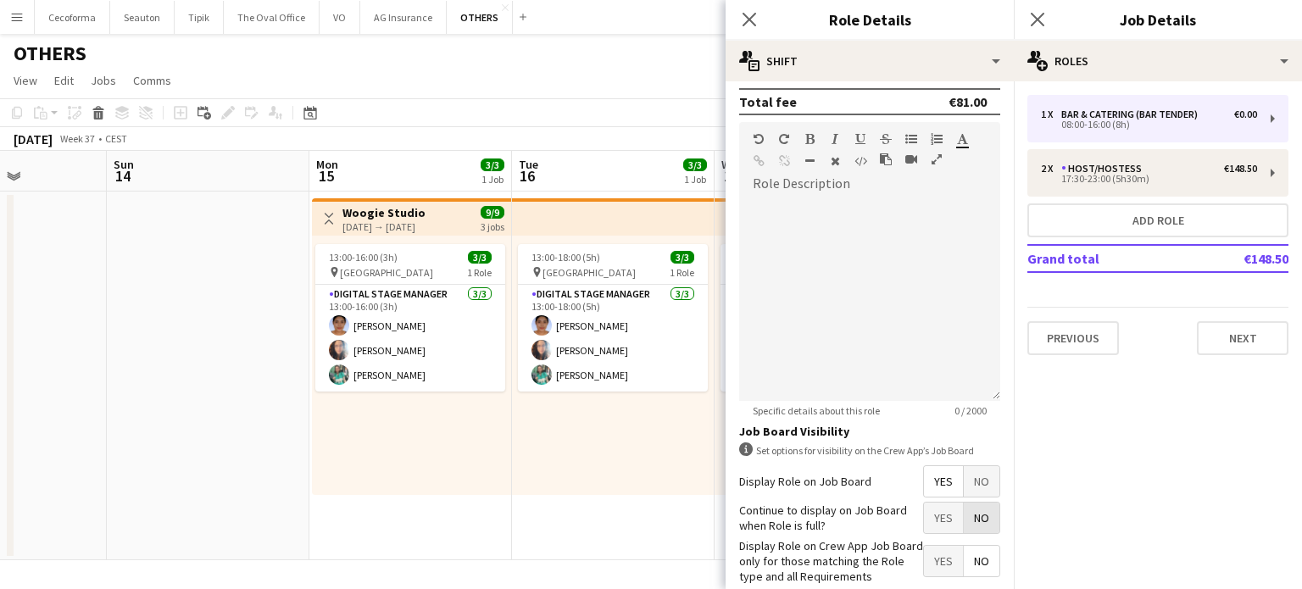
click at [983, 524] on span "No" at bounding box center [982, 518] width 36 height 31
click at [933, 549] on span "Yes" at bounding box center [943, 561] width 39 height 31
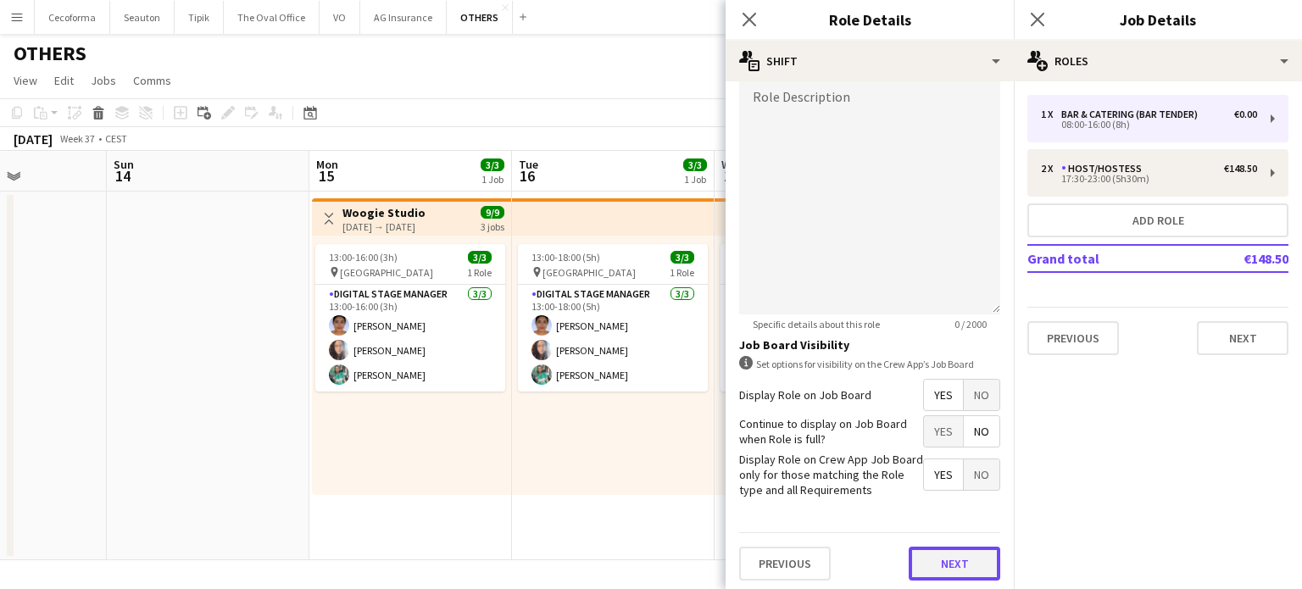
click at [941, 554] on button "Next" at bounding box center [955, 564] width 92 height 34
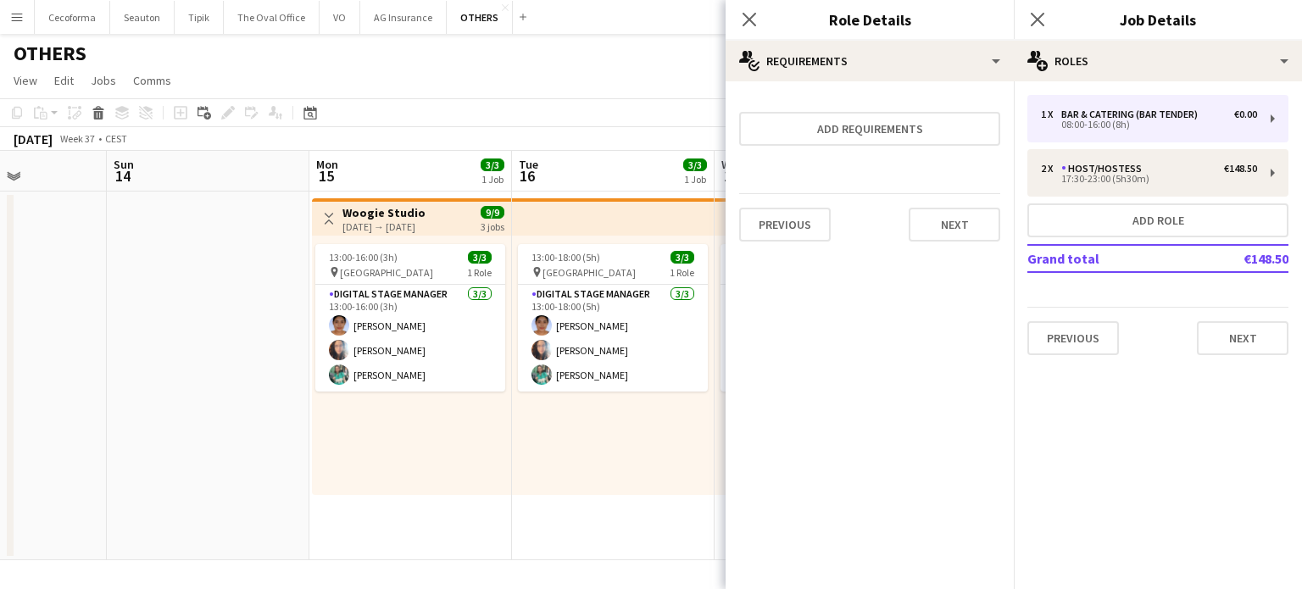
scroll to position [0, 0]
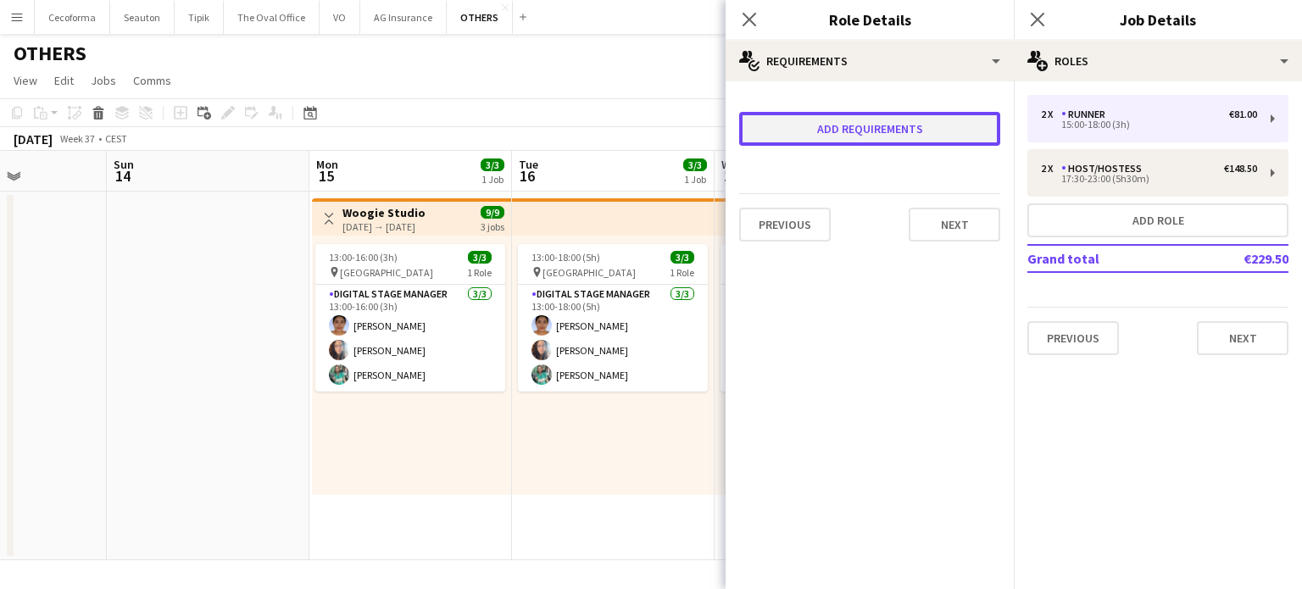
click at [812, 131] on button "Add requirements" at bounding box center [869, 129] width 261 height 34
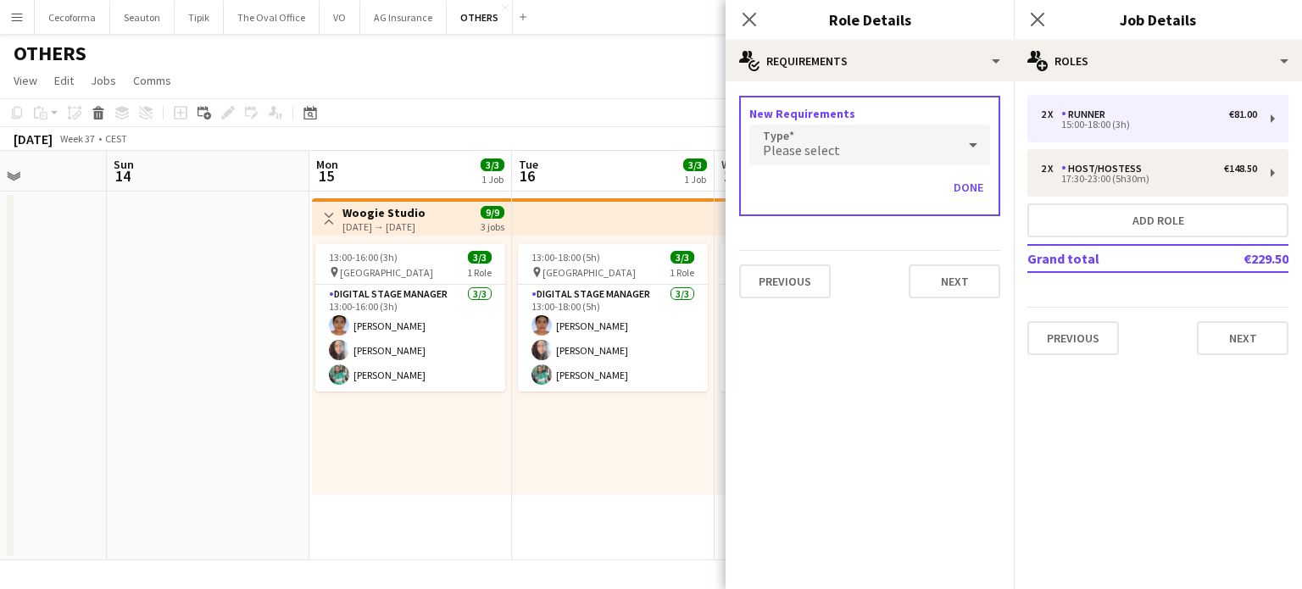
click at [805, 147] on span "Please select" at bounding box center [801, 150] width 77 height 17
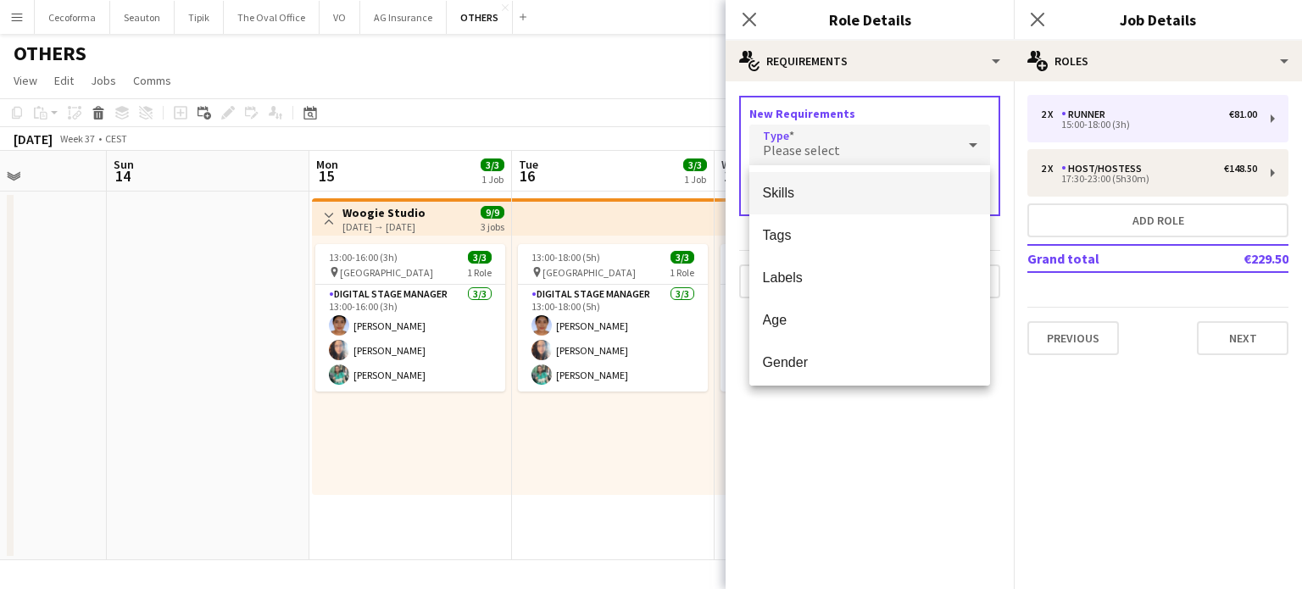
click at [798, 195] on span "Skills" at bounding box center [870, 193] width 214 height 16
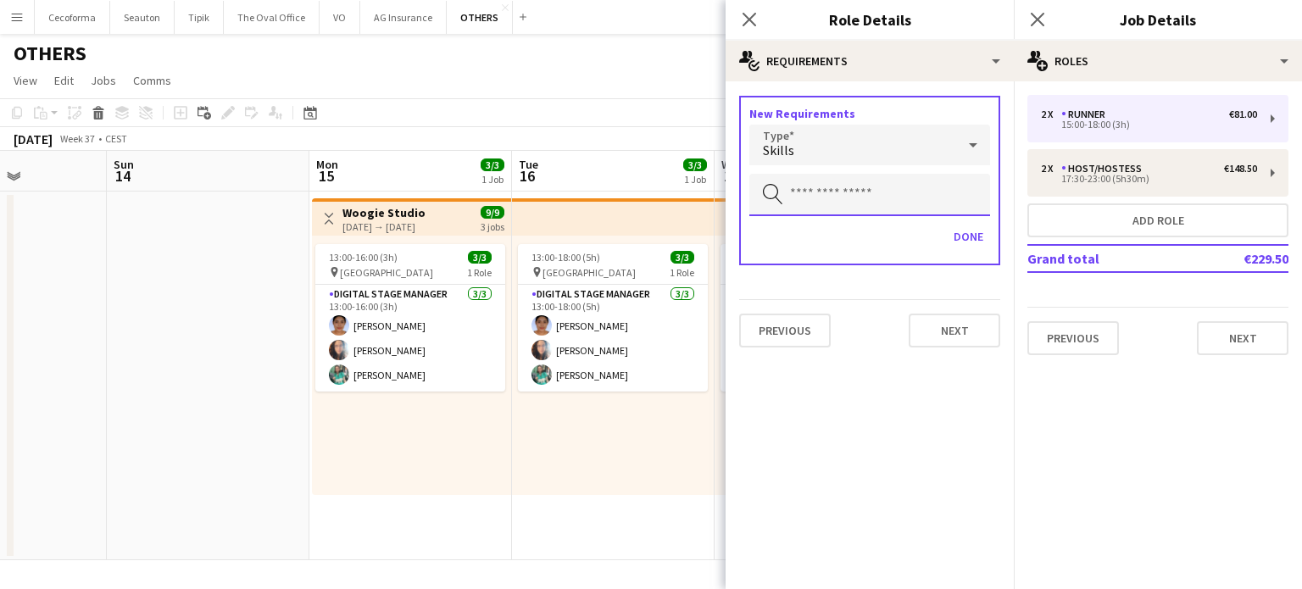
click at [804, 195] on input "text" at bounding box center [869, 195] width 241 height 42
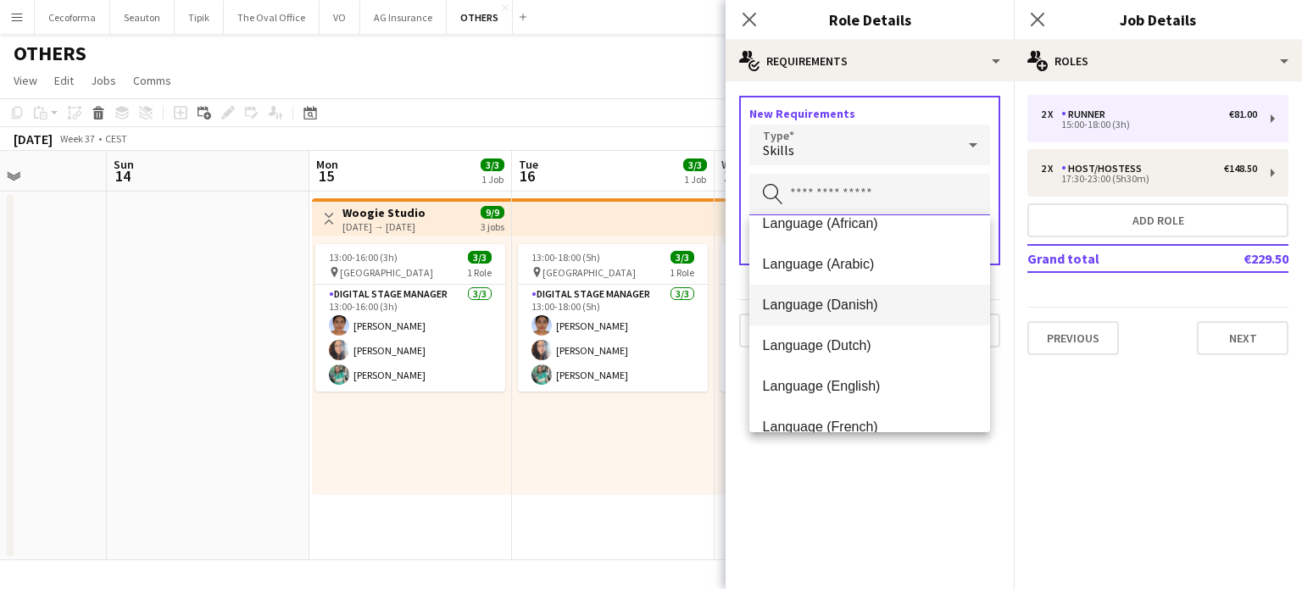
scroll to position [170, 0]
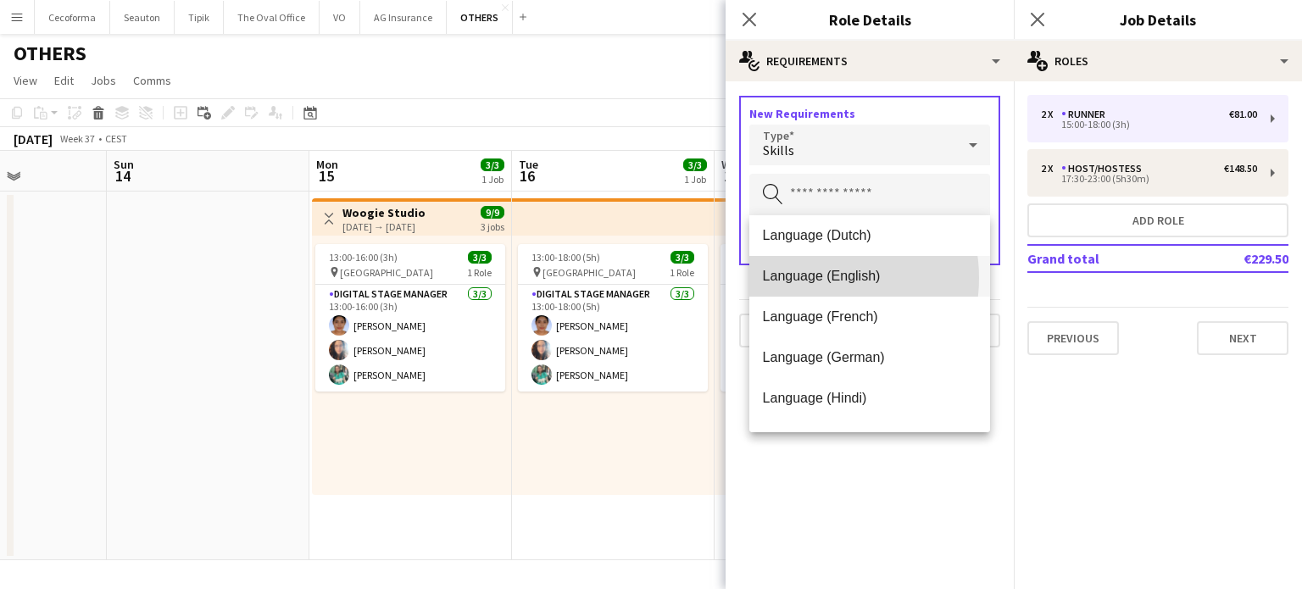
click at [807, 278] on span "Language (English)" at bounding box center [870, 276] width 214 height 16
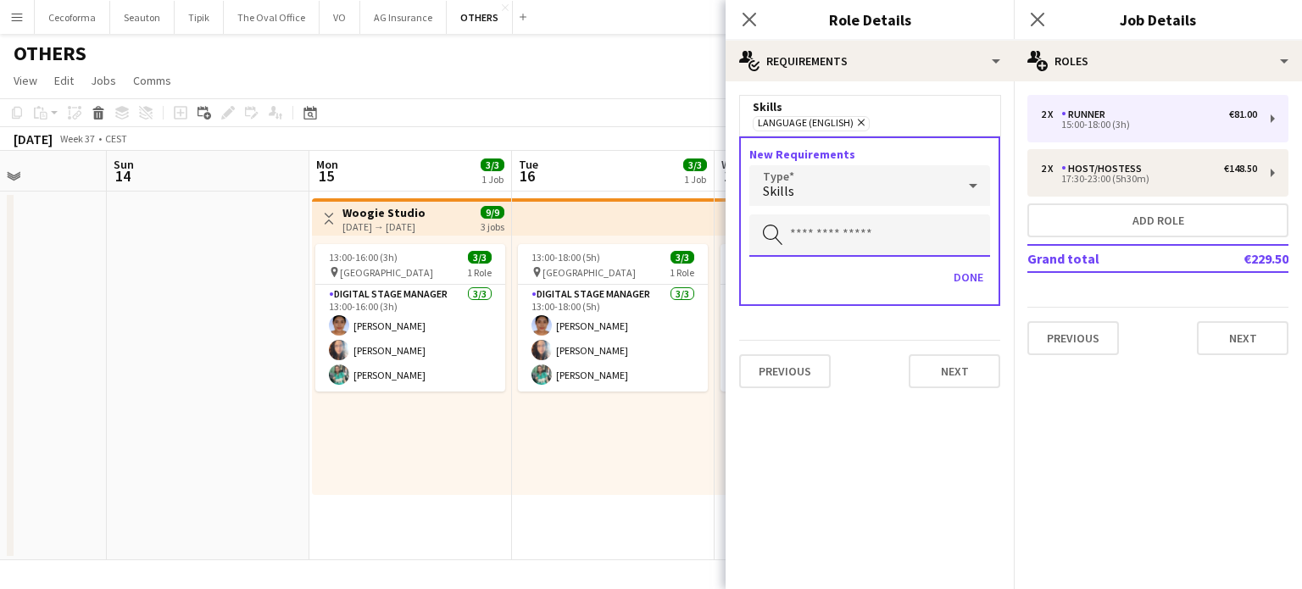
click at [803, 238] on input "text" at bounding box center [869, 235] width 241 height 42
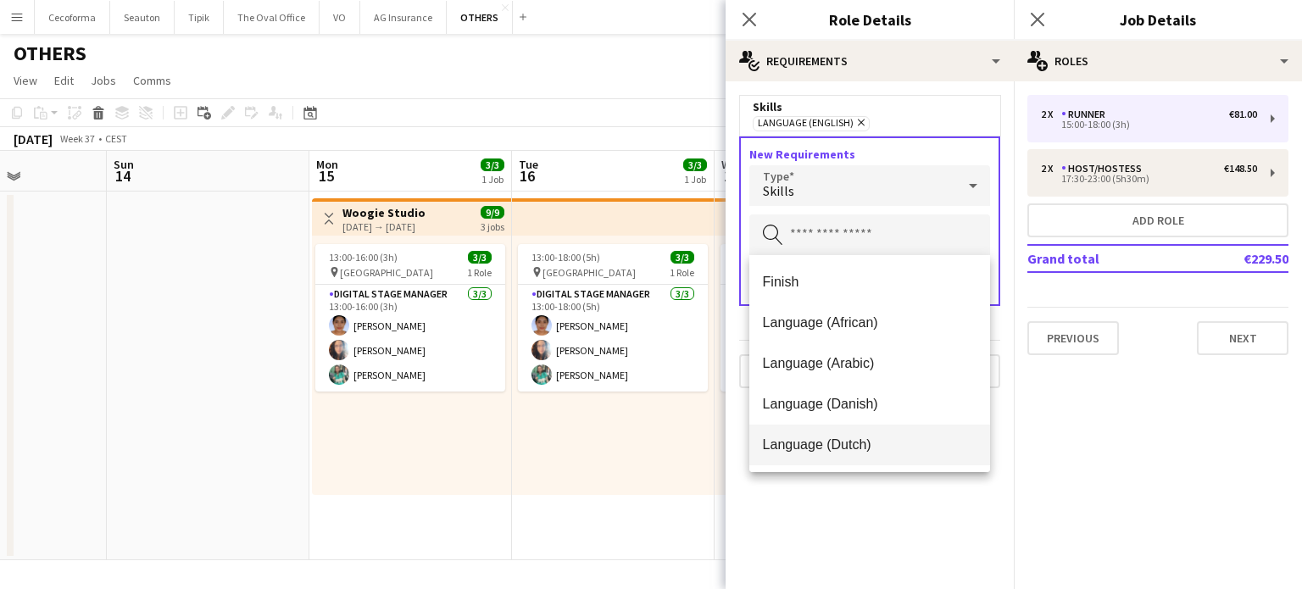
scroll to position [85, 0]
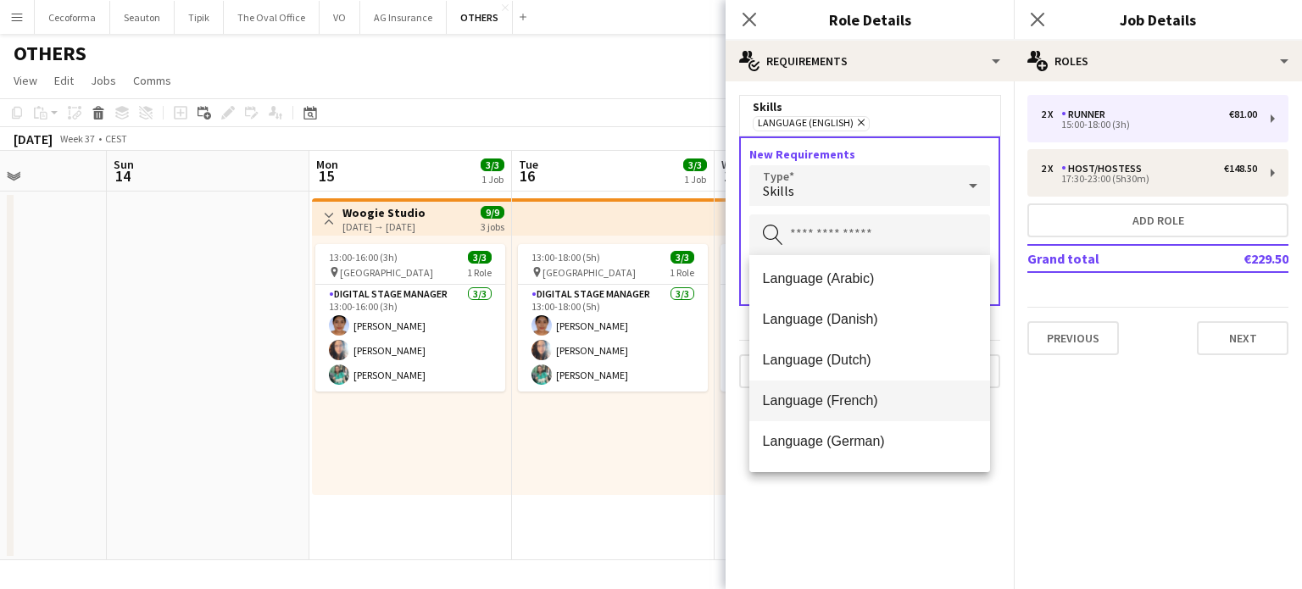
click at [814, 404] on span "Language (French)" at bounding box center [870, 401] width 214 height 16
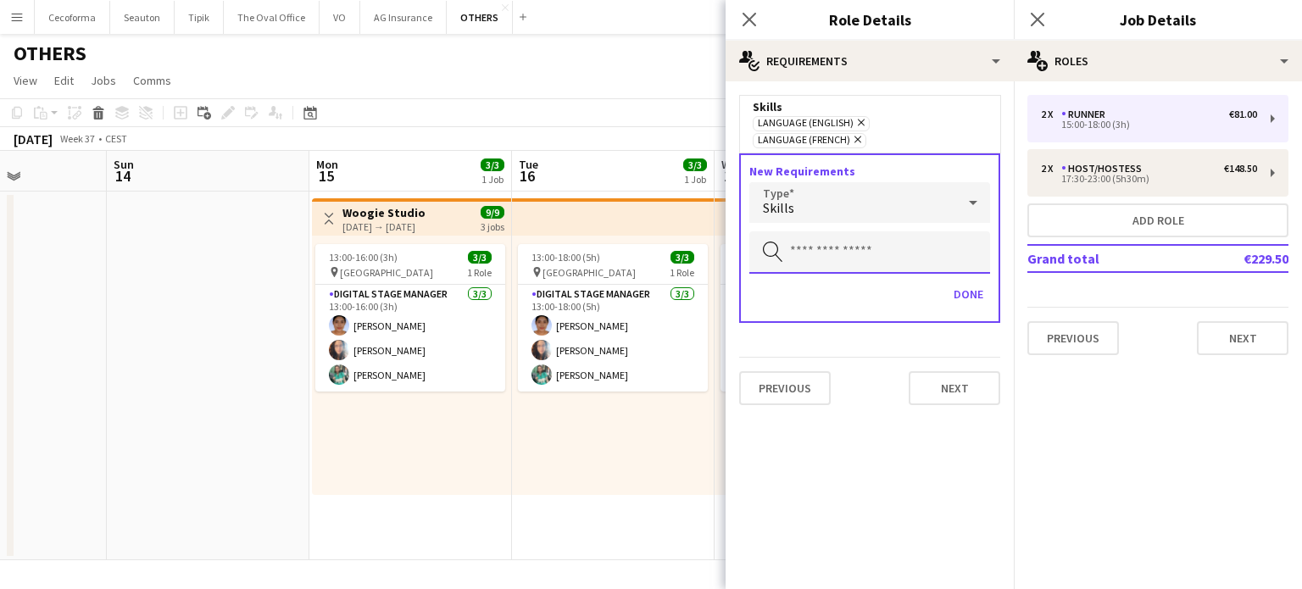
click at [795, 237] on input "text" at bounding box center [869, 252] width 241 height 42
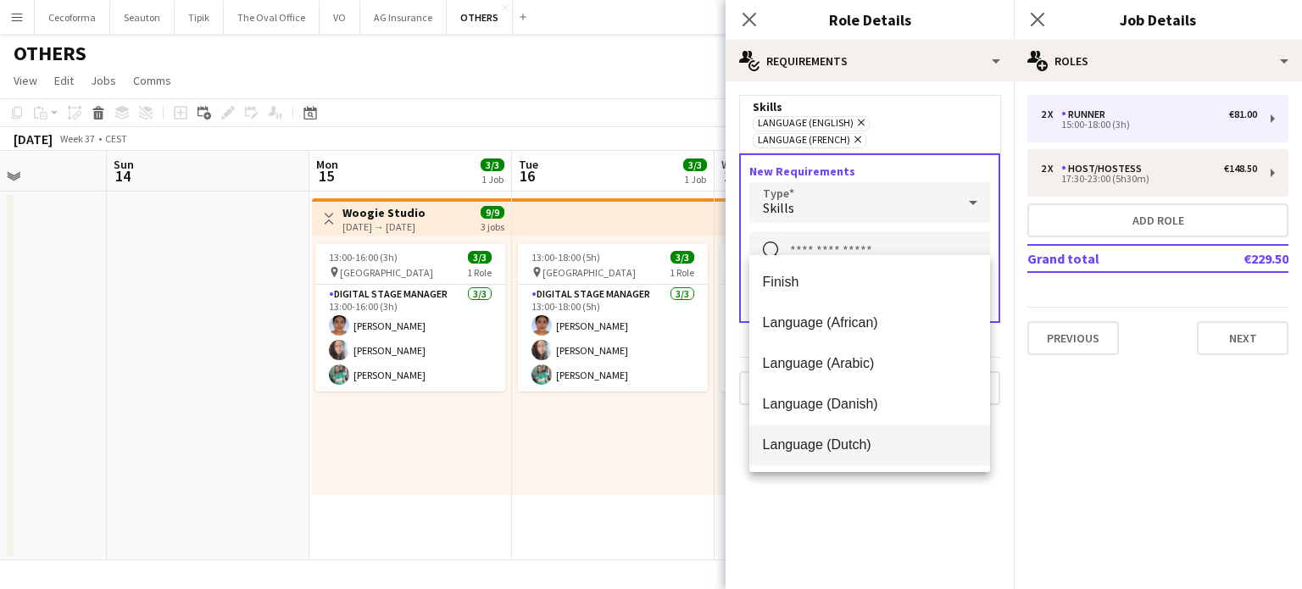
click at [810, 445] on span "Language (Dutch)" at bounding box center [870, 445] width 214 height 16
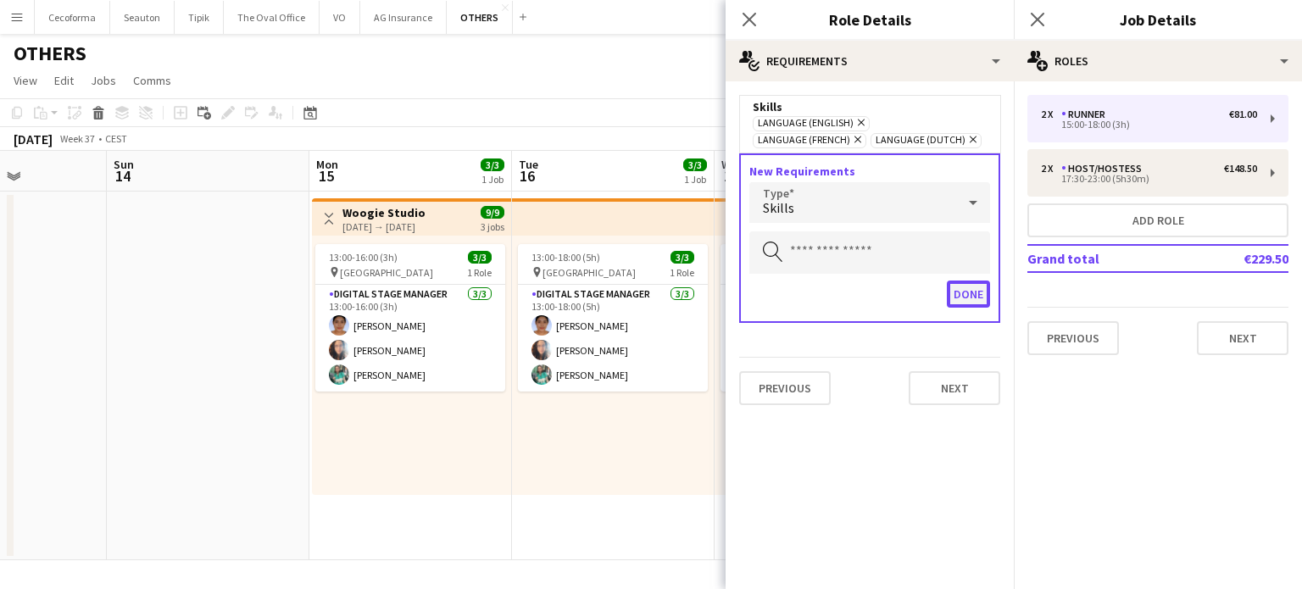
click at [973, 287] on button "Done" at bounding box center [968, 294] width 43 height 27
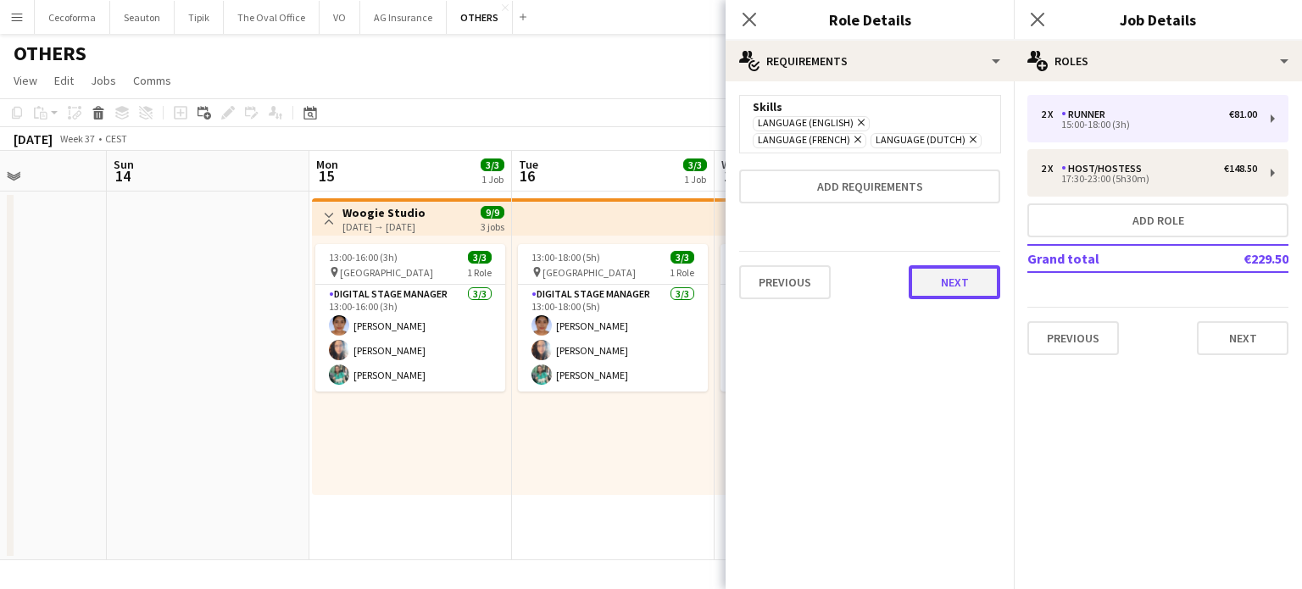
click at [970, 265] on button "Next" at bounding box center [955, 282] width 92 height 34
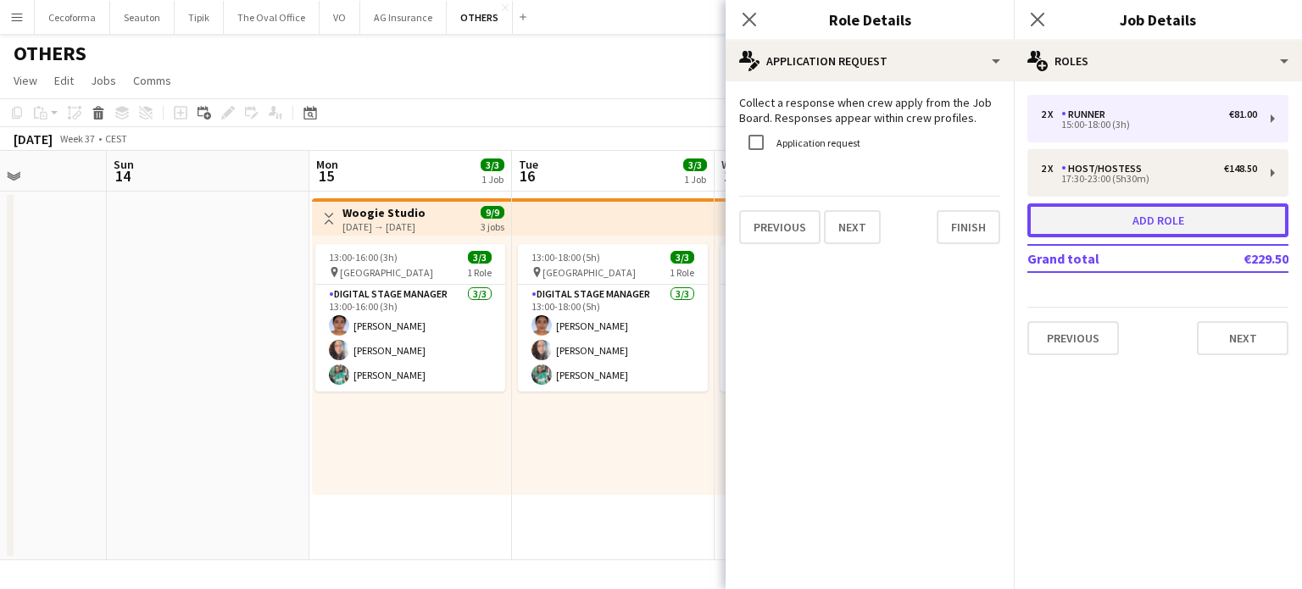
click at [1161, 218] on button "Add role" at bounding box center [1158, 220] width 261 height 34
type input "**********"
type input "*****"
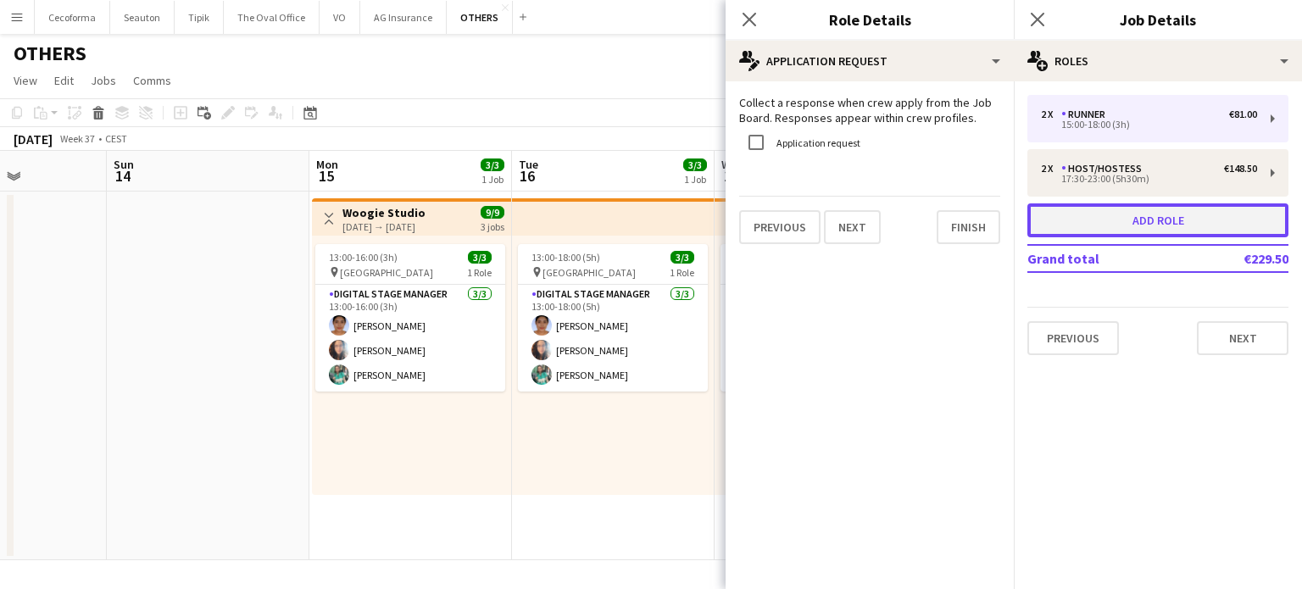
type input "*"
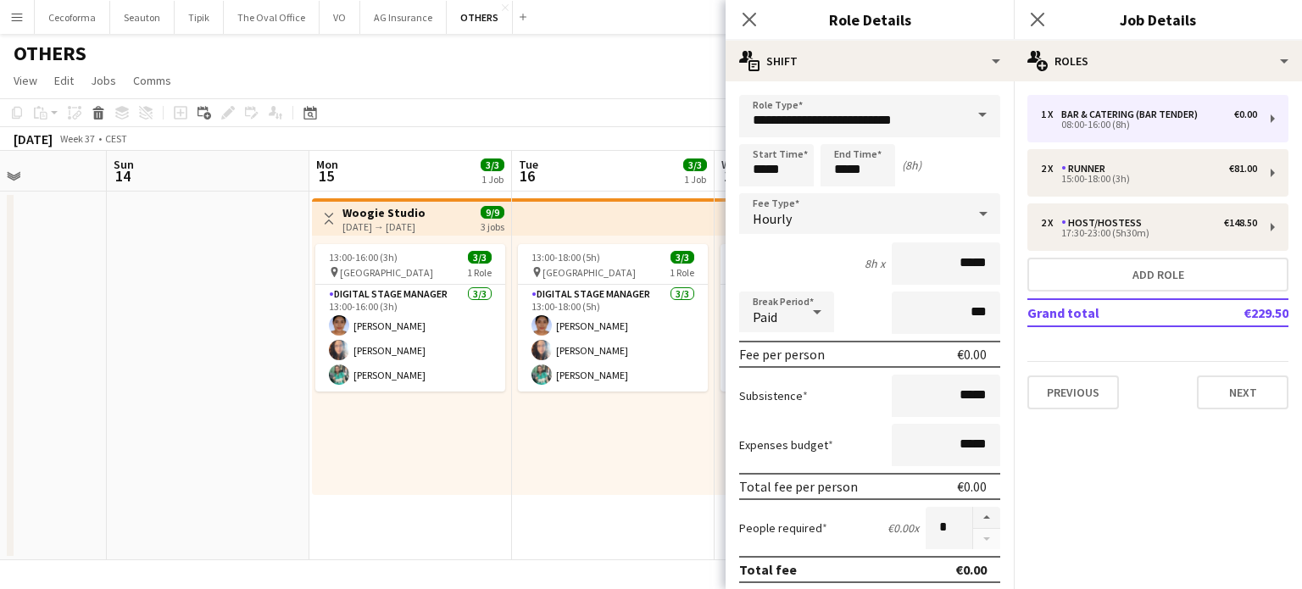
click at [965, 110] on span at bounding box center [983, 115] width 36 height 41
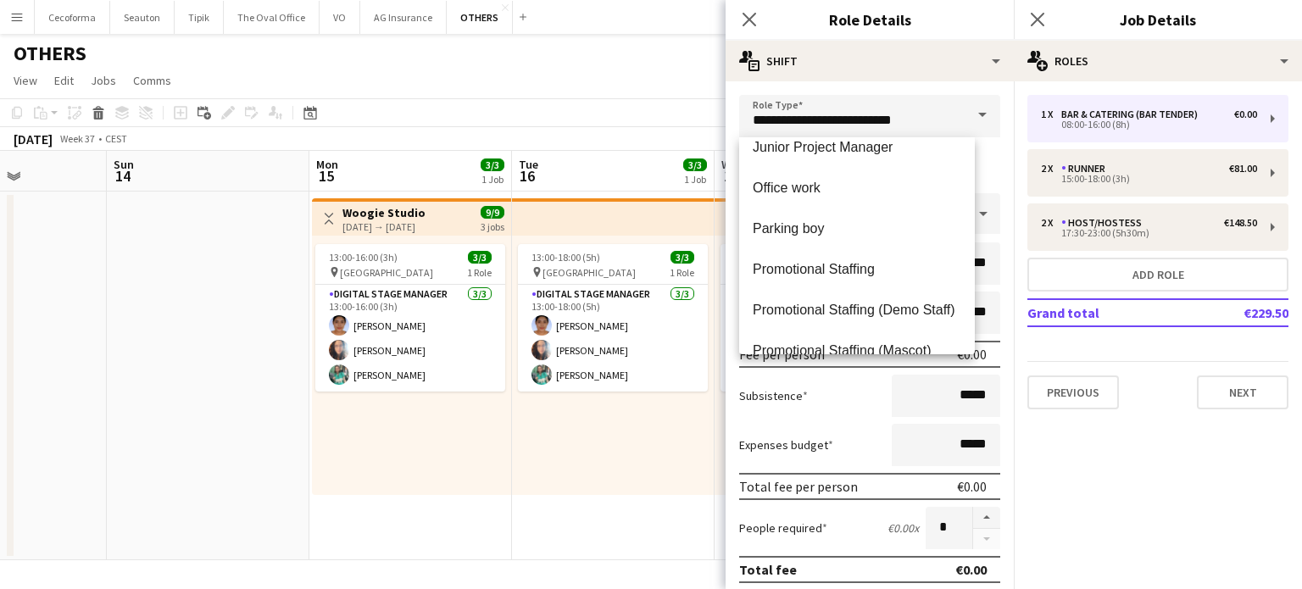
scroll to position [593, 0]
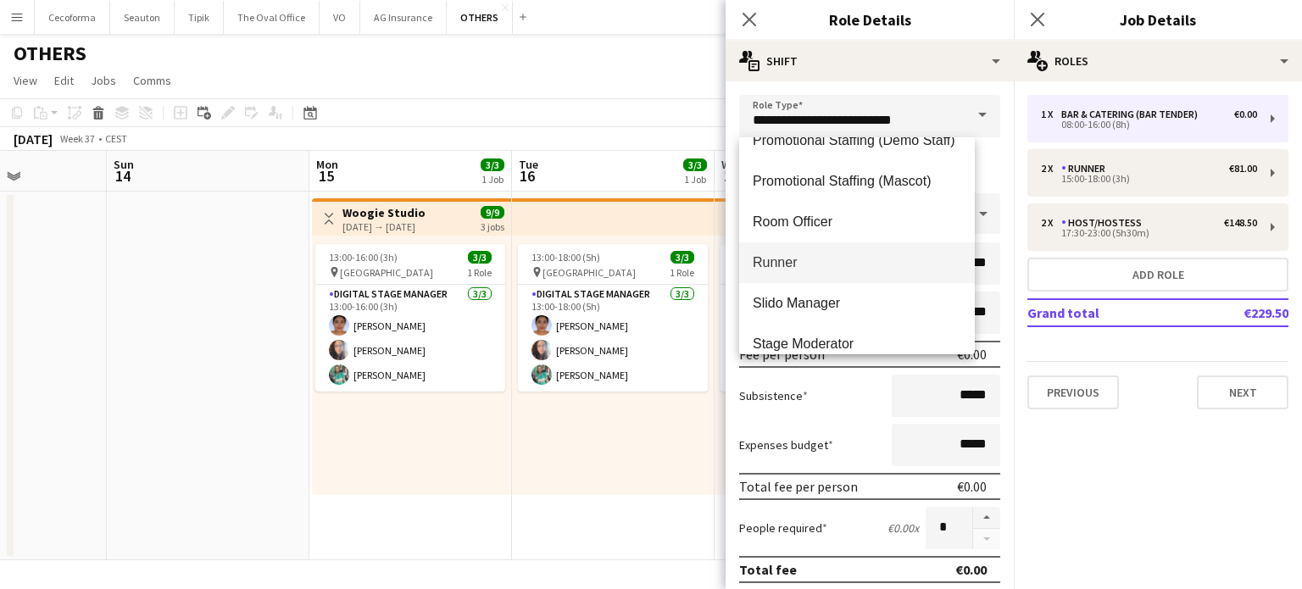
click at [771, 260] on span "Runner" at bounding box center [857, 262] width 209 height 16
type input "******"
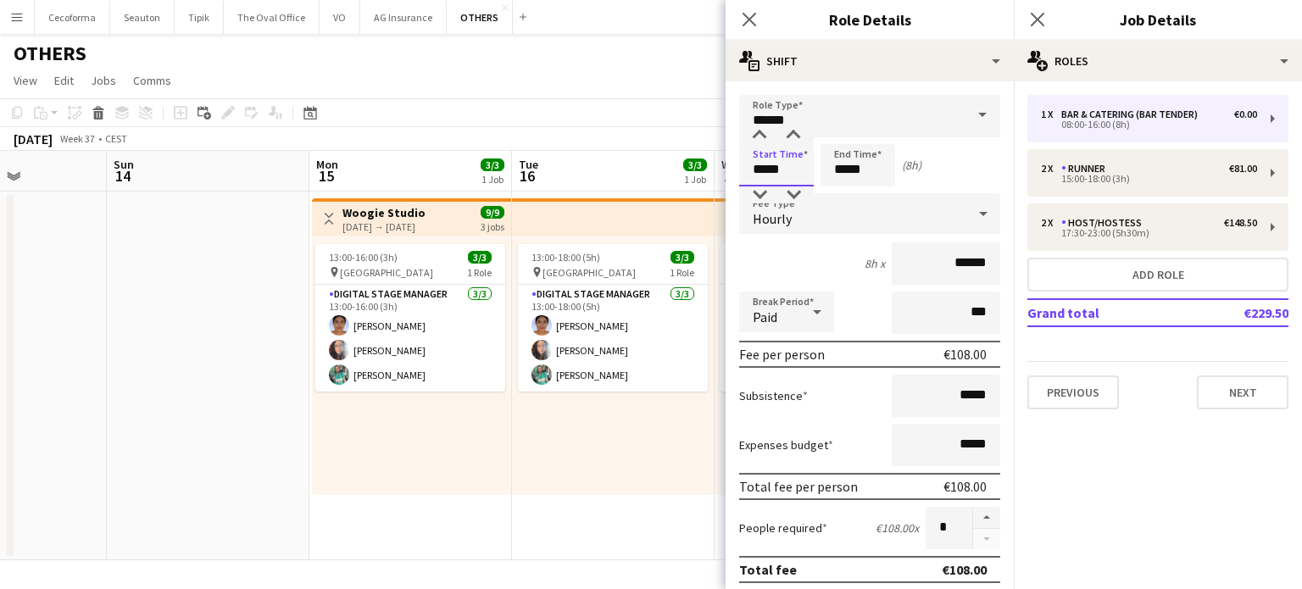
click at [766, 170] on input "*****" at bounding box center [776, 165] width 75 height 42
click at [762, 138] on div at bounding box center [760, 135] width 34 height 17
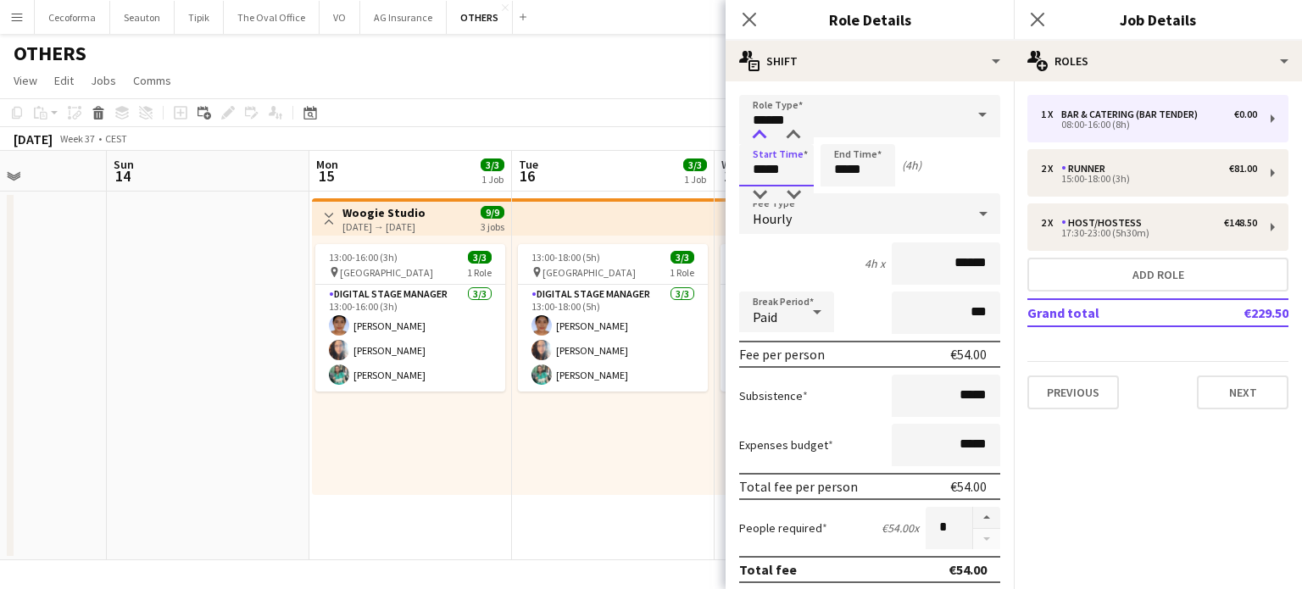
click at [762, 138] on div at bounding box center [760, 135] width 34 height 17
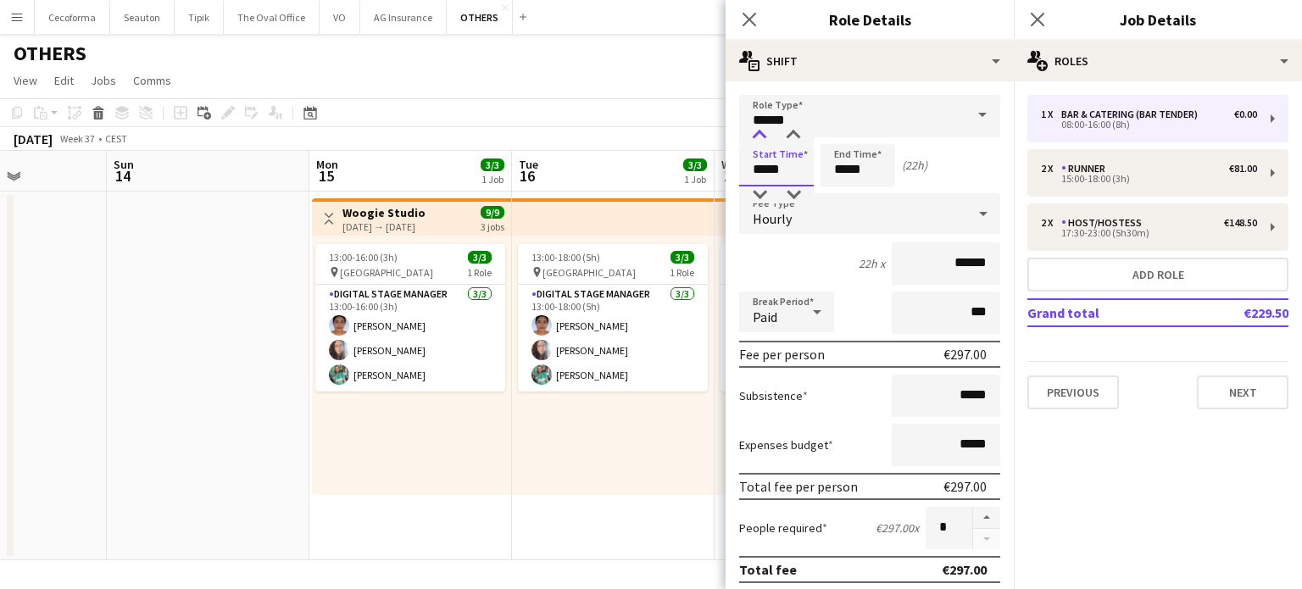
click at [762, 138] on div at bounding box center [760, 135] width 34 height 17
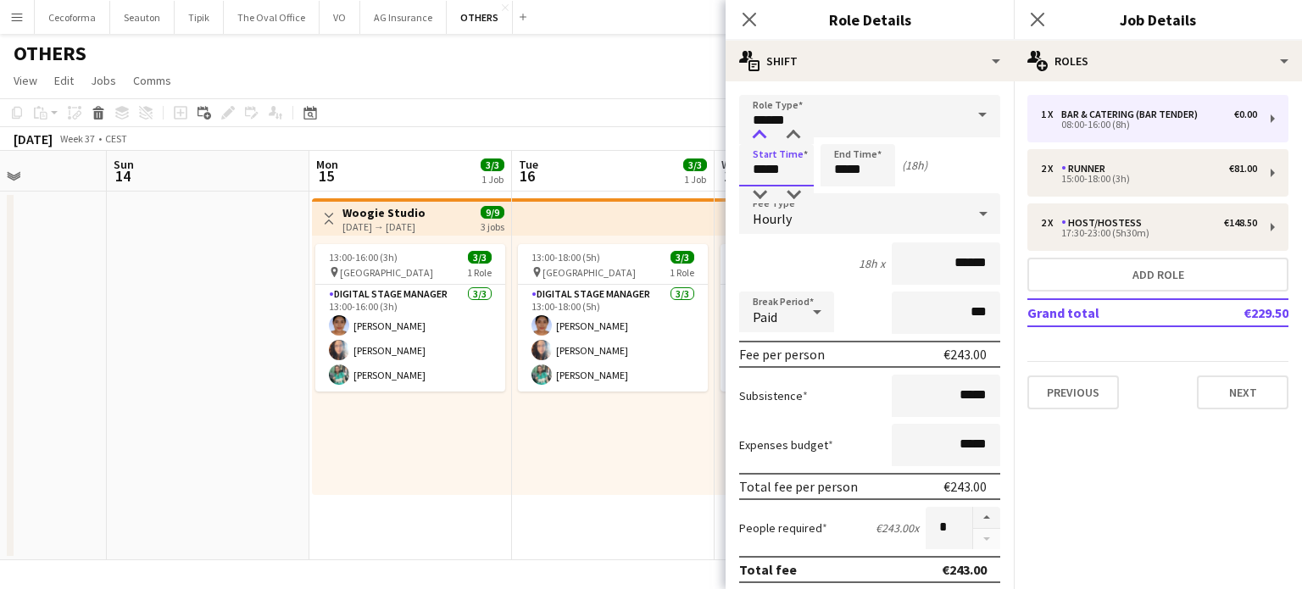
type input "*****"
click at [762, 138] on div at bounding box center [760, 135] width 34 height 17
click at [849, 175] on input "*****" at bounding box center [858, 165] width 75 height 42
click at [842, 132] on div at bounding box center [841, 135] width 34 height 17
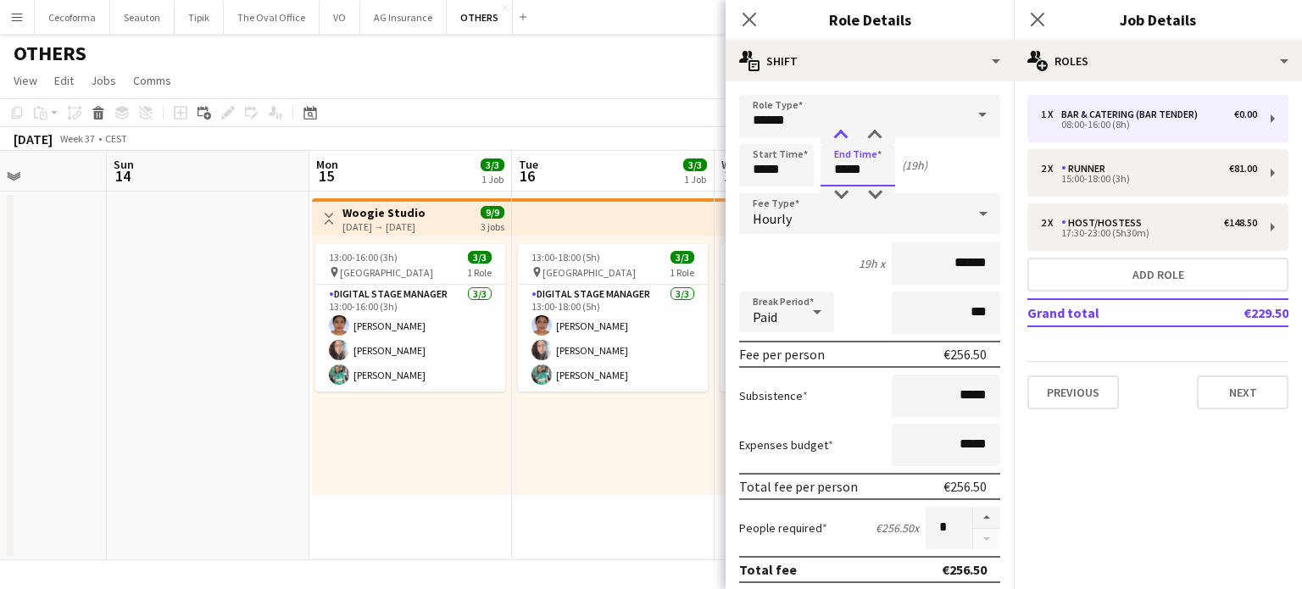
click at [842, 132] on div at bounding box center [841, 135] width 34 height 17
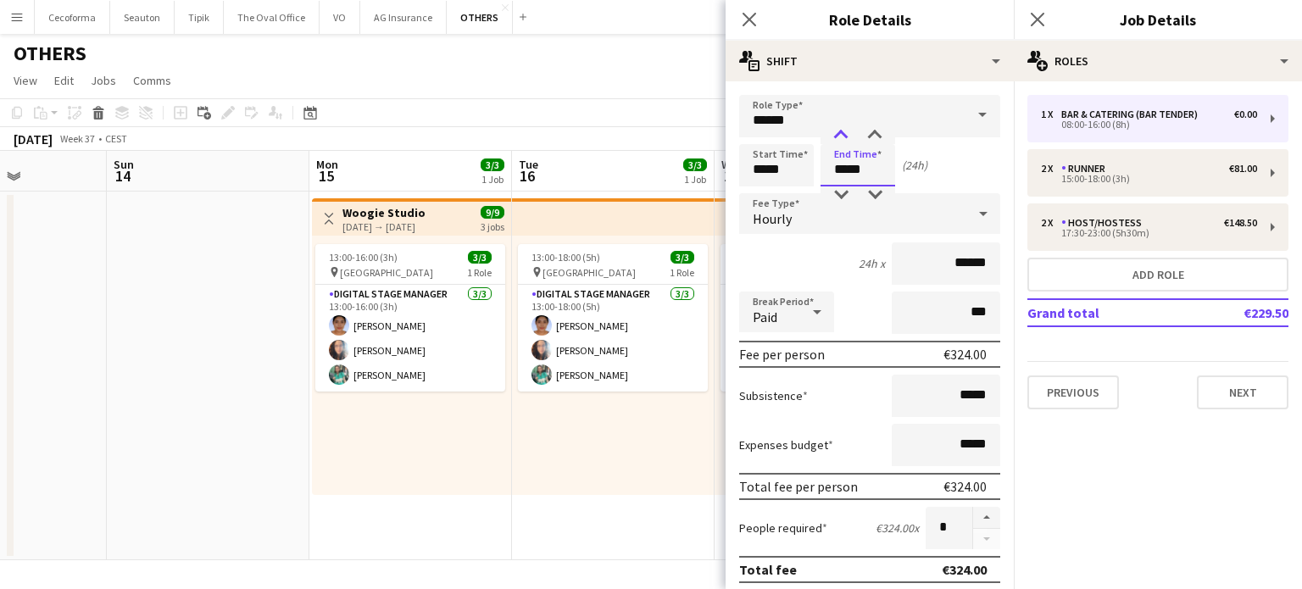
type input "*****"
click at [842, 132] on div at bounding box center [841, 135] width 34 height 17
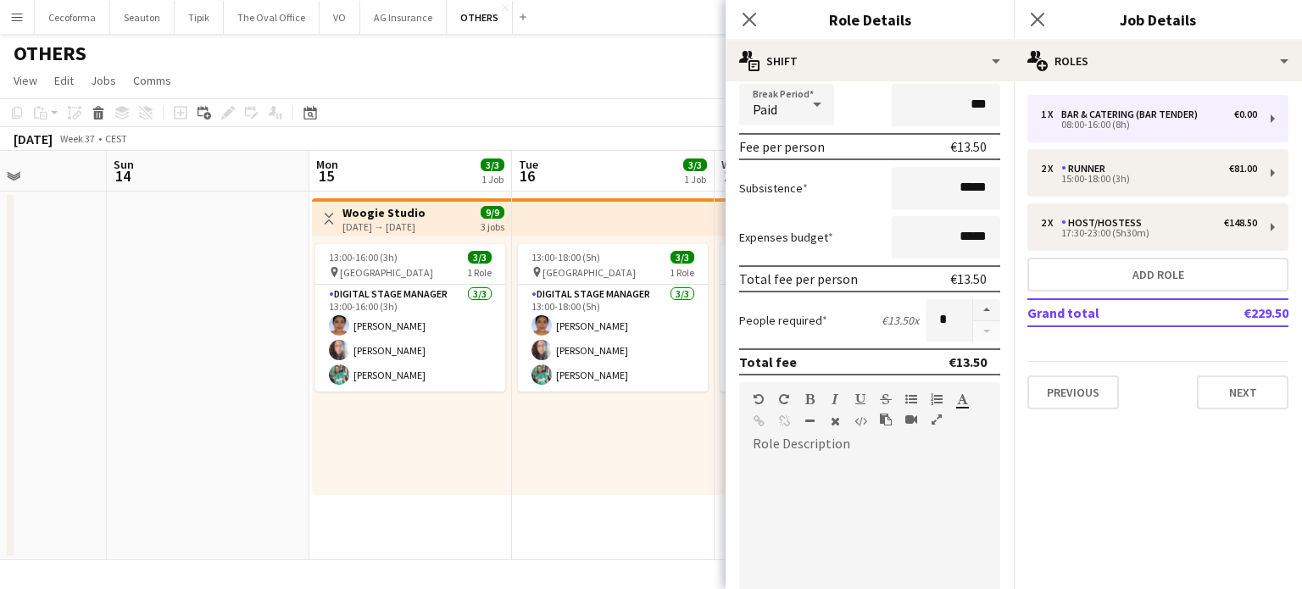
scroll to position [254, 0]
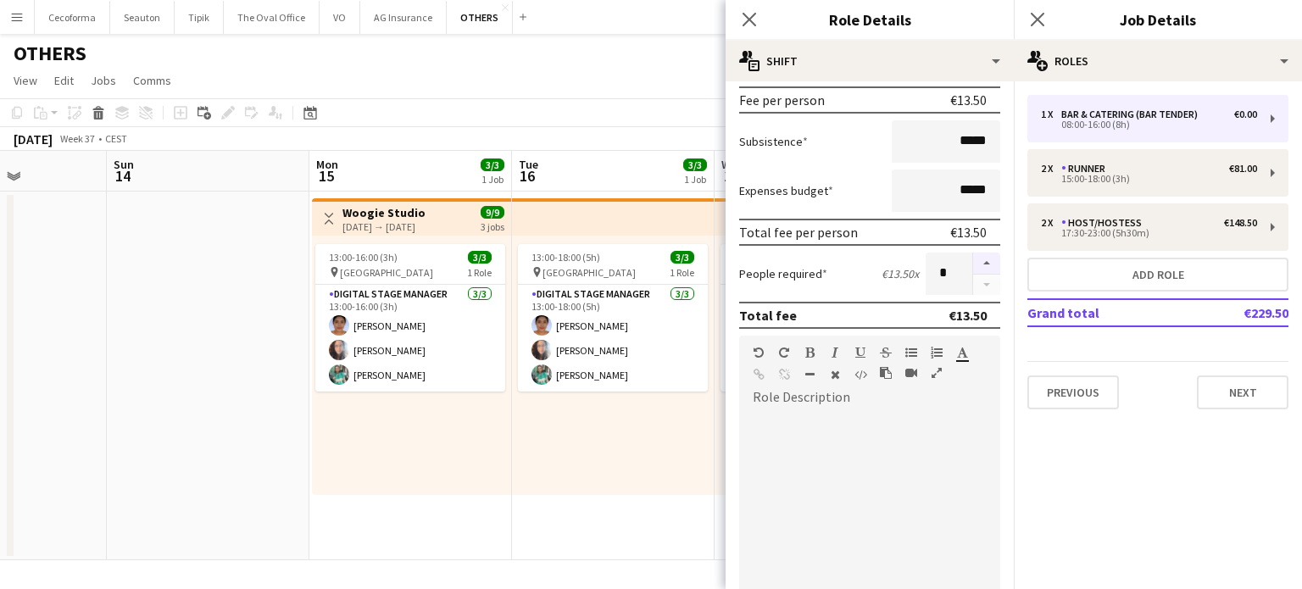
click at [973, 264] on button "button" at bounding box center [986, 264] width 27 height 22
type input "*"
click at [808, 426] on div at bounding box center [869, 512] width 261 height 203
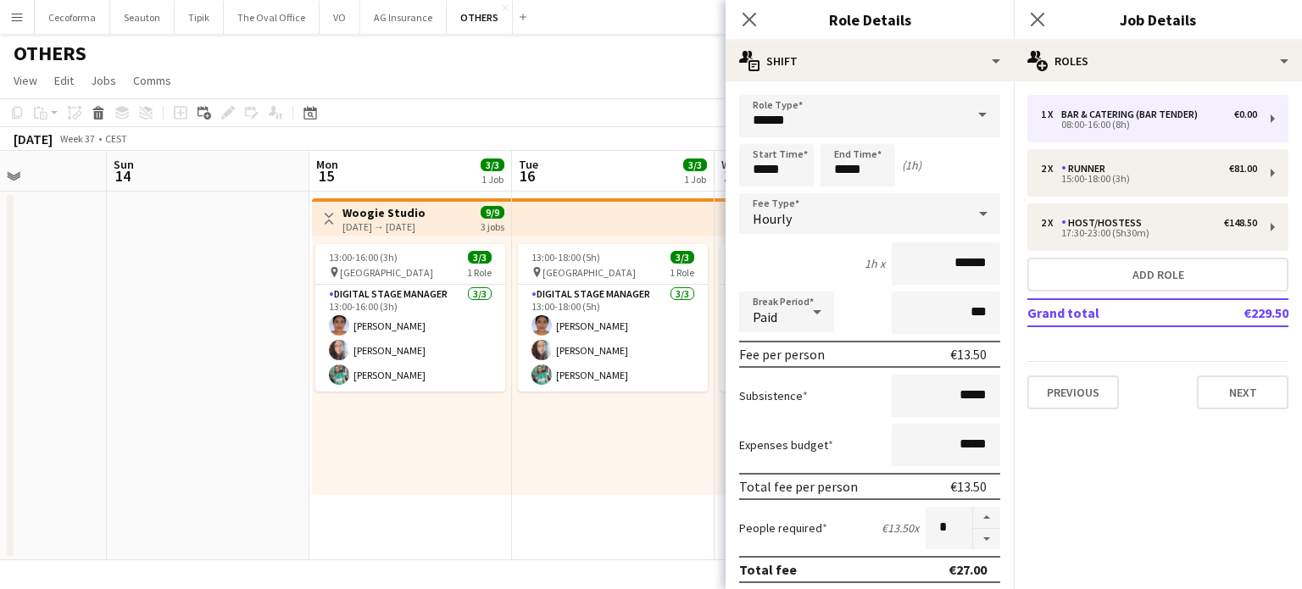
scroll to position [468, 0]
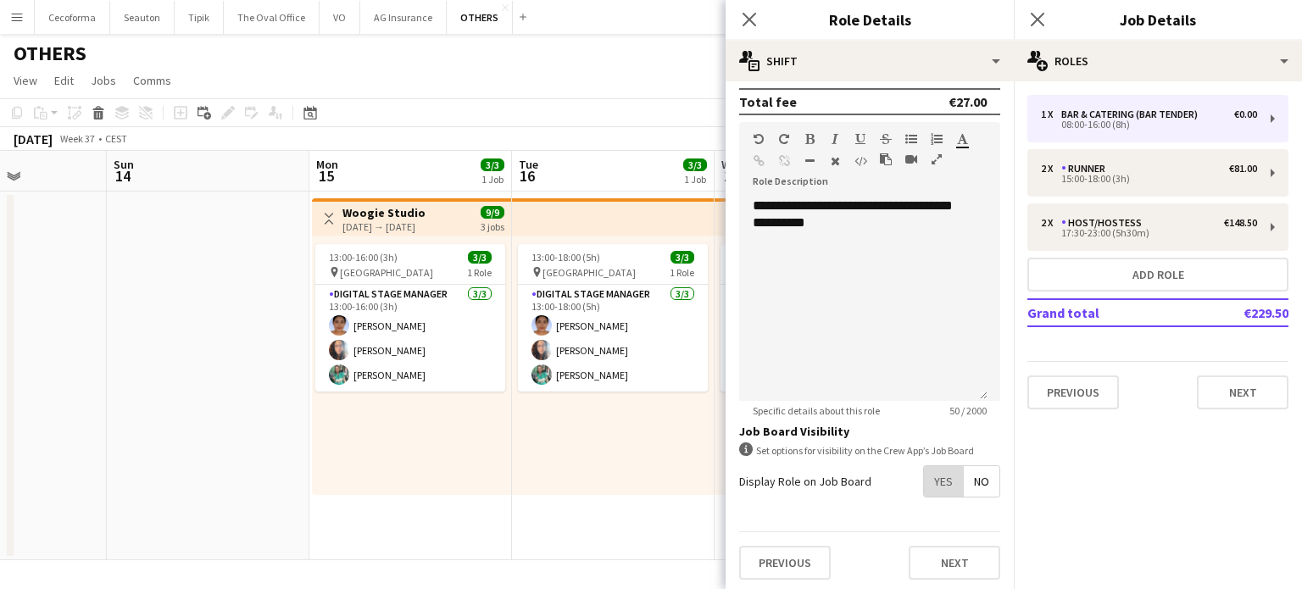
click at [934, 479] on span "Yes" at bounding box center [943, 481] width 39 height 31
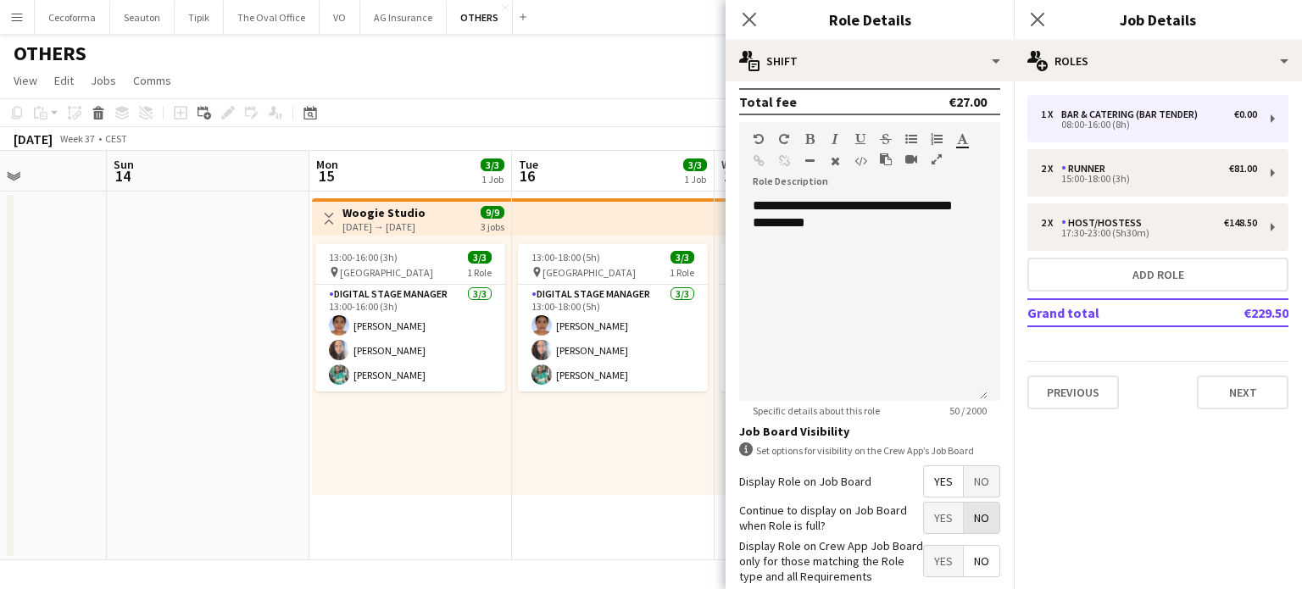
click at [971, 511] on span "No" at bounding box center [982, 518] width 36 height 31
click at [934, 558] on span "Yes" at bounding box center [943, 561] width 39 height 31
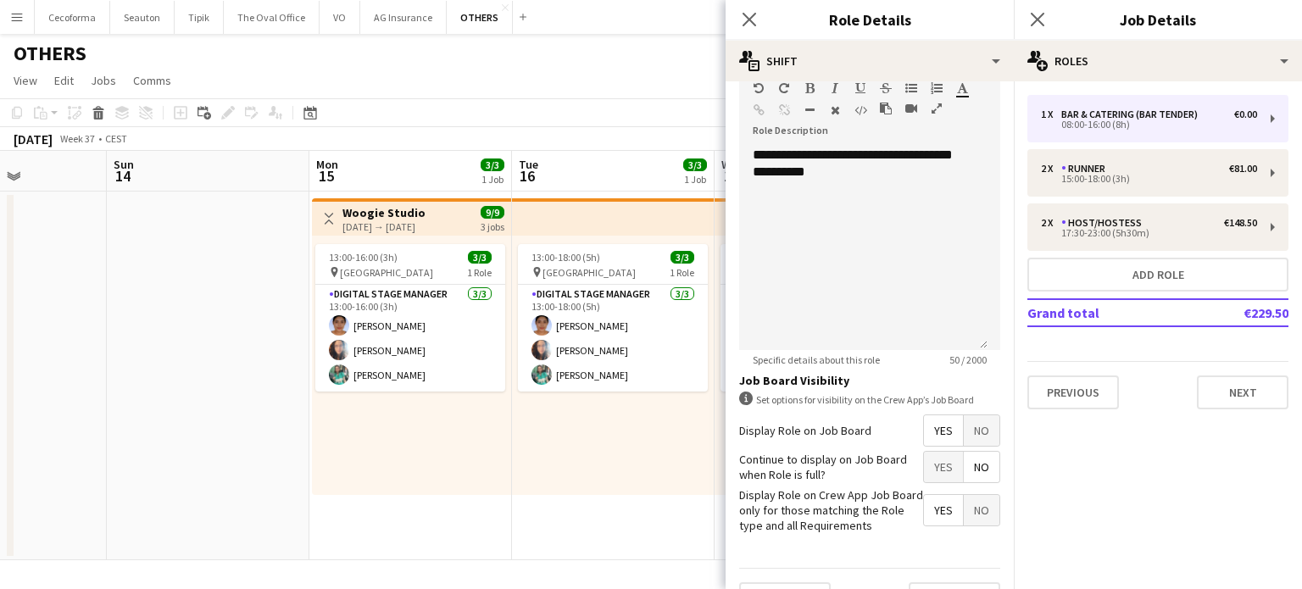
scroll to position [554, 0]
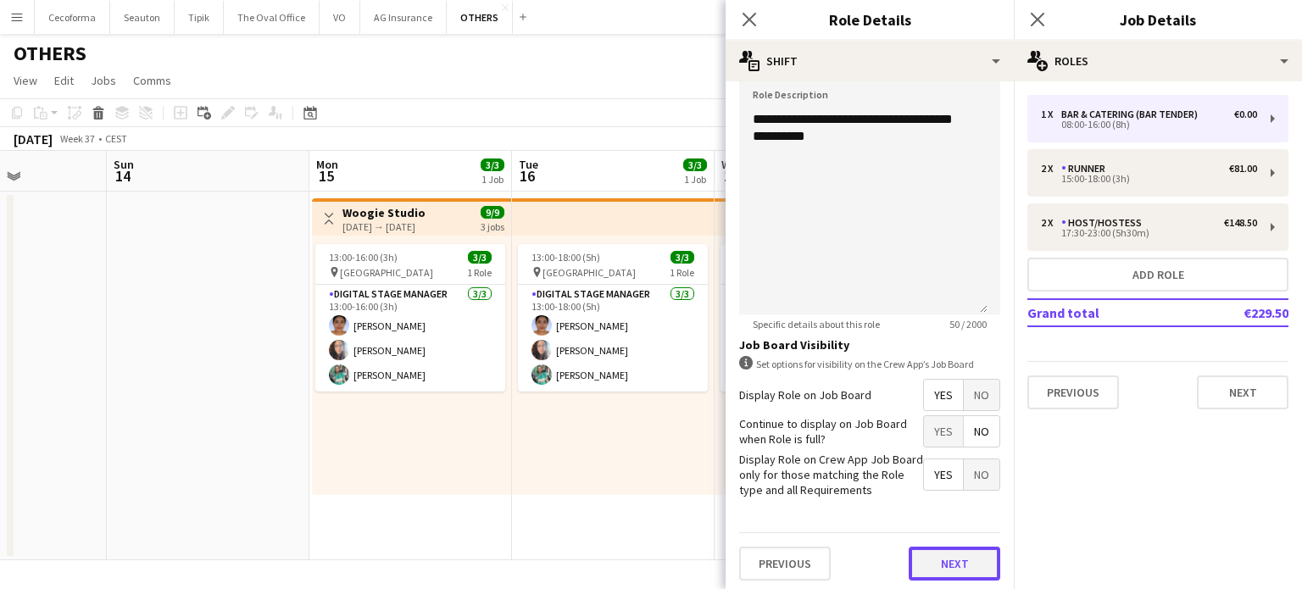
click at [943, 559] on button "Next" at bounding box center [955, 564] width 92 height 34
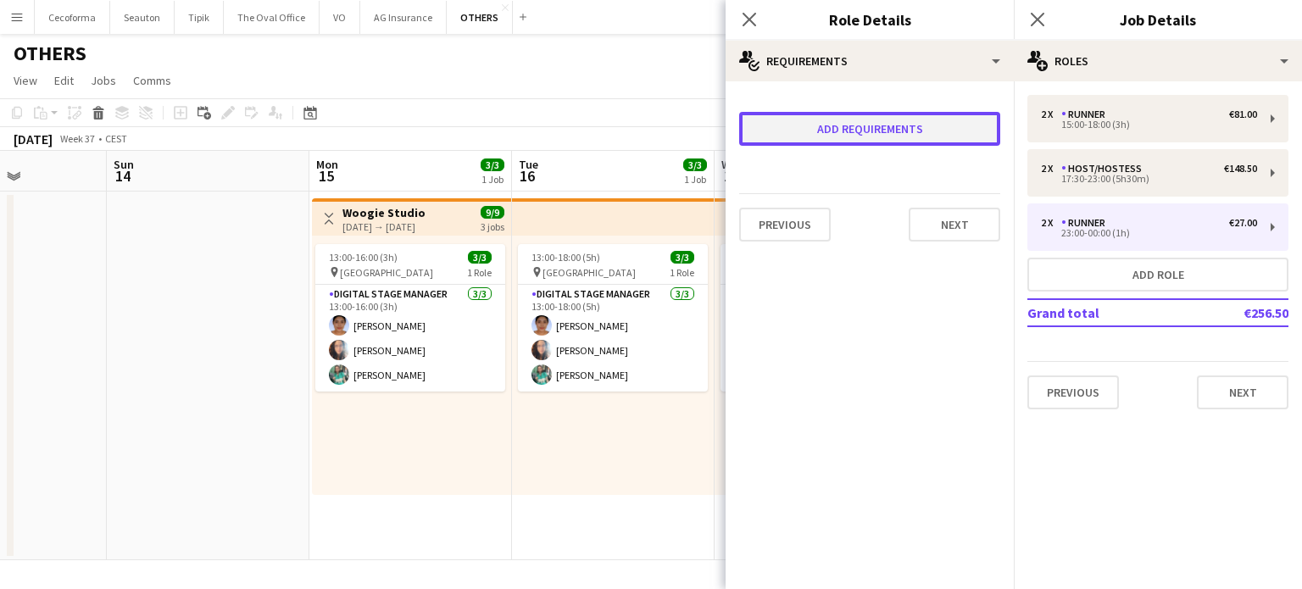
click at [888, 127] on button "Add requirements" at bounding box center [869, 129] width 261 height 34
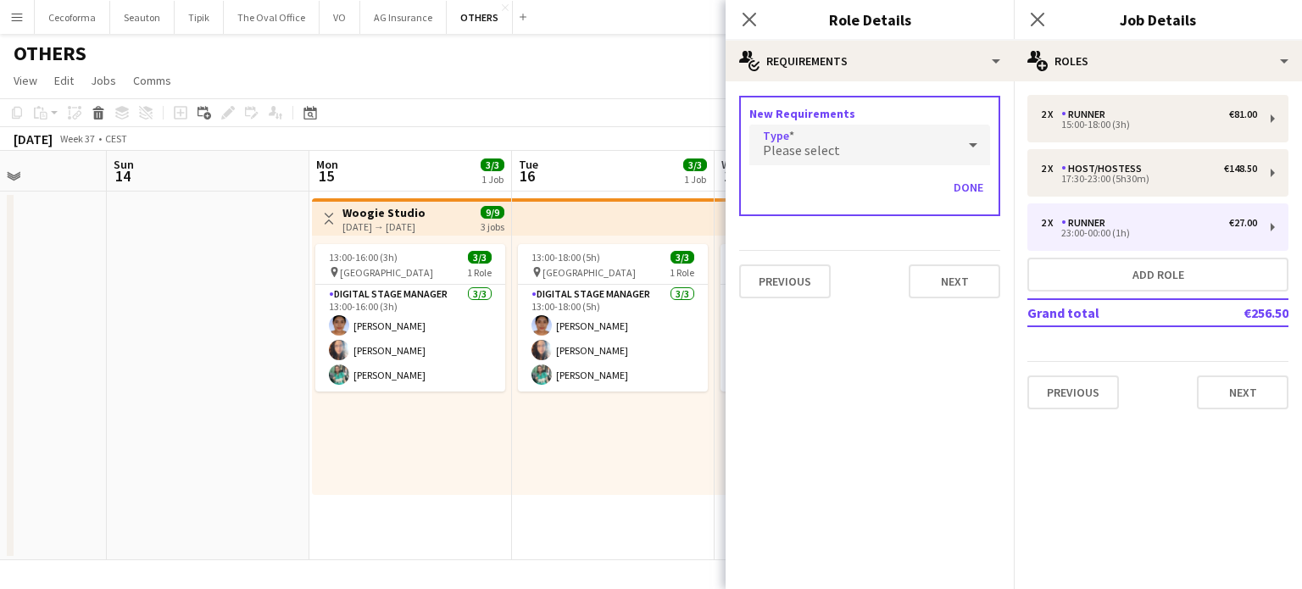
click at [785, 142] on span "Please select" at bounding box center [801, 150] width 77 height 17
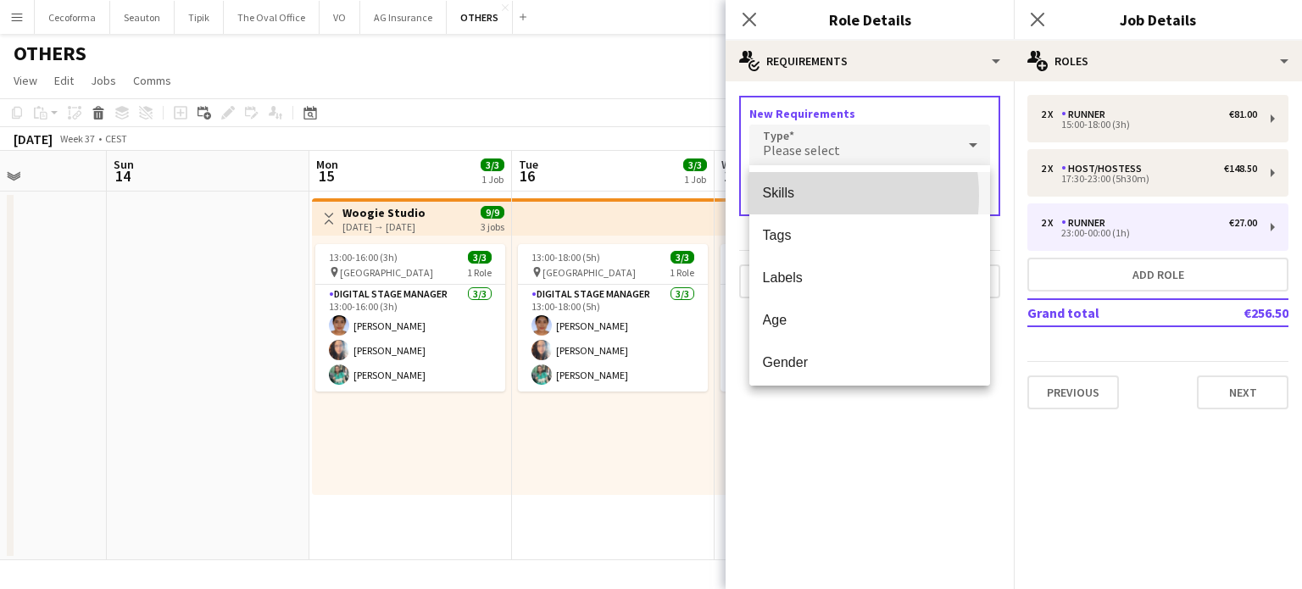
click at [785, 196] on span "Skills" at bounding box center [870, 193] width 214 height 16
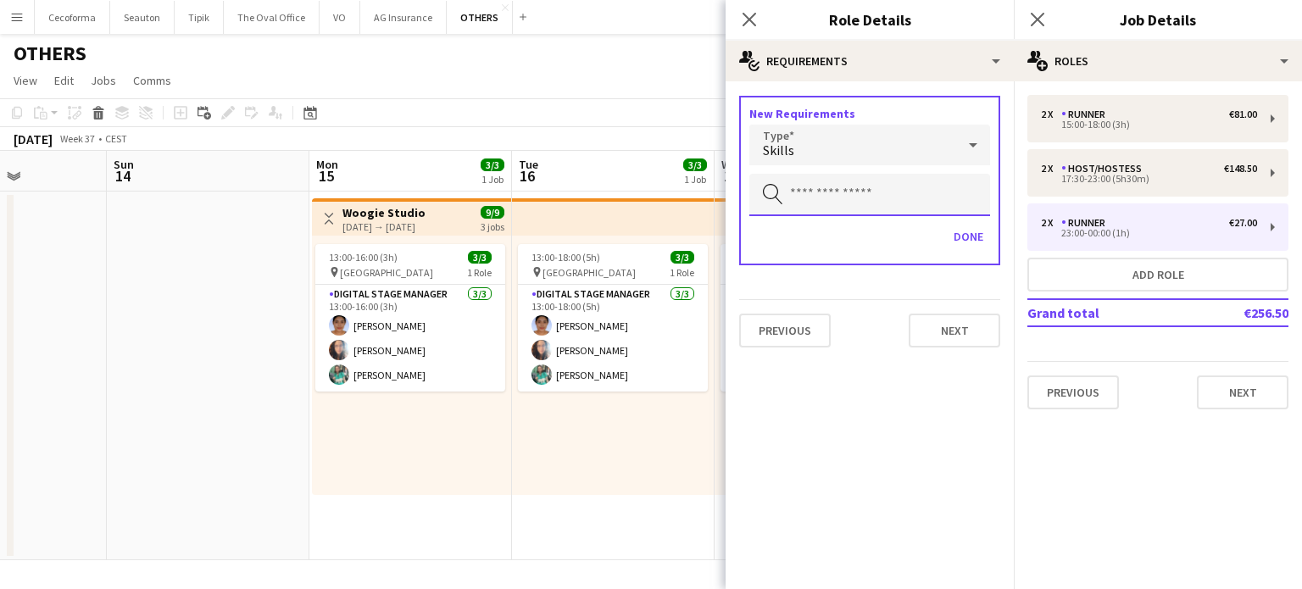
click at [786, 196] on input "text" at bounding box center [869, 195] width 241 height 42
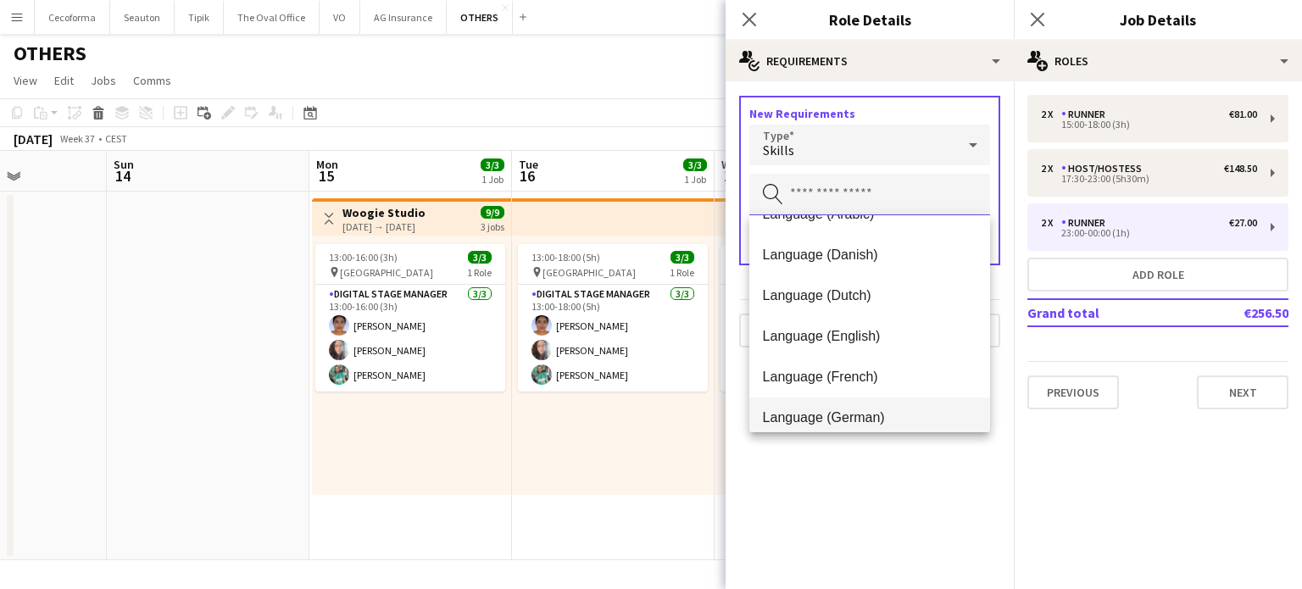
scroll to position [85, 0]
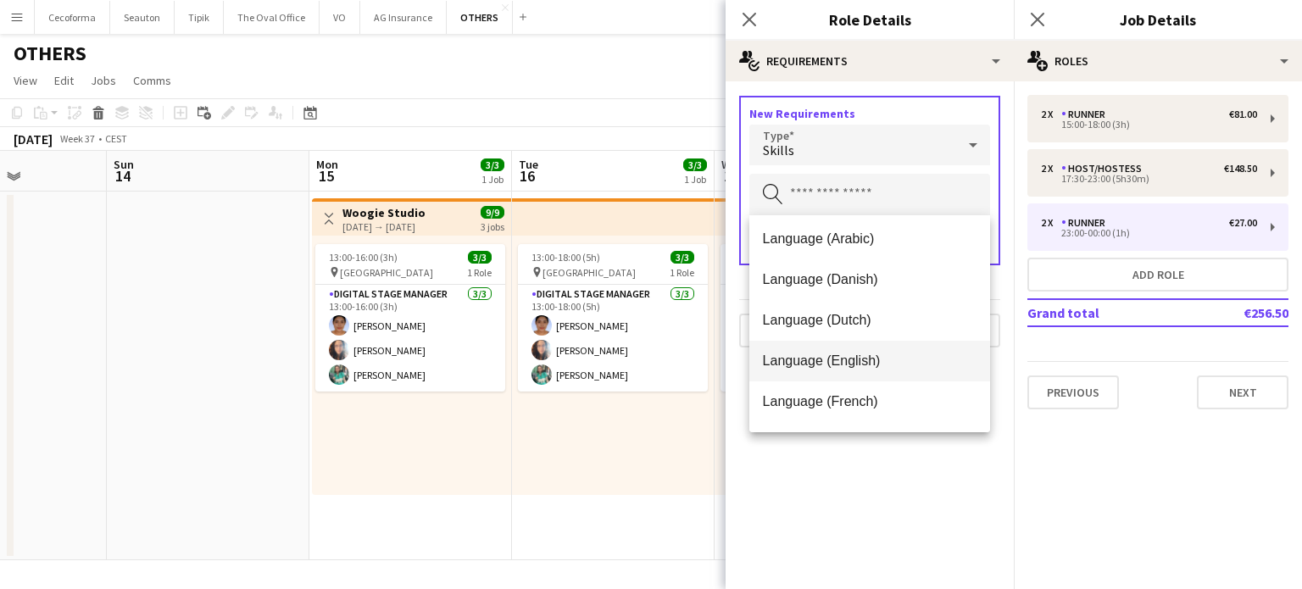
click at [805, 359] on span "Language (English)" at bounding box center [870, 361] width 214 height 16
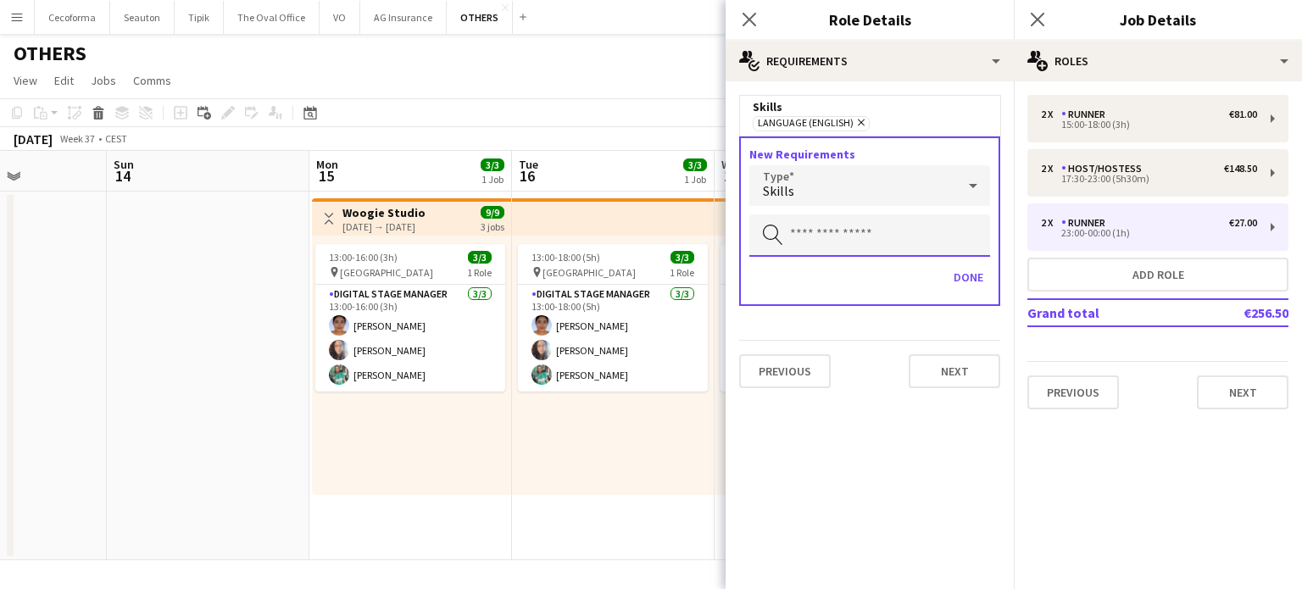
click at [794, 237] on input "text" at bounding box center [869, 235] width 241 height 42
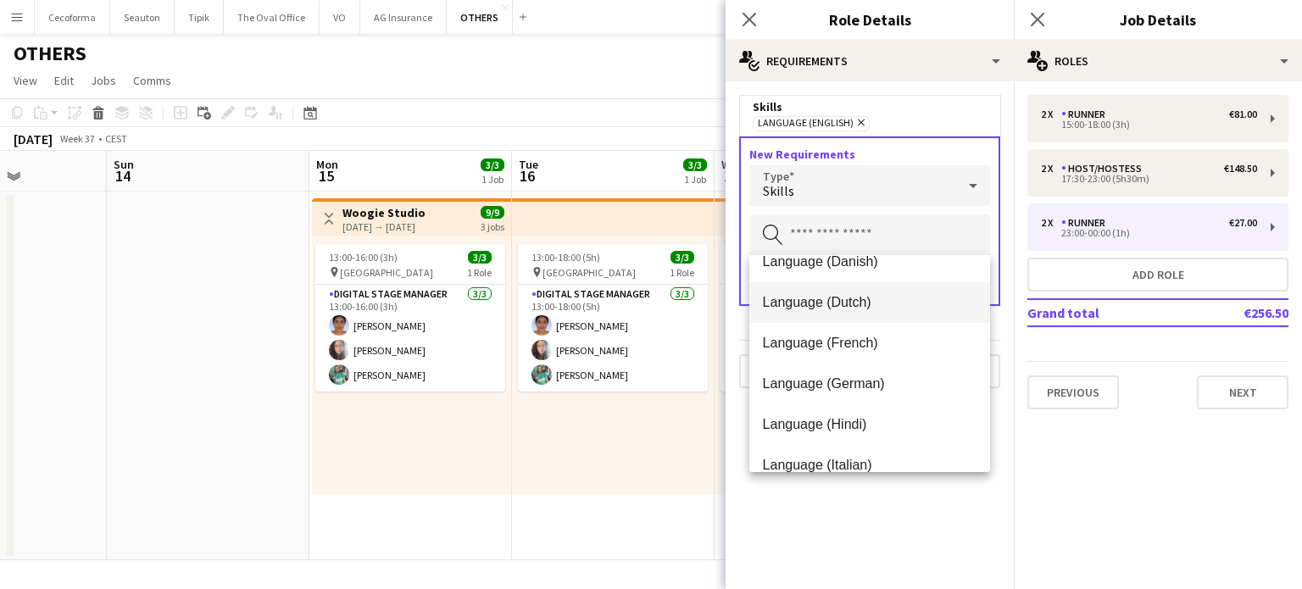
scroll to position [170, 0]
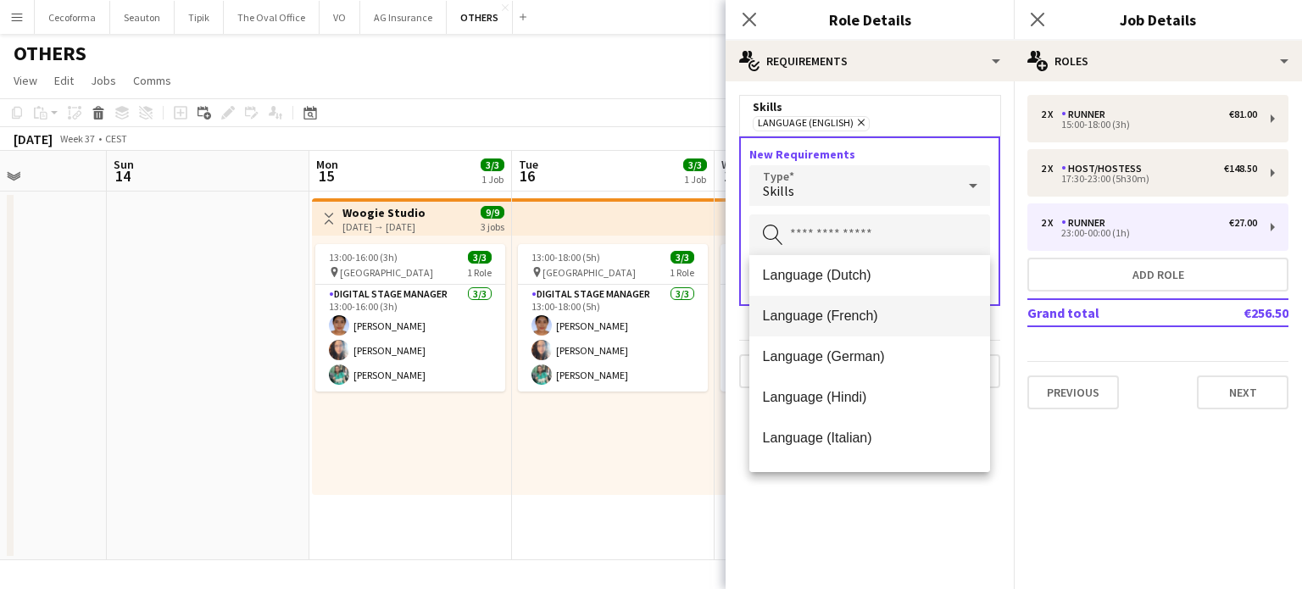
click at [807, 315] on span "Language (French)" at bounding box center [870, 316] width 214 height 16
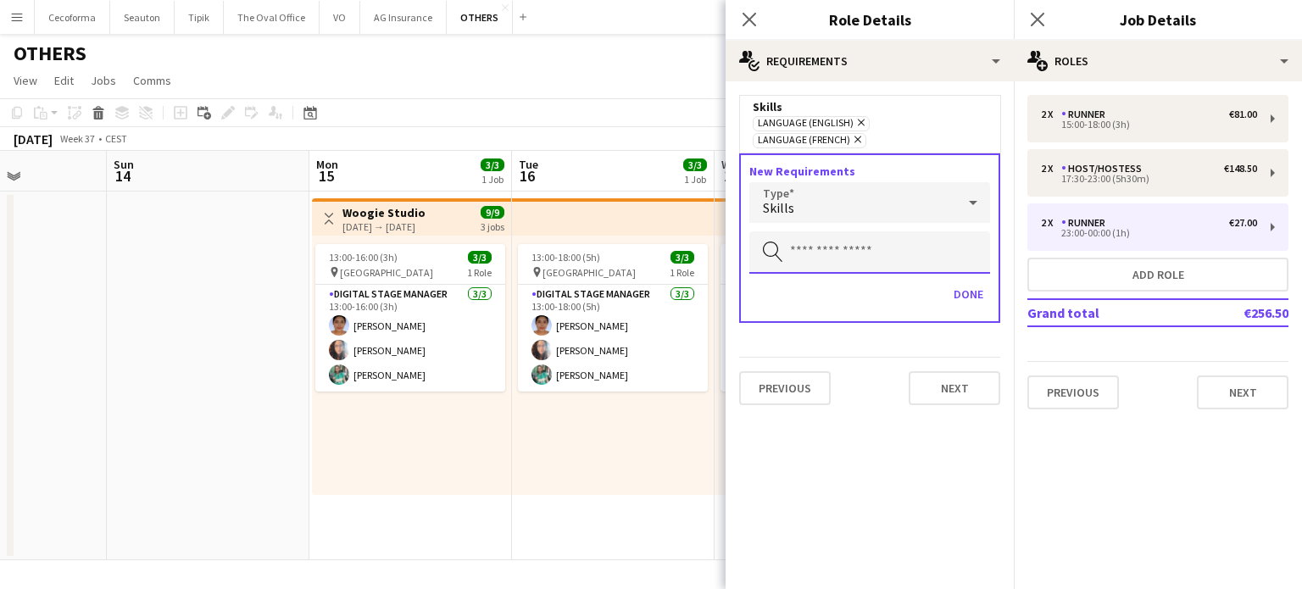
click at [809, 233] on input "text" at bounding box center [869, 252] width 241 height 42
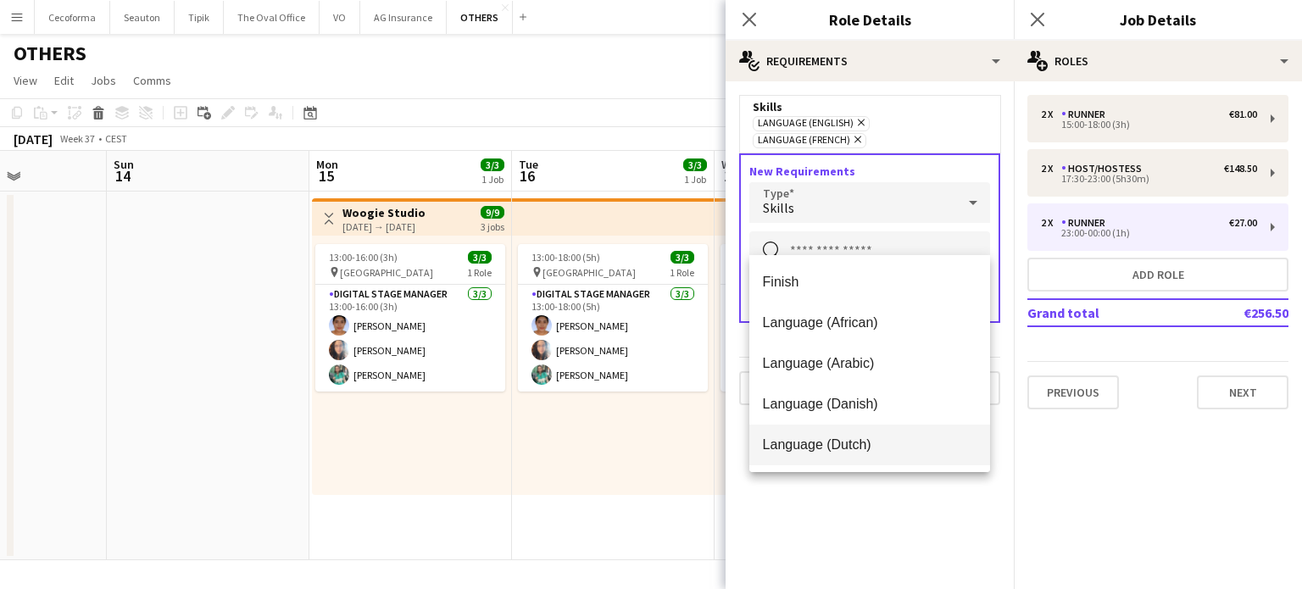
click at [813, 438] on span "Language (Dutch)" at bounding box center [870, 445] width 214 height 16
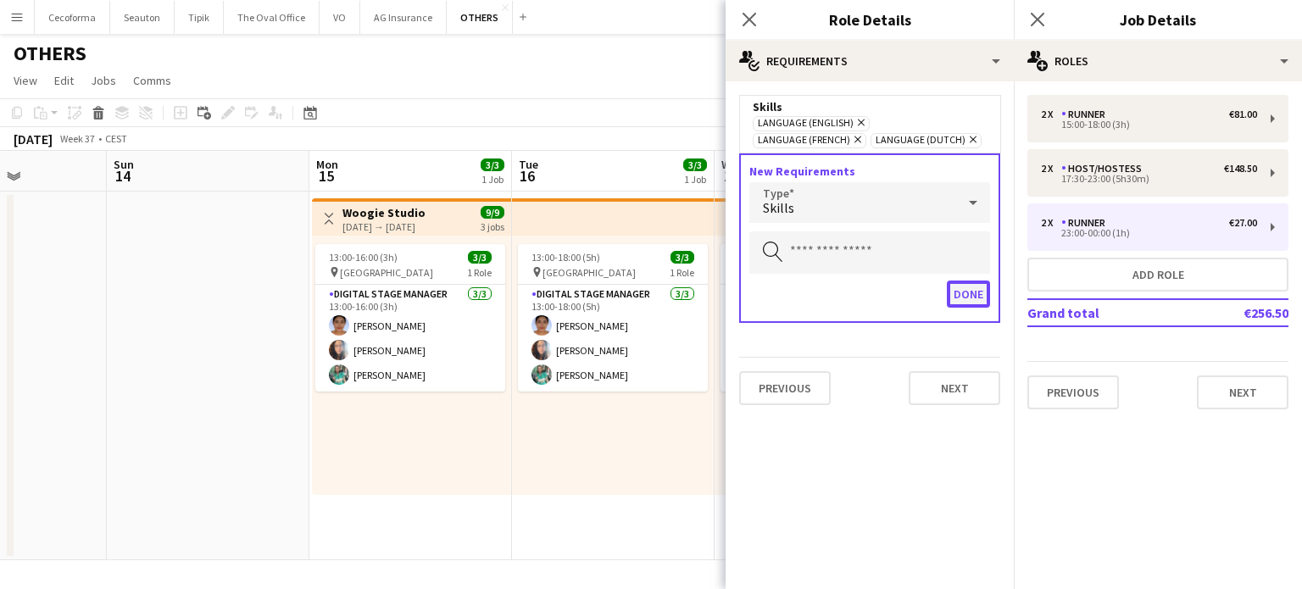
click at [966, 293] on button "Done" at bounding box center [968, 294] width 43 height 27
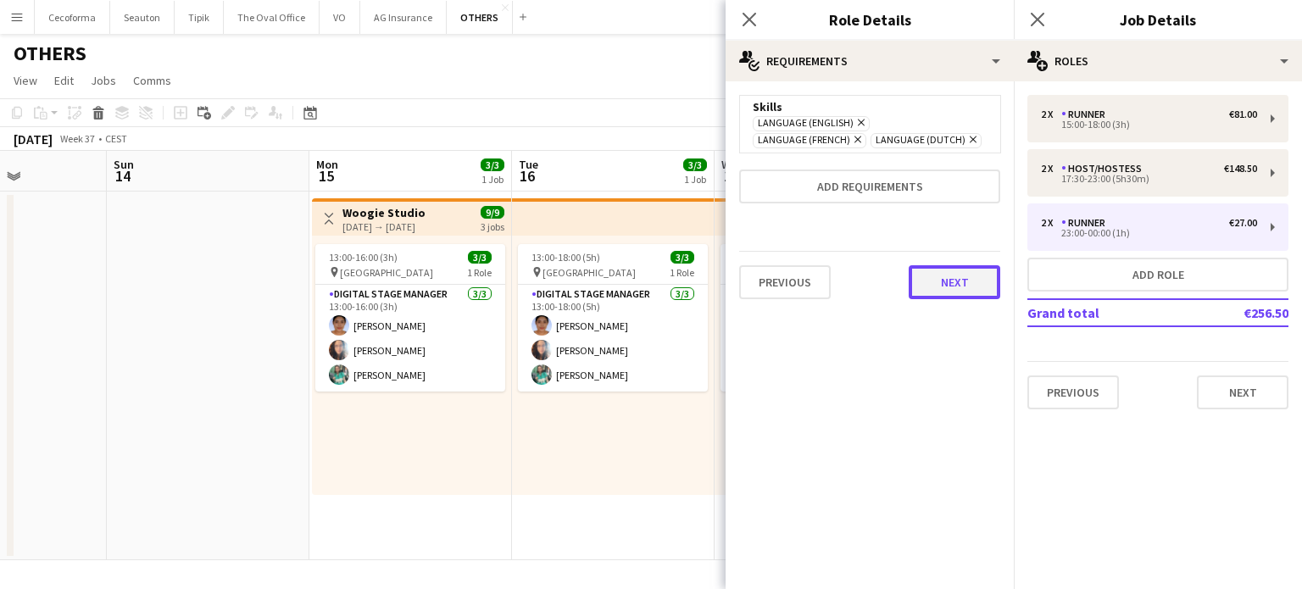
click at [966, 281] on button "Next" at bounding box center [955, 282] width 92 height 34
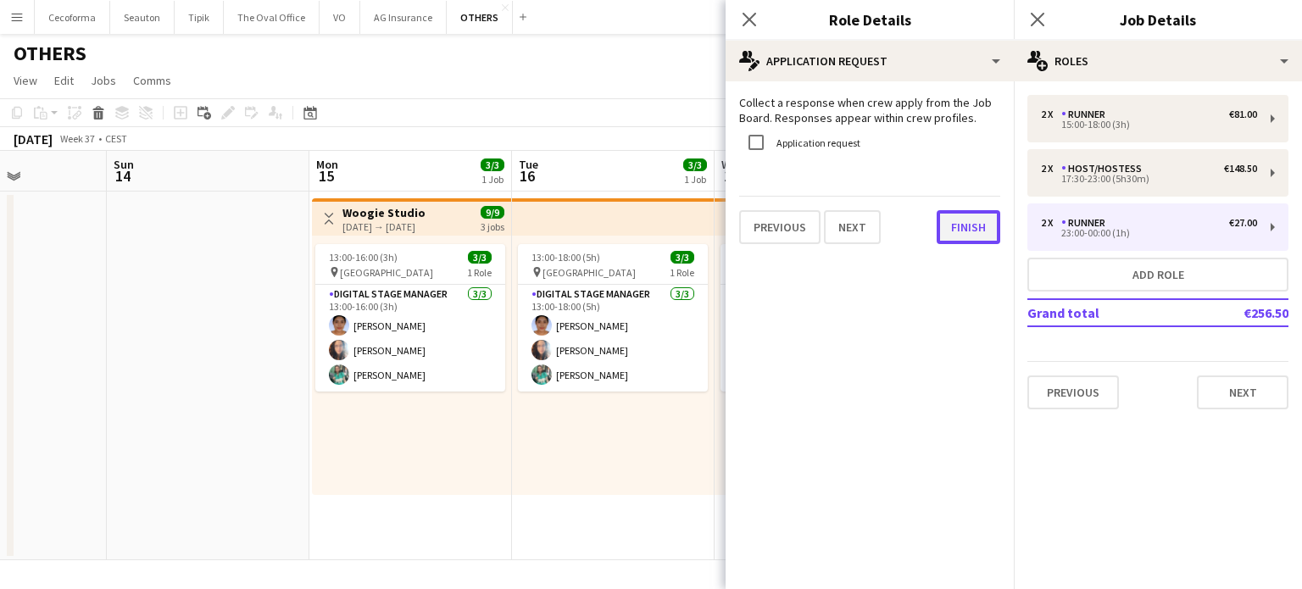
click at [966, 222] on button "Finish" at bounding box center [969, 227] width 64 height 34
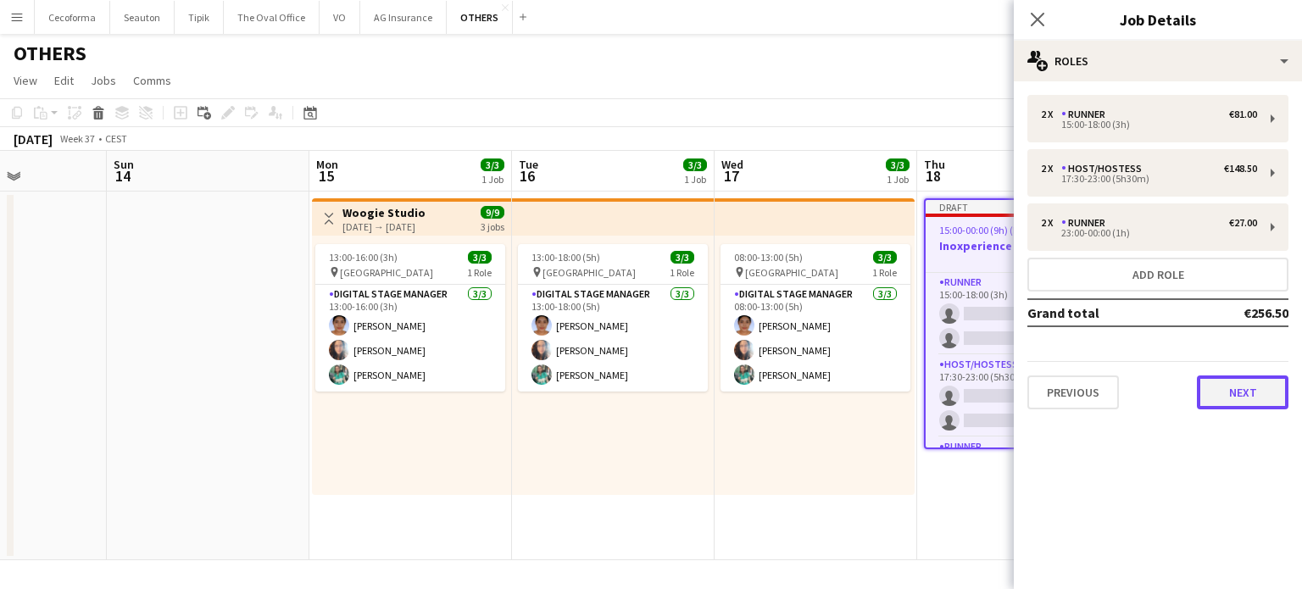
click at [1251, 394] on button "Next" at bounding box center [1243, 393] width 92 height 34
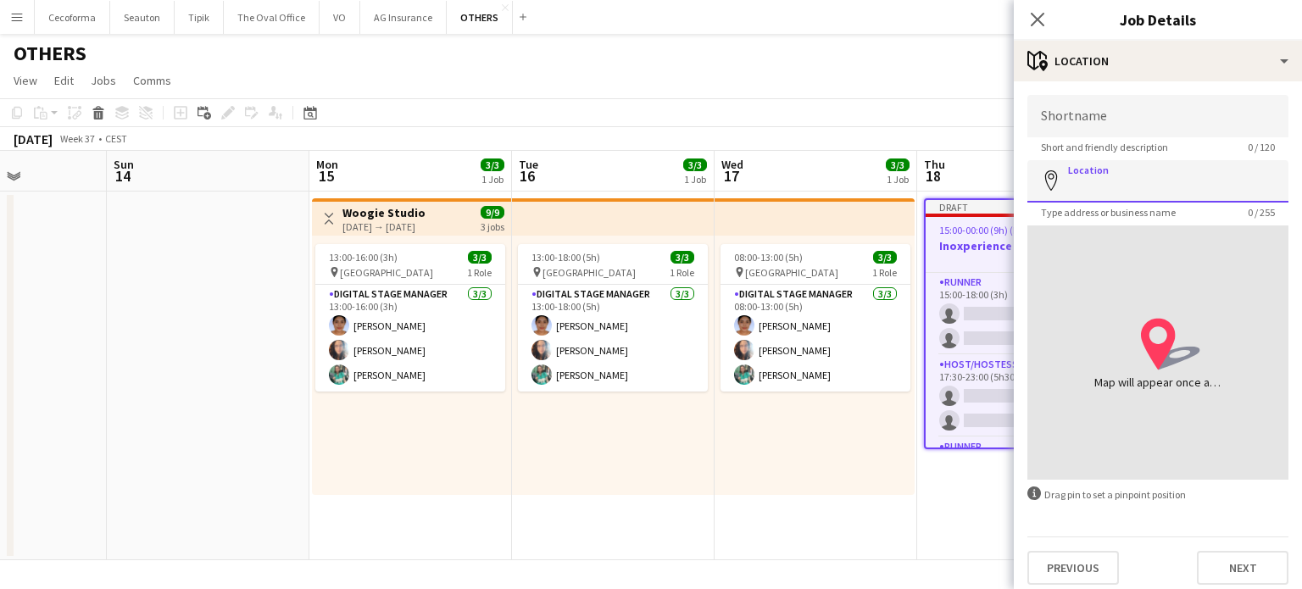
click at [1099, 183] on input "Location" at bounding box center [1158, 181] width 261 height 42
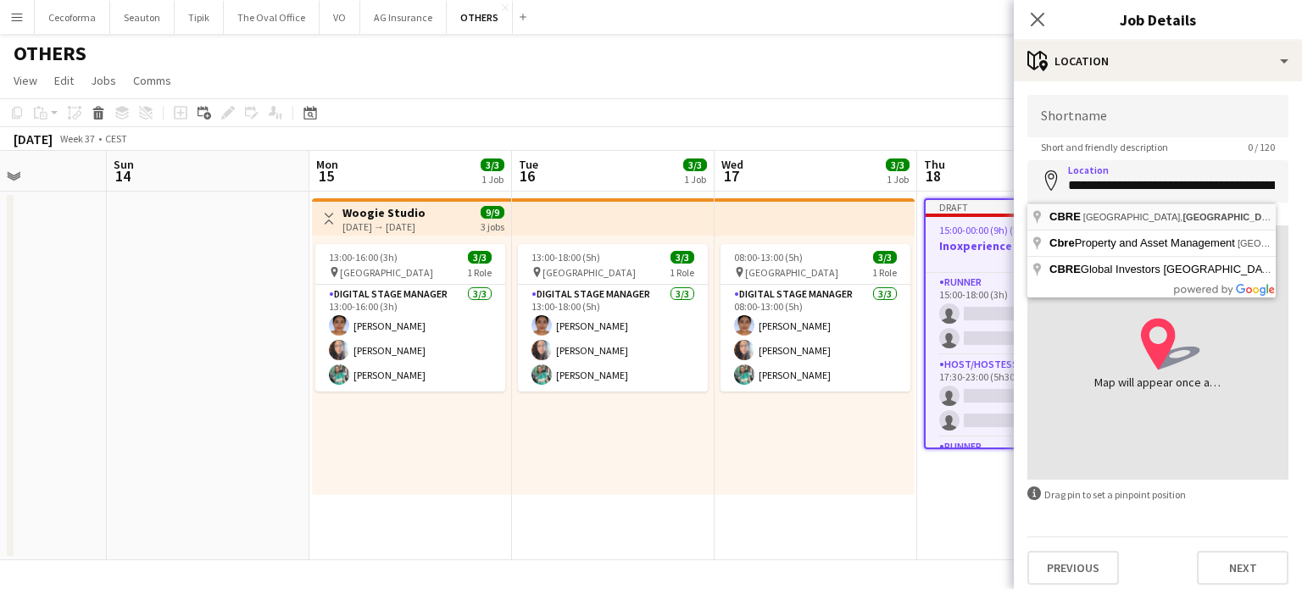
type input "**********"
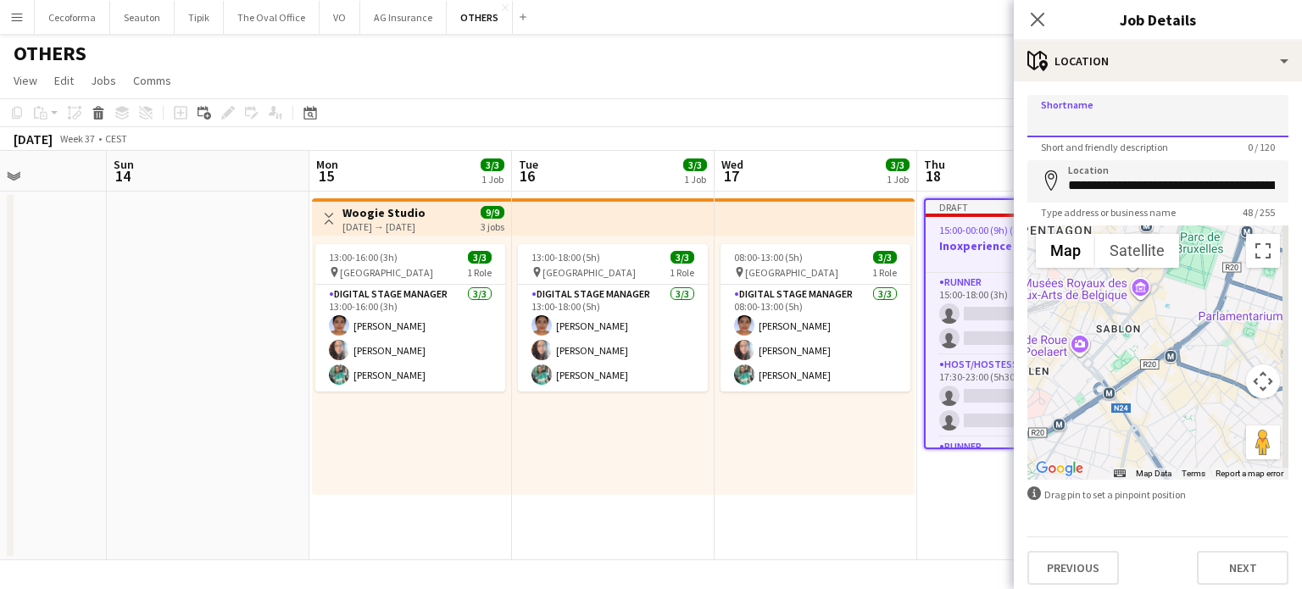
click at [1081, 120] on input "Shortname" at bounding box center [1158, 116] width 261 height 42
type input "**********"
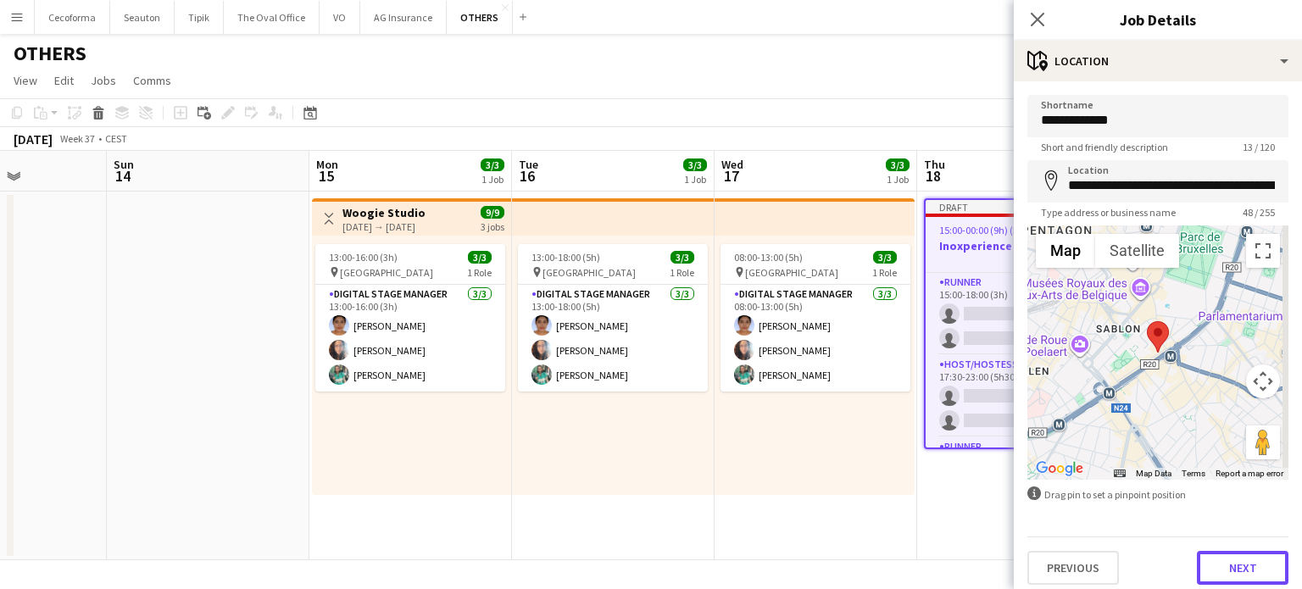
click at [1212, 559] on button "Next" at bounding box center [1243, 568] width 92 height 34
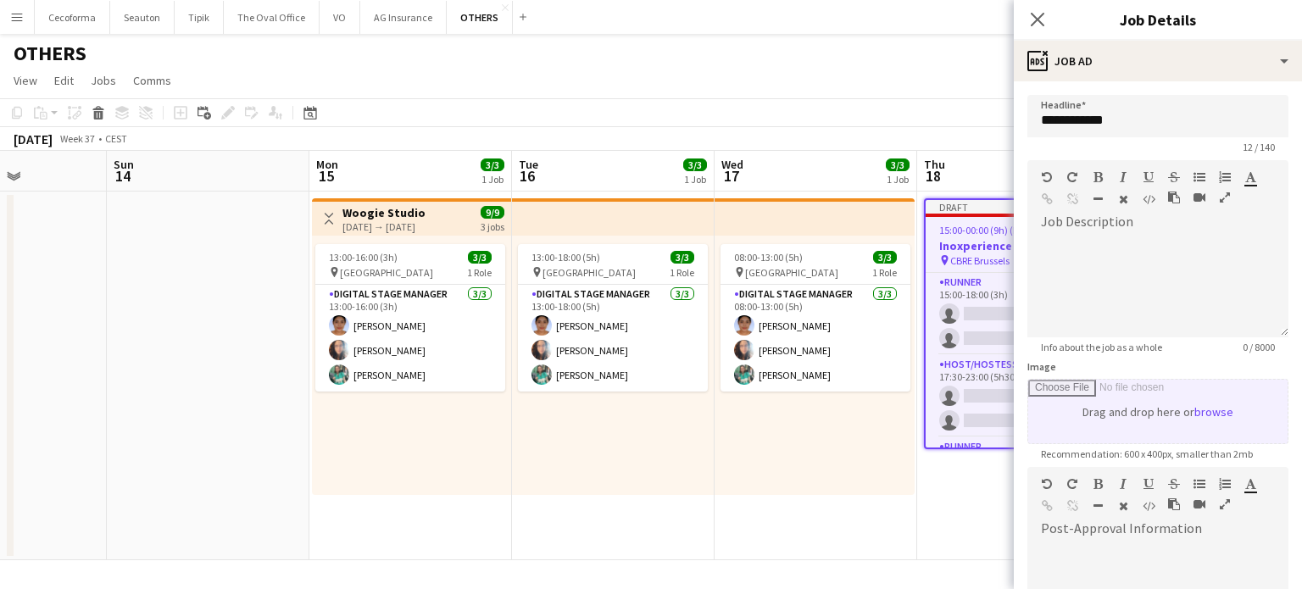
click at [1138, 413] on input "Image" at bounding box center [1157, 412] width 259 height 64
type input "**********"
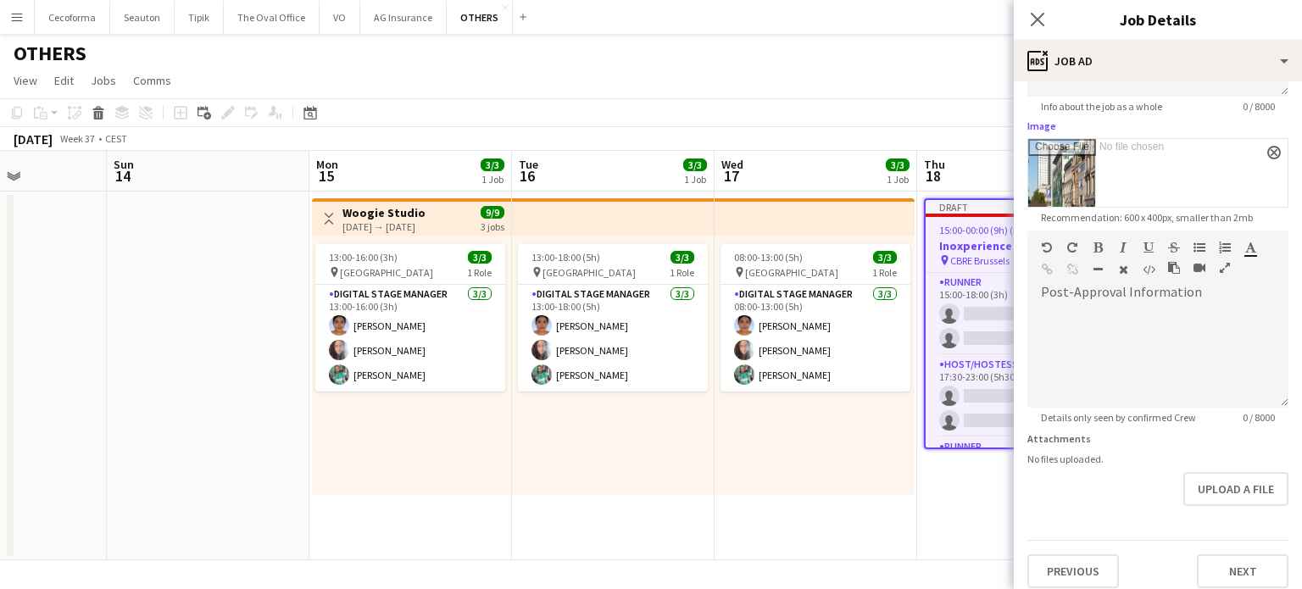
scroll to position [251, 0]
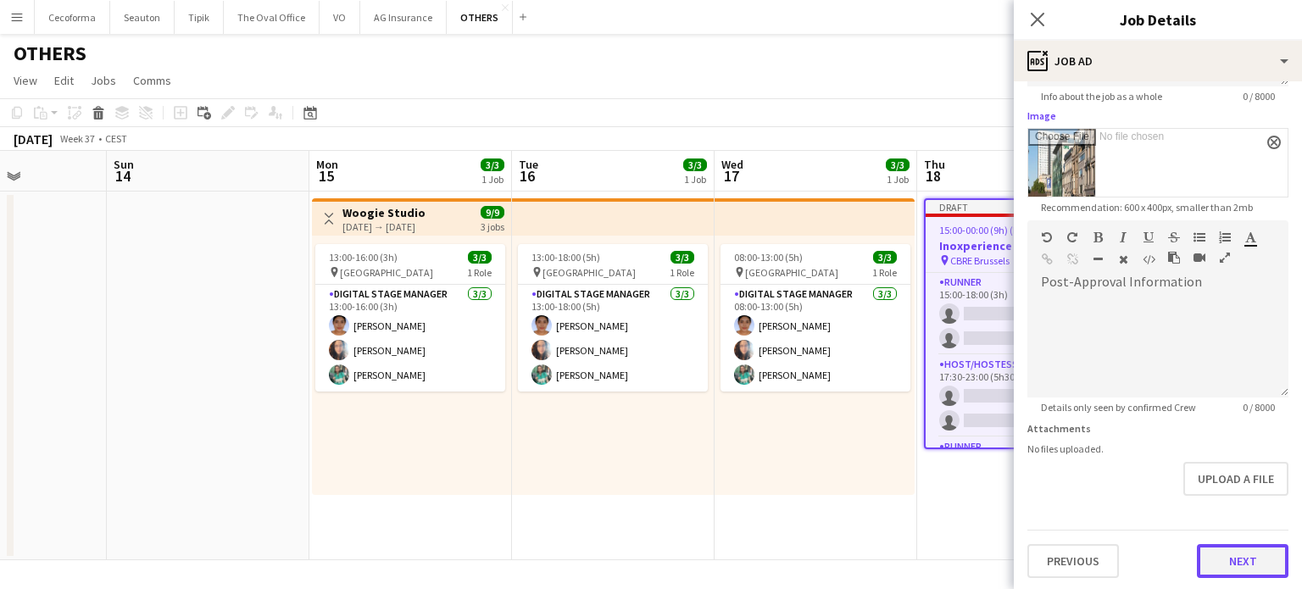
click at [1252, 552] on button "Next" at bounding box center [1243, 561] width 92 height 34
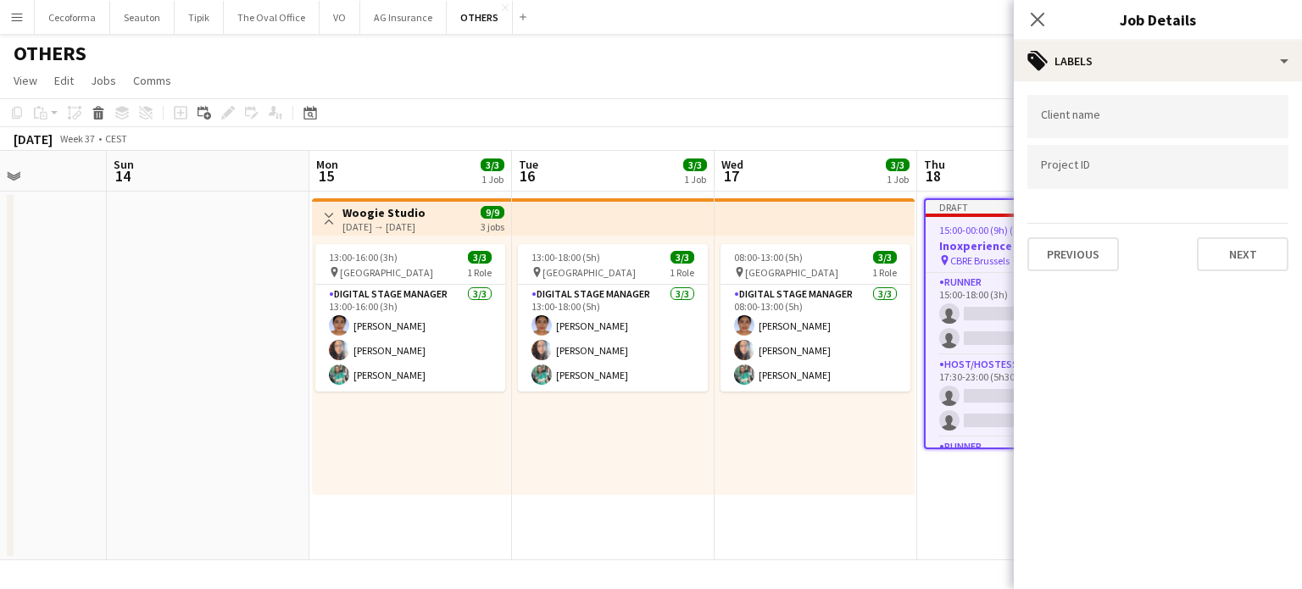
scroll to position [0, 0]
click at [1106, 121] on input "Type to search client labels..." at bounding box center [1158, 121] width 234 height 15
type input "*****"
click at [1059, 164] on input "Type to search project ID labels..." at bounding box center [1158, 166] width 234 height 15
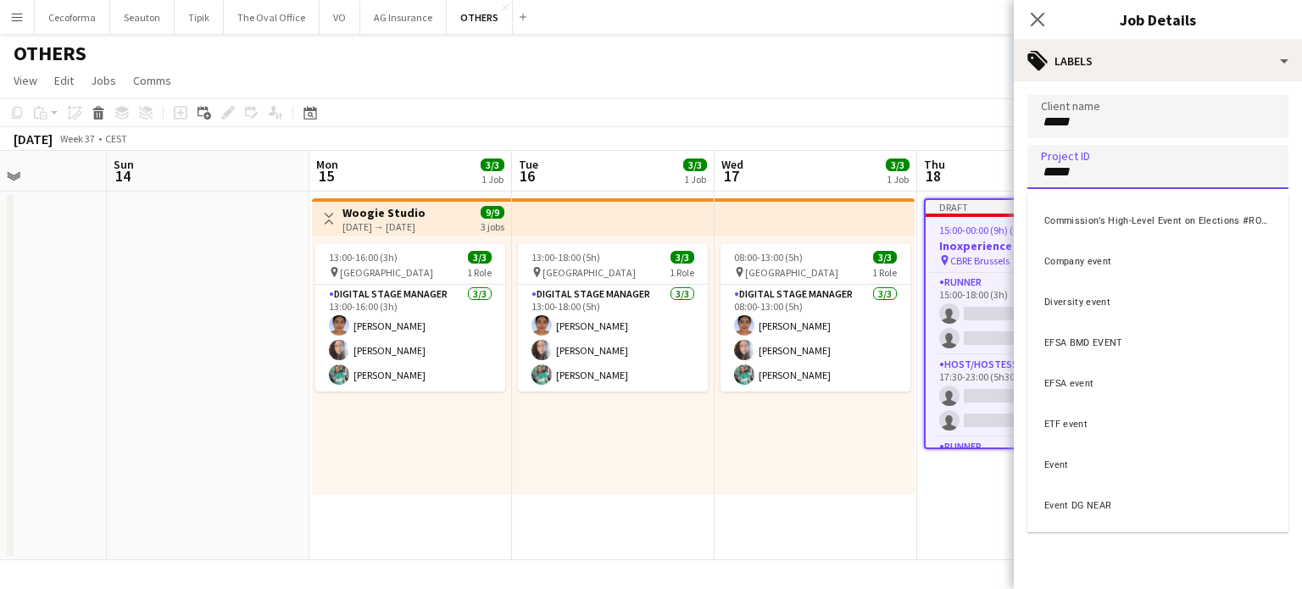
type input "*****"
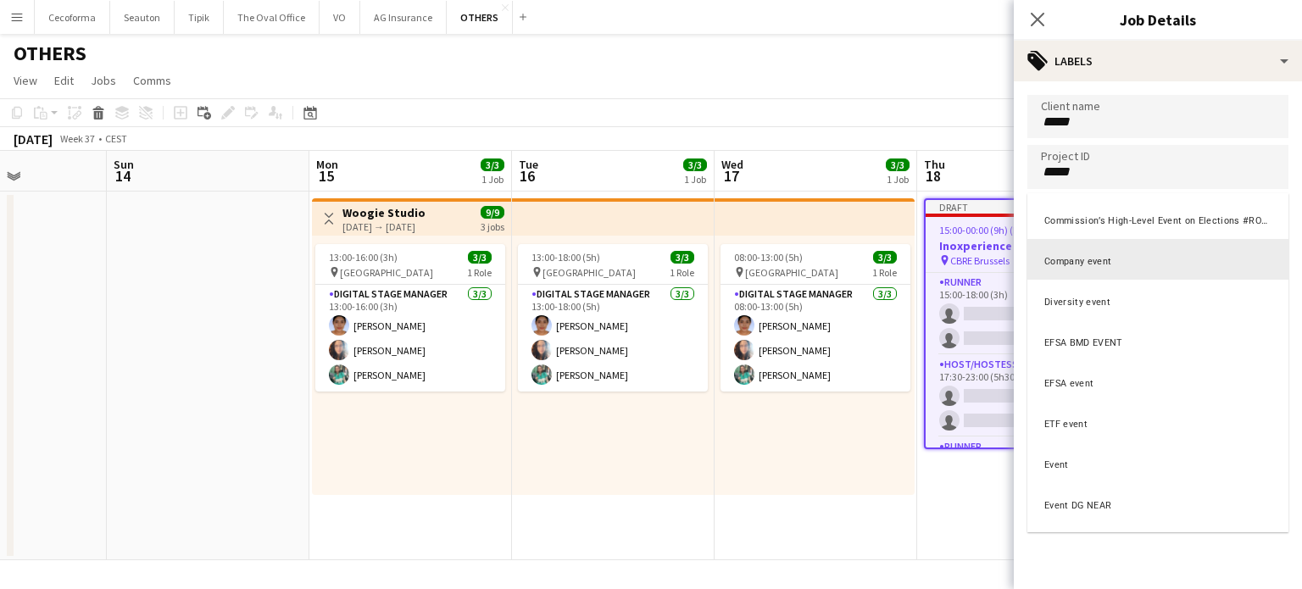
click at [808, 543] on app-date-cell "08:00-13:00 (5h) 3/3 pin Square Meeting Centre 1 Role Digital Stage Manager [DA…" at bounding box center [816, 376] width 203 height 369
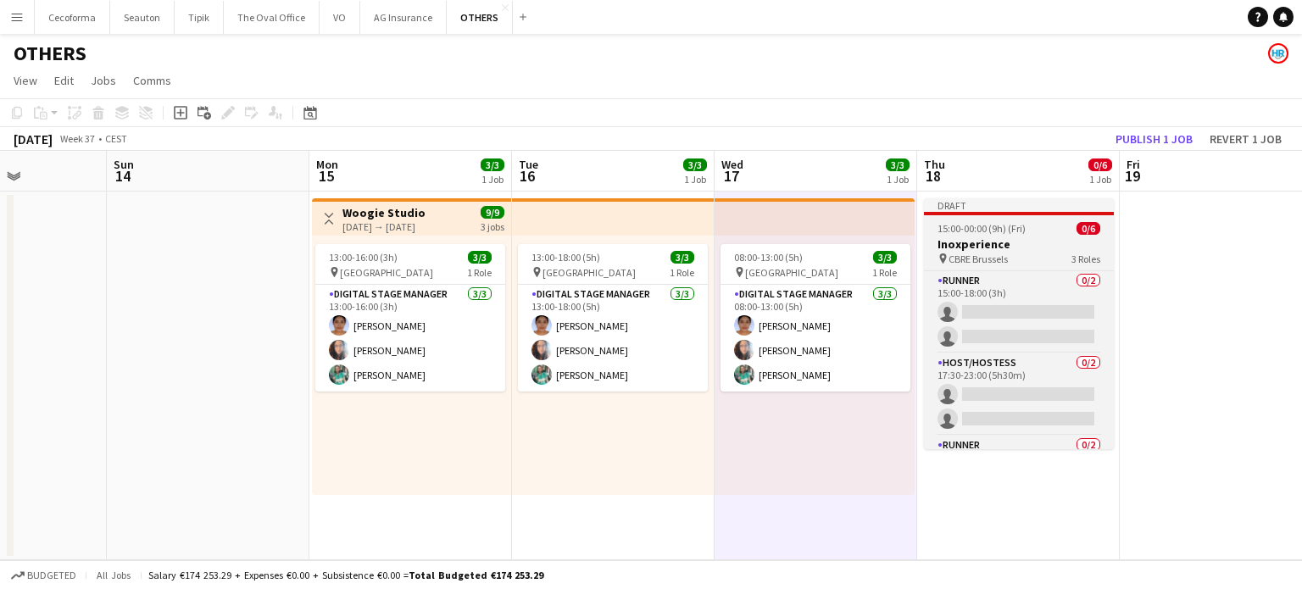
click at [984, 245] on h3 "Inoxperience" at bounding box center [1019, 244] width 190 height 15
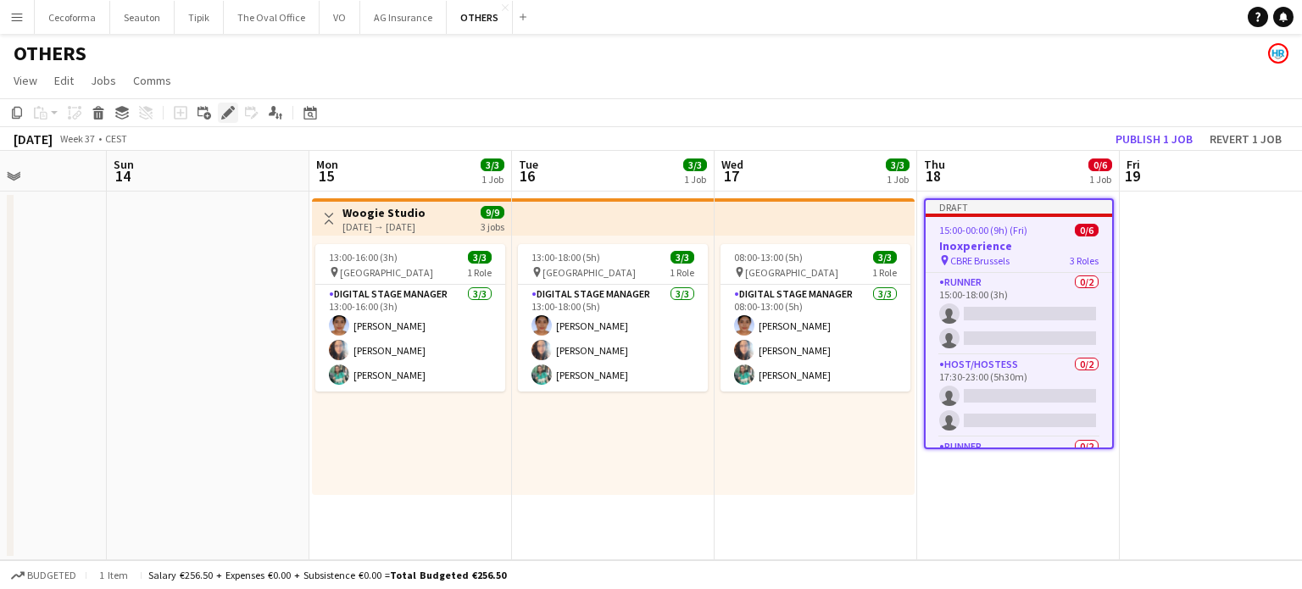
click at [226, 115] on icon at bounding box center [227, 113] width 9 height 9
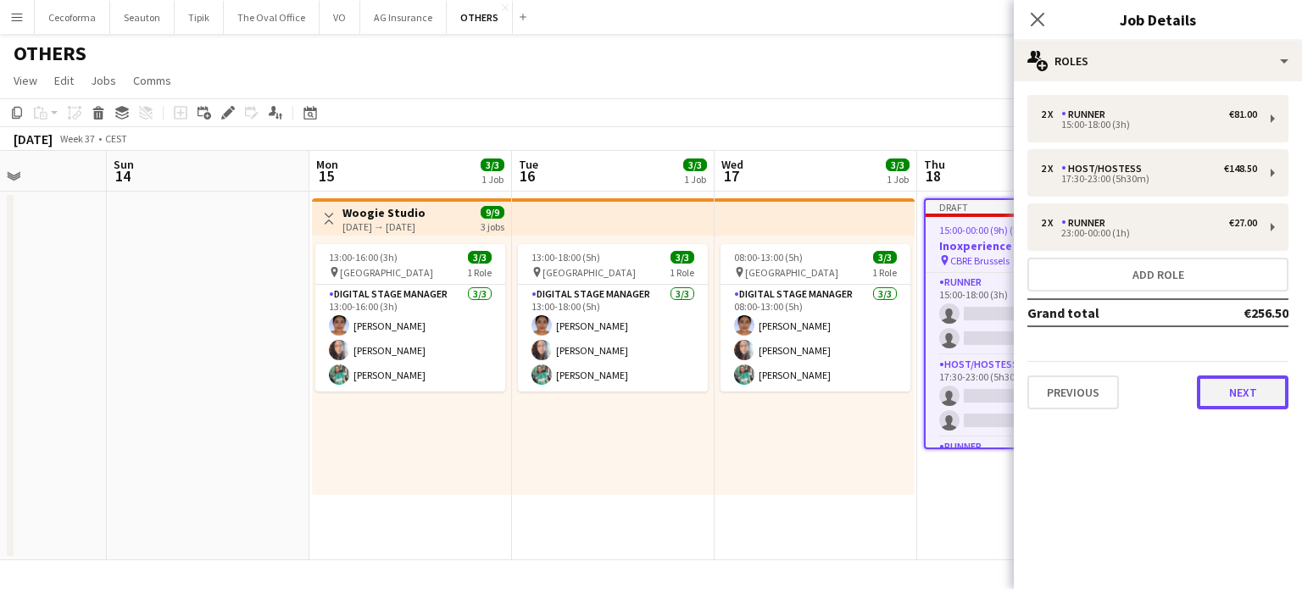
click at [1256, 392] on button "Next" at bounding box center [1243, 393] width 92 height 34
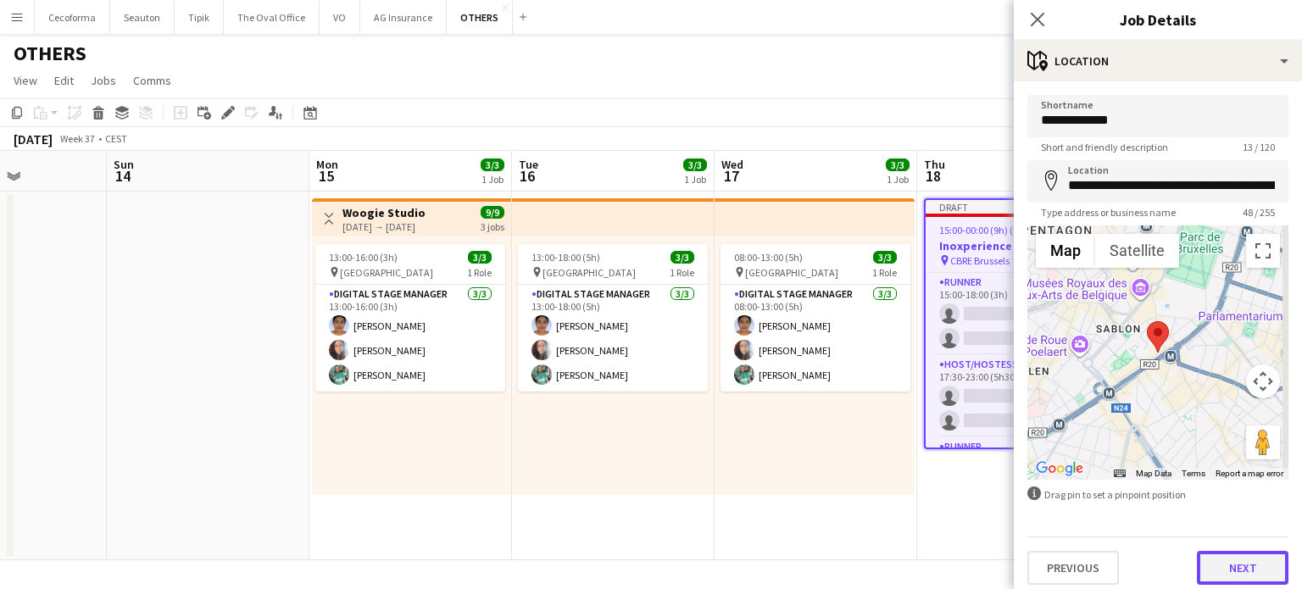
click at [1239, 565] on button "Next" at bounding box center [1243, 568] width 92 height 34
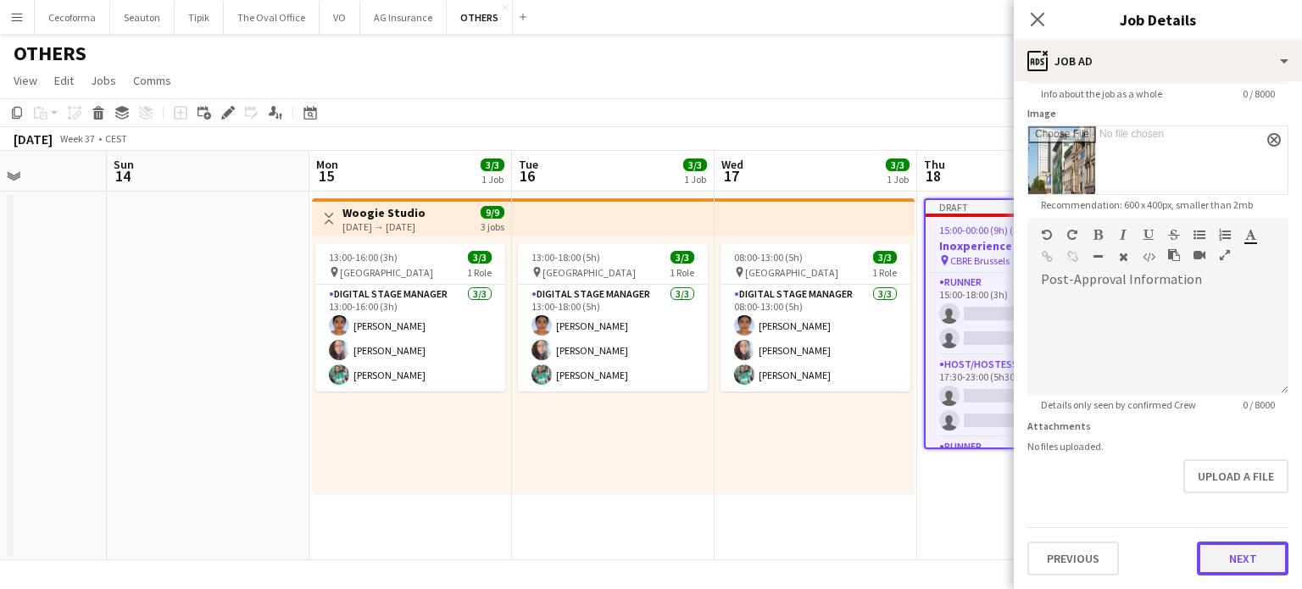
click at [1233, 491] on form "**********" at bounding box center [1158, 208] width 288 height 734
click at [1226, 553] on button "Next" at bounding box center [1243, 561] width 92 height 34
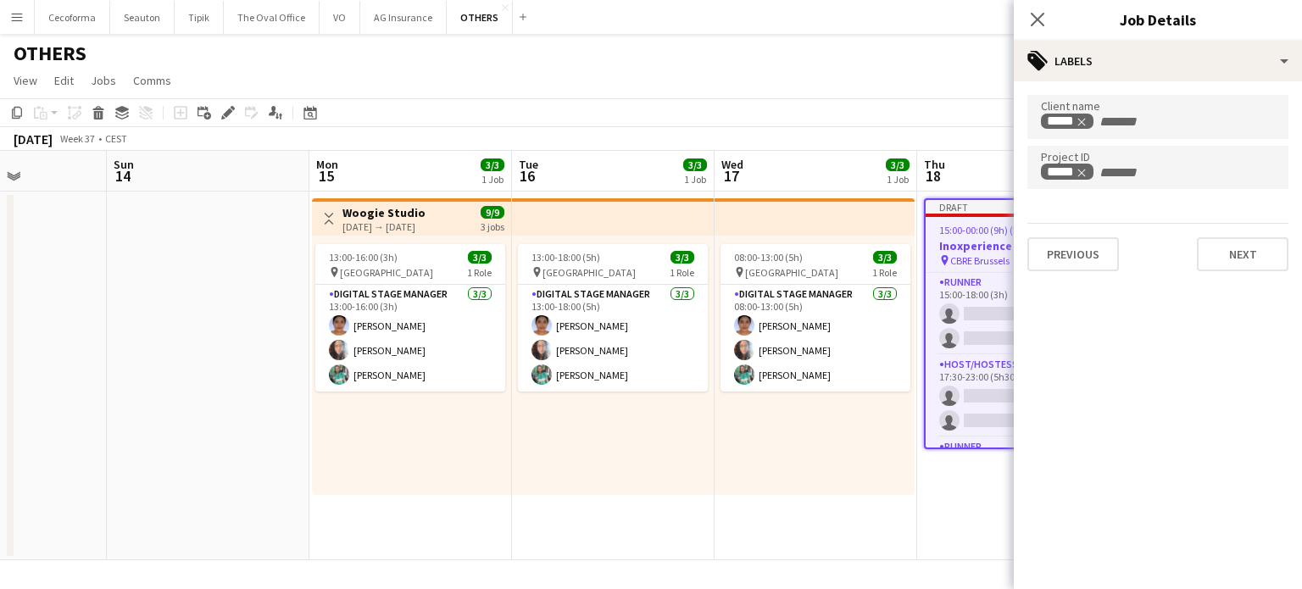
scroll to position [0, 0]
click at [1249, 252] on button "Next" at bounding box center [1243, 254] width 92 height 34
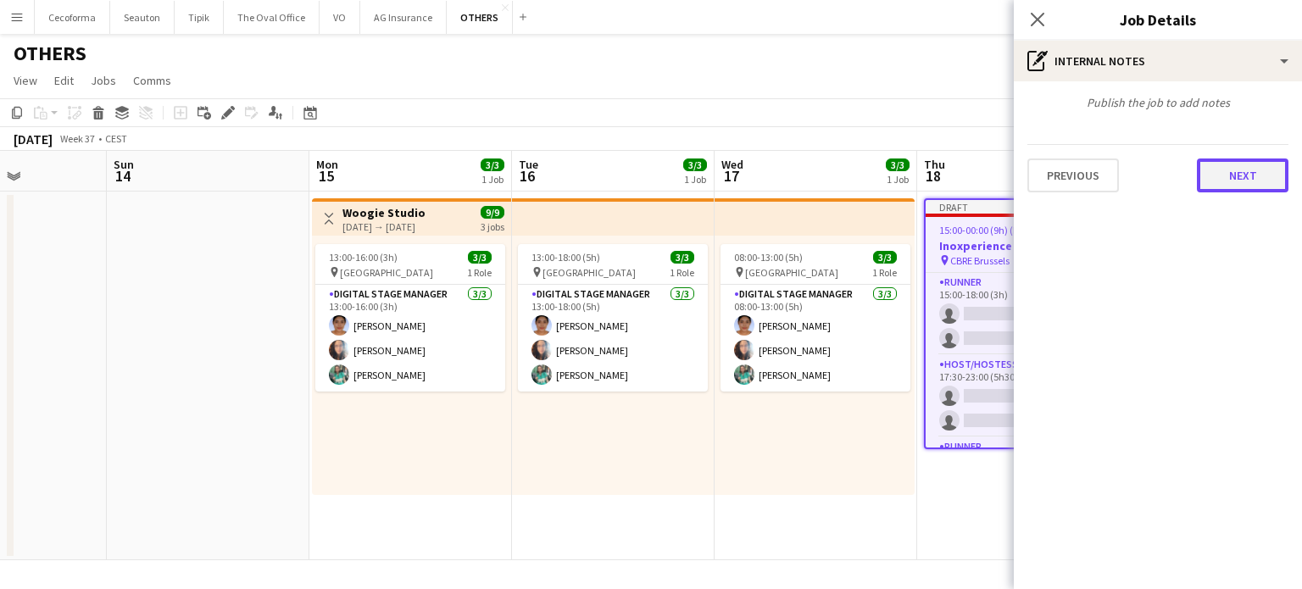
click at [1248, 175] on button "Next" at bounding box center [1243, 176] width 92 height 34
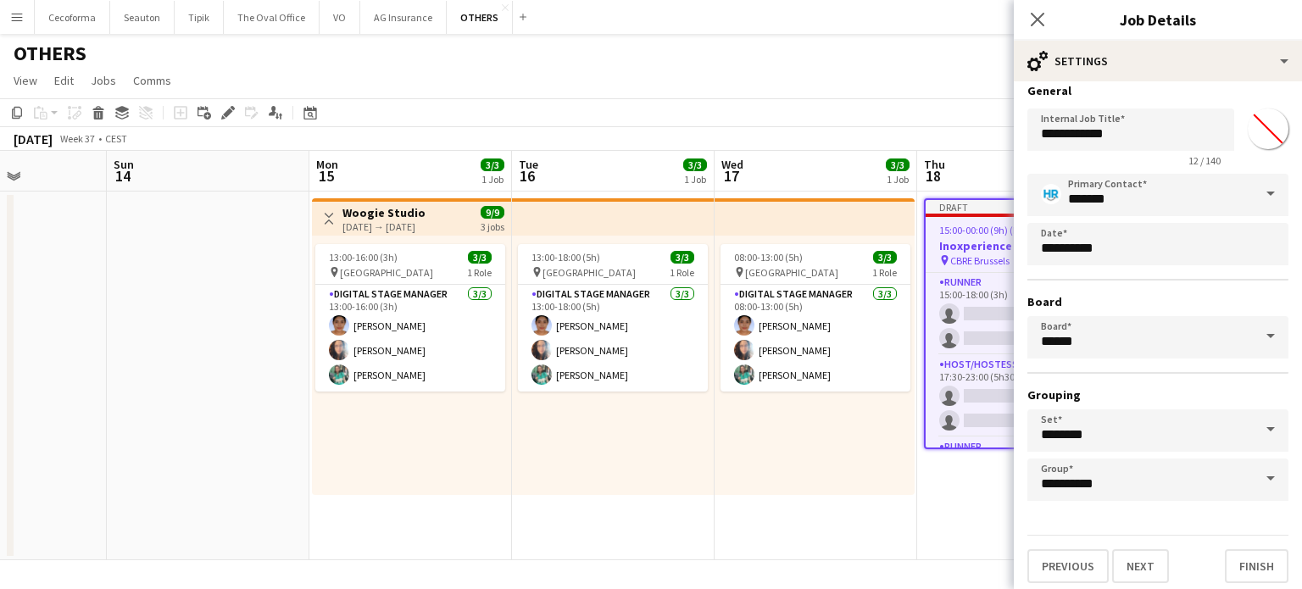
scroll to position [15, 0]
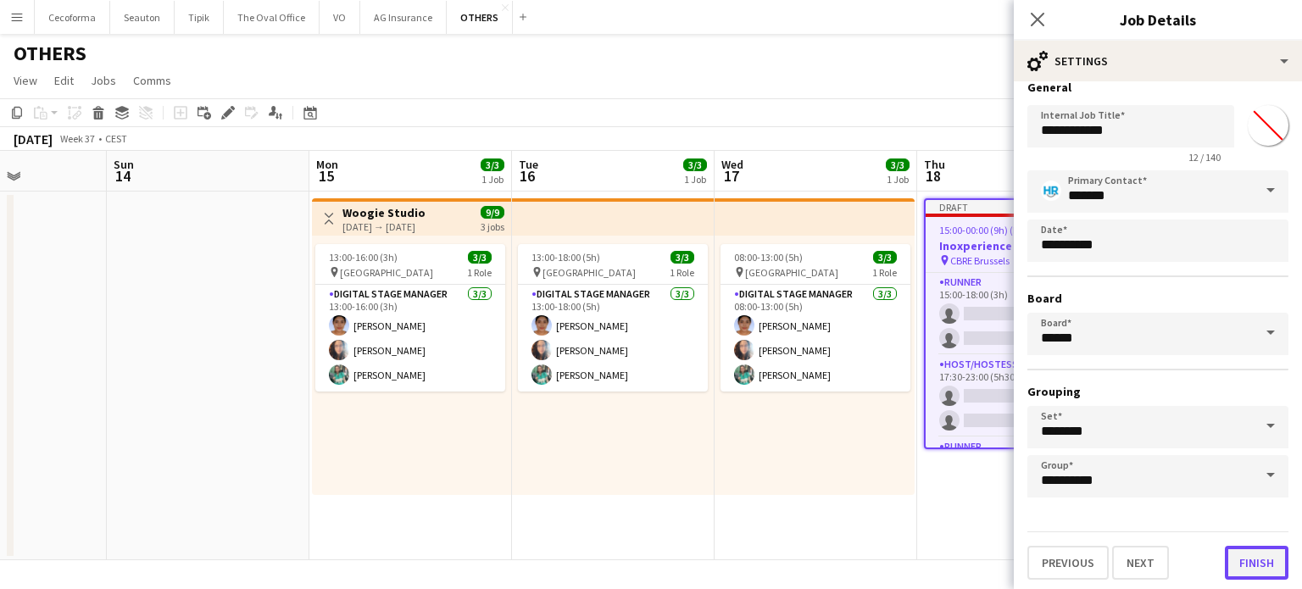
click at [1262, 562] on button "Finish" at bounding box center [1257, 563] width 64 height 34
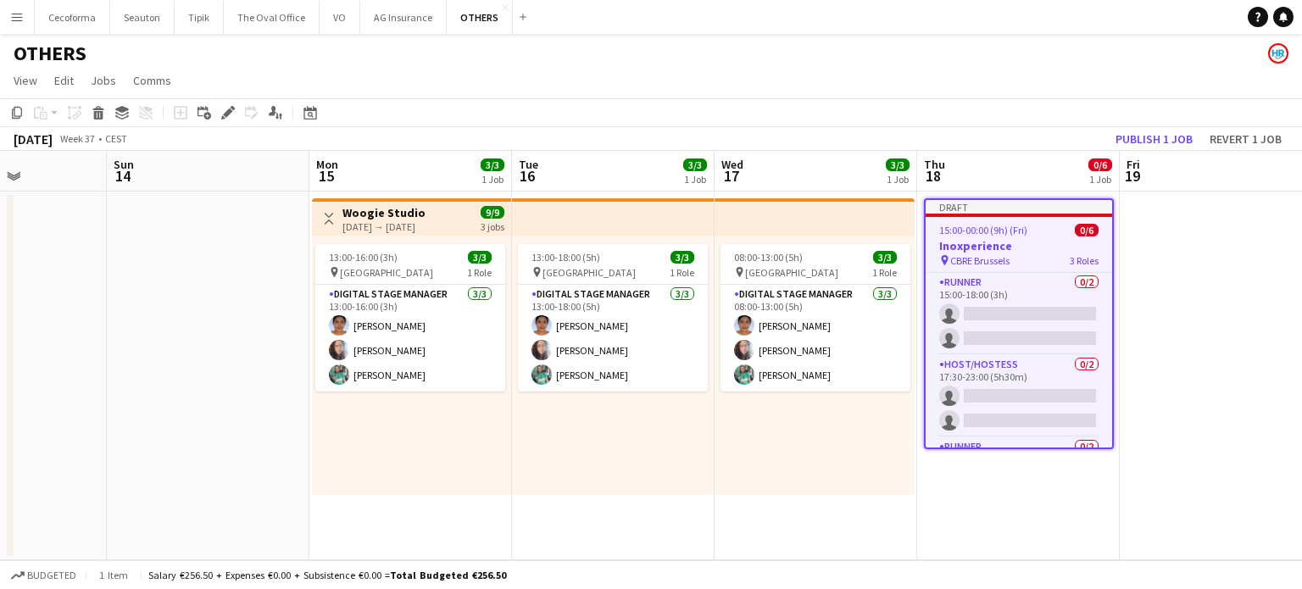
click at [1034, 500] on app-date-cell "Draft 15:00-00:00 (9h) (Fri) 0/6 Inoxperience pin CBRE Brussels 3 Roles Runner …" at bounding box center [1018, 376] width 203 height 369
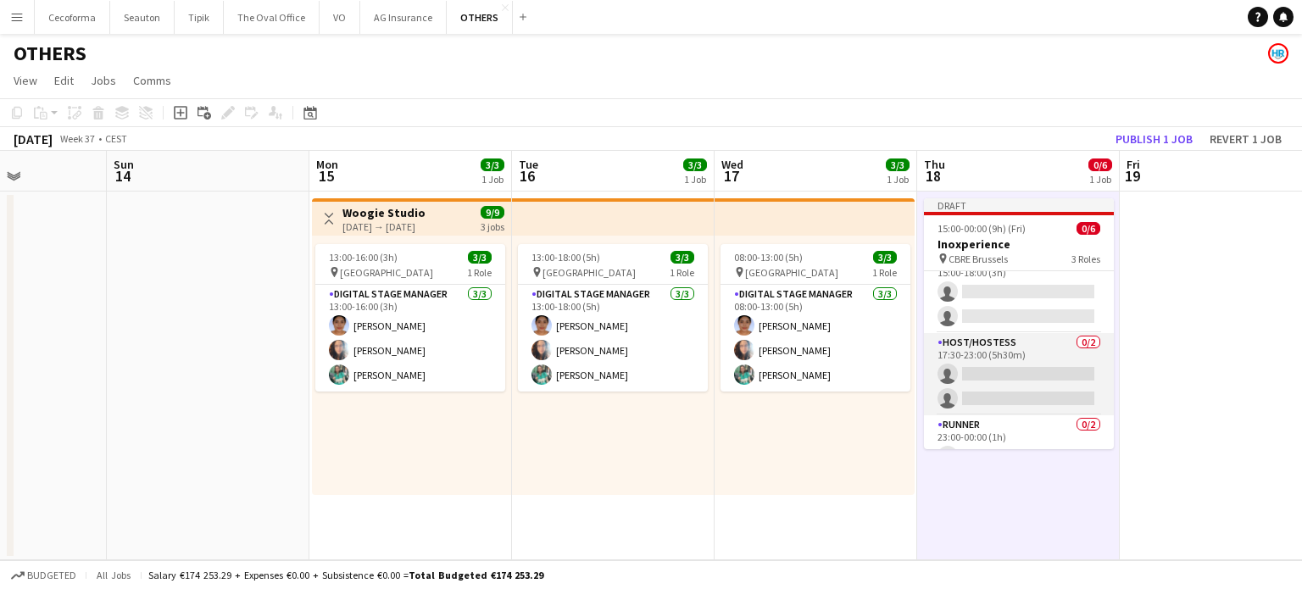
scroll to position [0, 0]
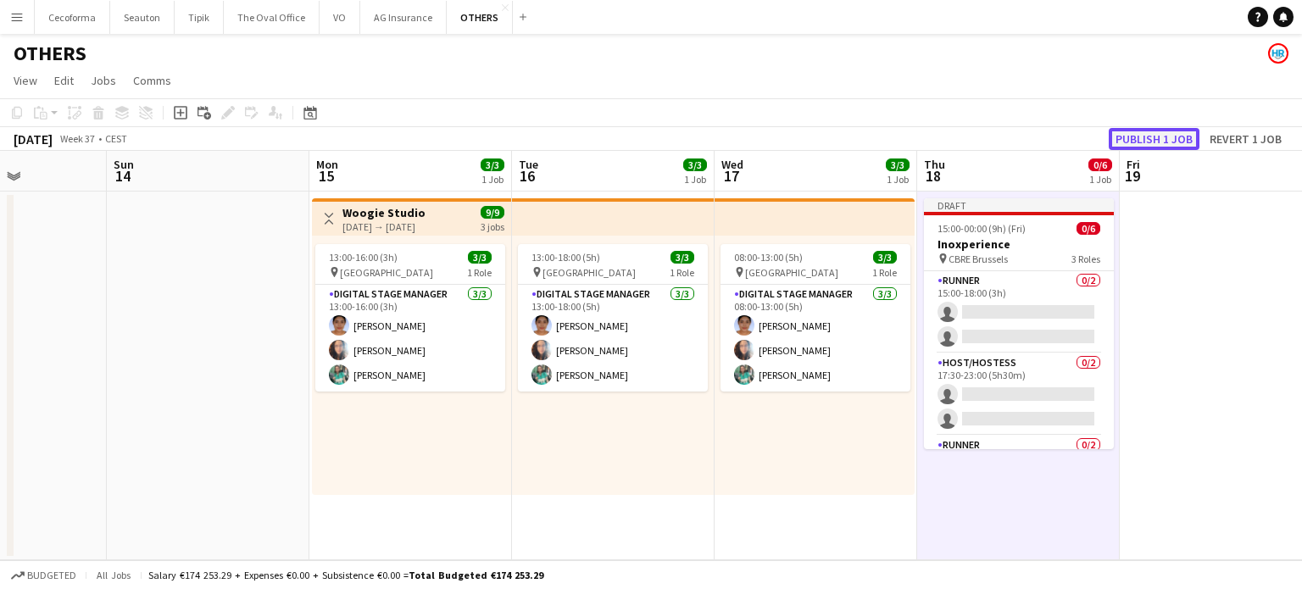
click at [1156, 138] on button "Publish 1 job" at bounding box center [1154, 139] width 91 height 22
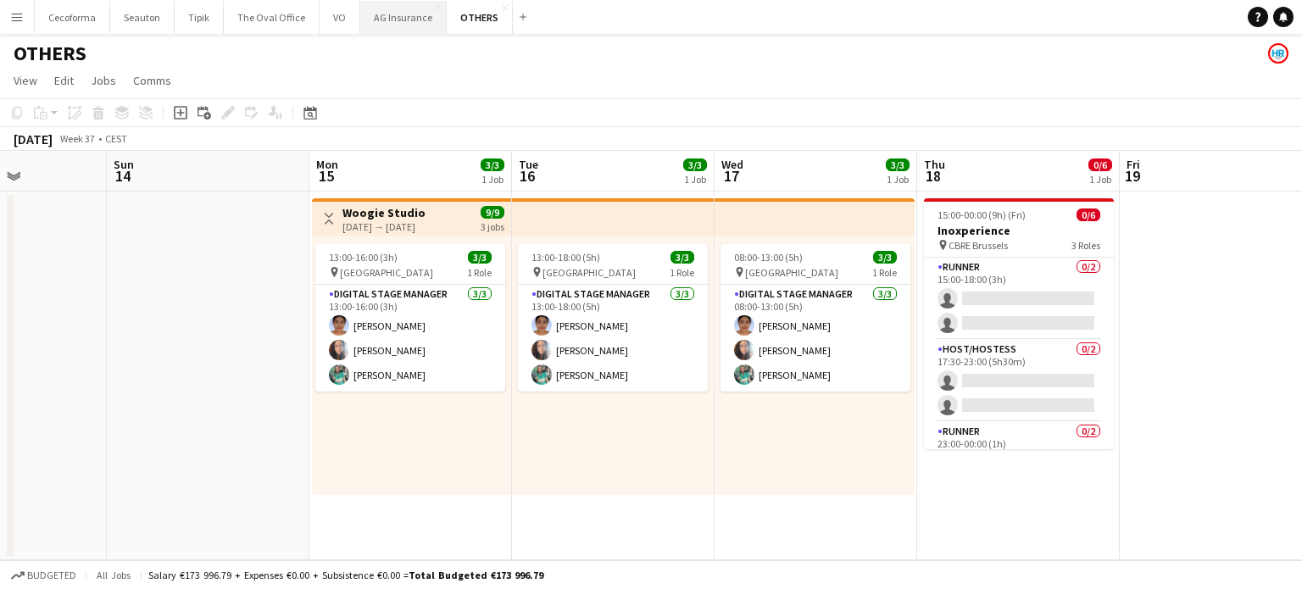
click at [385, 20] on button "AG Insurance Close" at bounding box center [403, 17] width 86 height 33
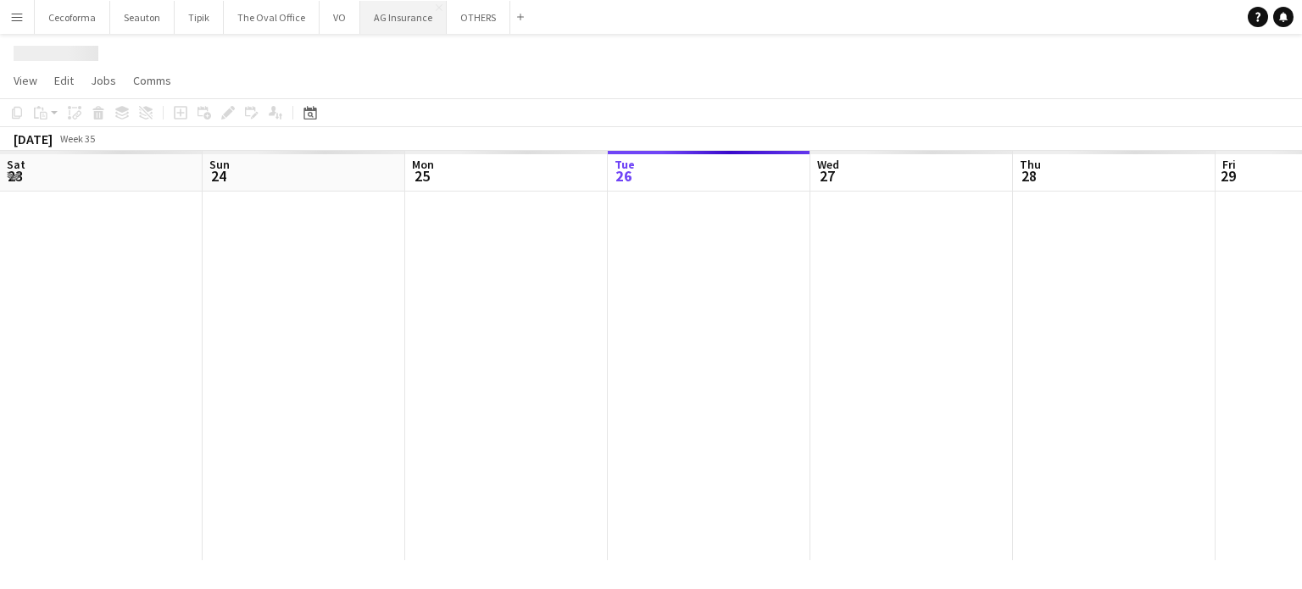
scroll to position [0, 405]
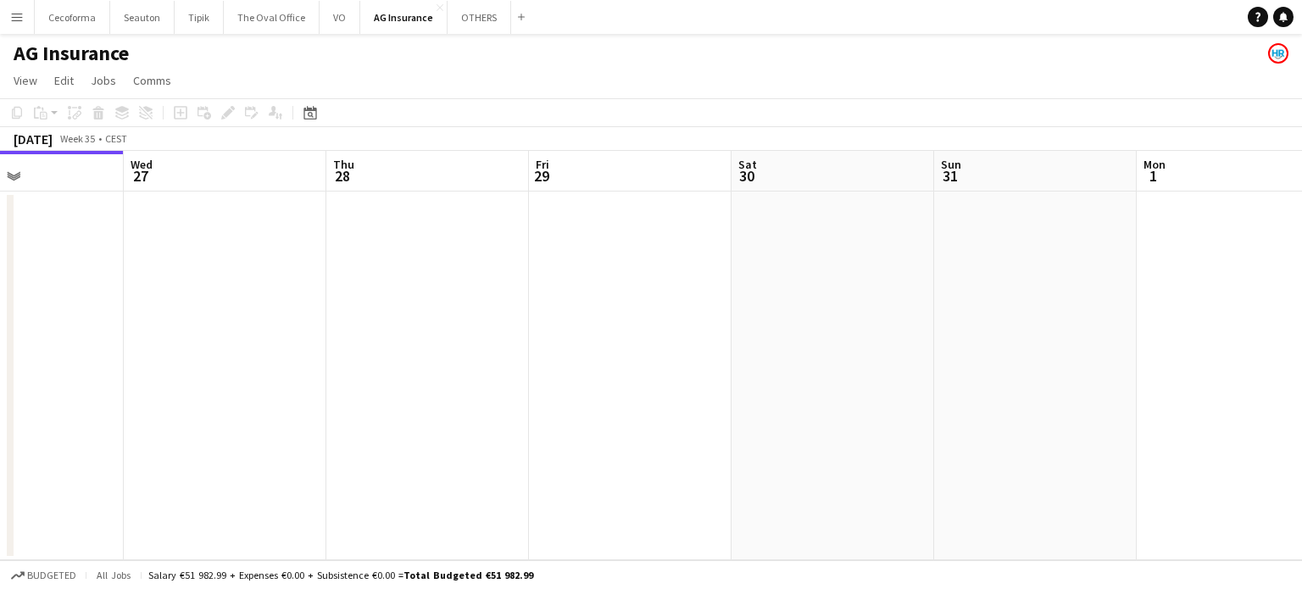
drag, startPoint x: 767, startPoint y: 308, endPoint x: 356, endPoint y: 322, distance: 411.4
click at [368, 323] on app-calendar-viewport "Sat 23 Sun 24 Mon 25 Tue 26 Wed 27 Thu 28 Fri 29 Sat 30 Sun 31 Mon 1 Tue 2 0/3 …" at bounding box center [651, 355] width 1302 height 409
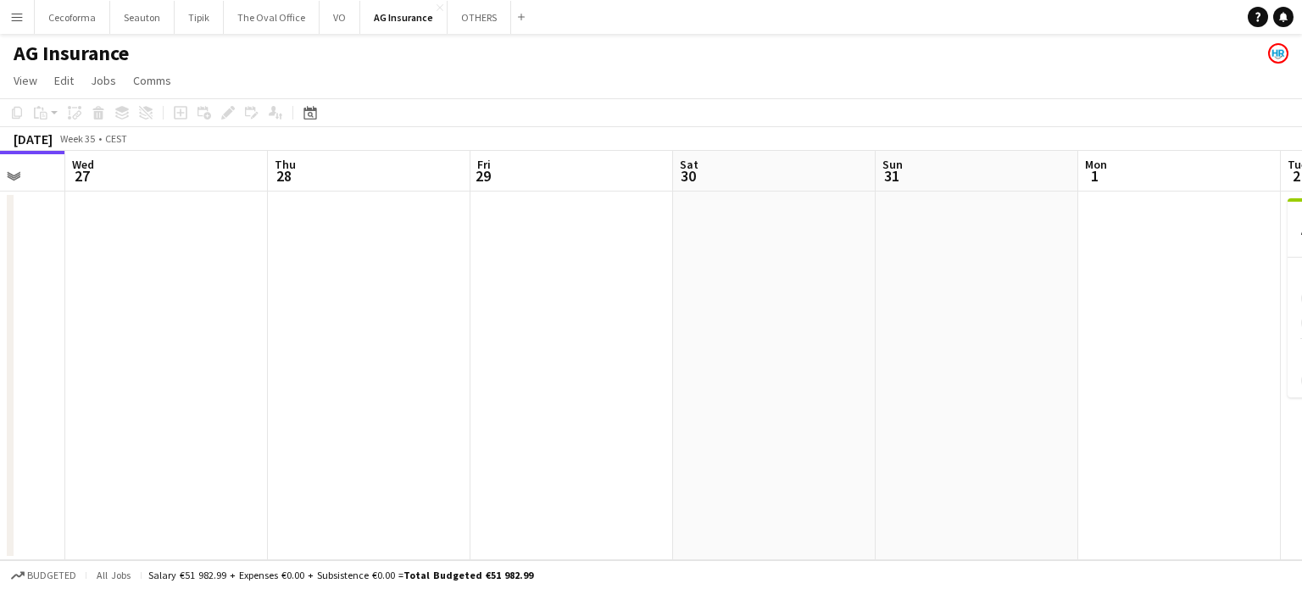
click at [384, 361] on app-calendar-viewport "Sun 24 Mon 25 Tue 26 Wed 27 Thu 28 Fri 29 Sat 30 Sun 31 Mon 1 Tue 2 0/3 1 Job W…" at bounding box center [651, 355] width 1302 height 409
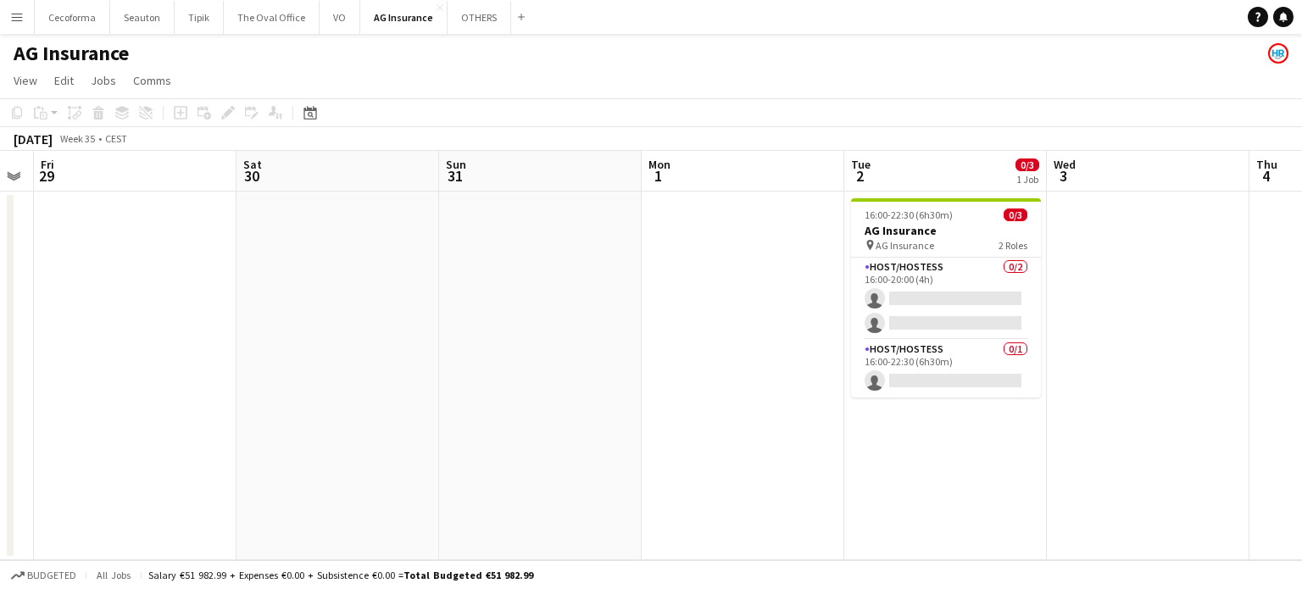
drag, startPoint x: 500, startPoint y: 376, endPoint x: 334, endPoint y: 365, distance: 166.6
click at [359, 367] on app-calendar-viewport "Tue 26 Wed 27 Thu 28 Fri 29 Sat 30 Sun 31 Mon 1 Tue 2 0/3 1 Job Wed 3 Thu 4 Fri…" at bounding box center [651, 355] width 1302 height 409
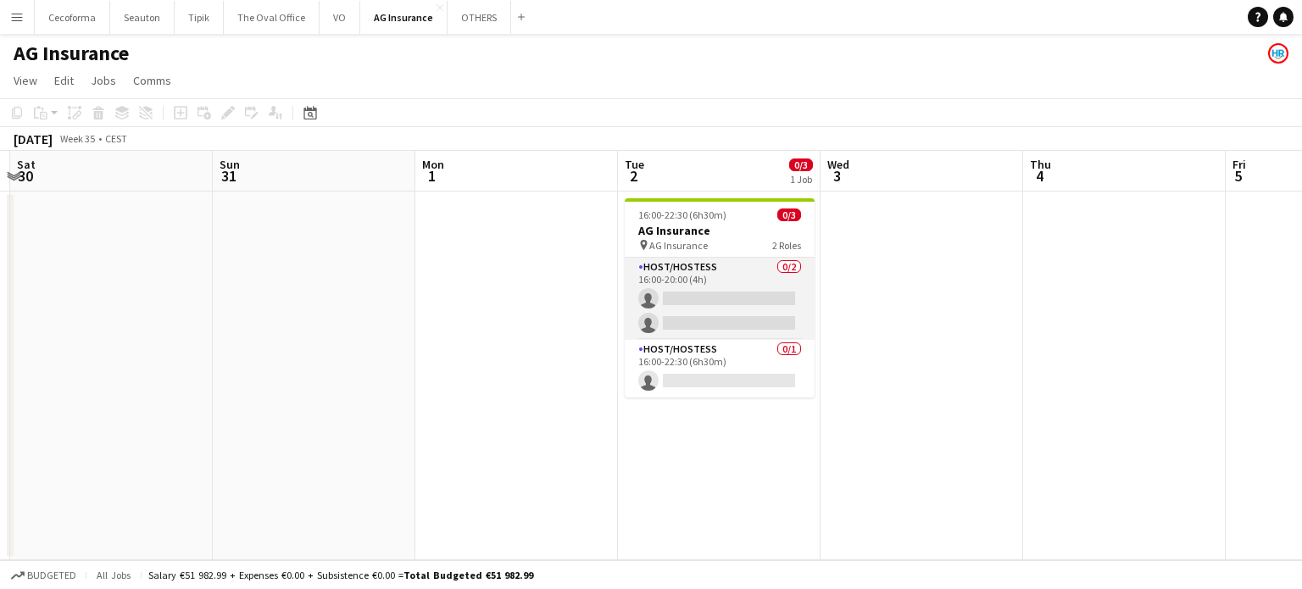
click at [686, 303] on app-card-role "Host/Hostess 0/2 16:00-20:00 (4h) single-neutral-actions single-neutral-actions" at bounding box center [720, 299] width 190 height 82
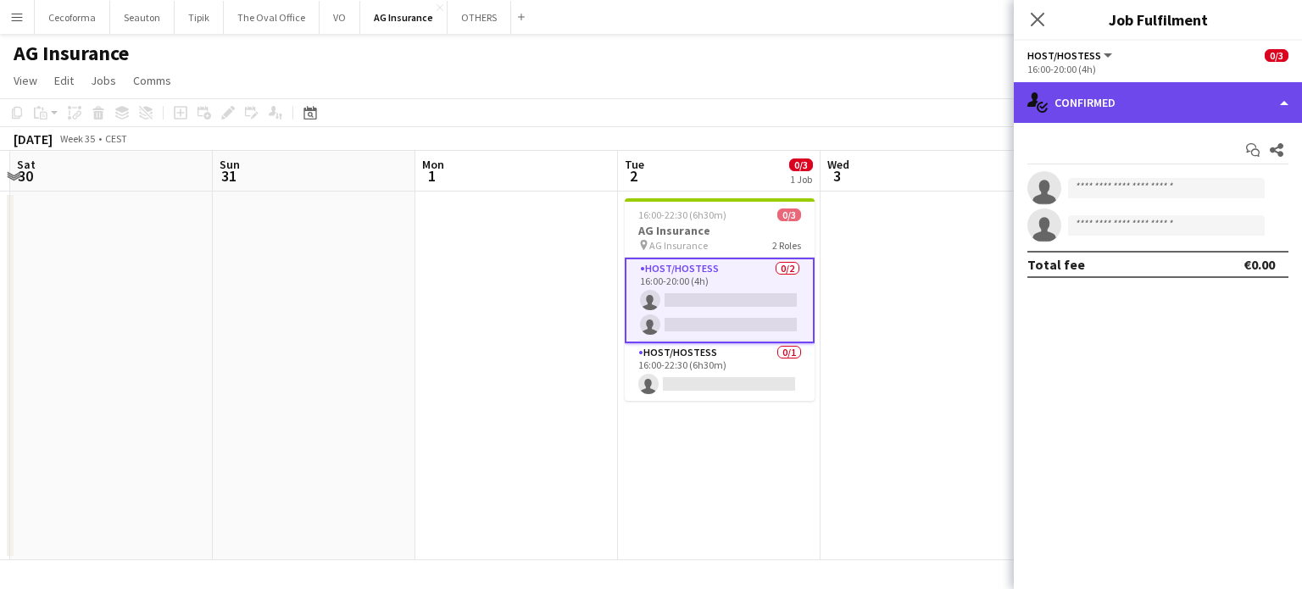
click at [1286, 103] on div "single-neutral-actions-check-2 Confirmed" at bounding box center [1158, 102] width 288 height 41
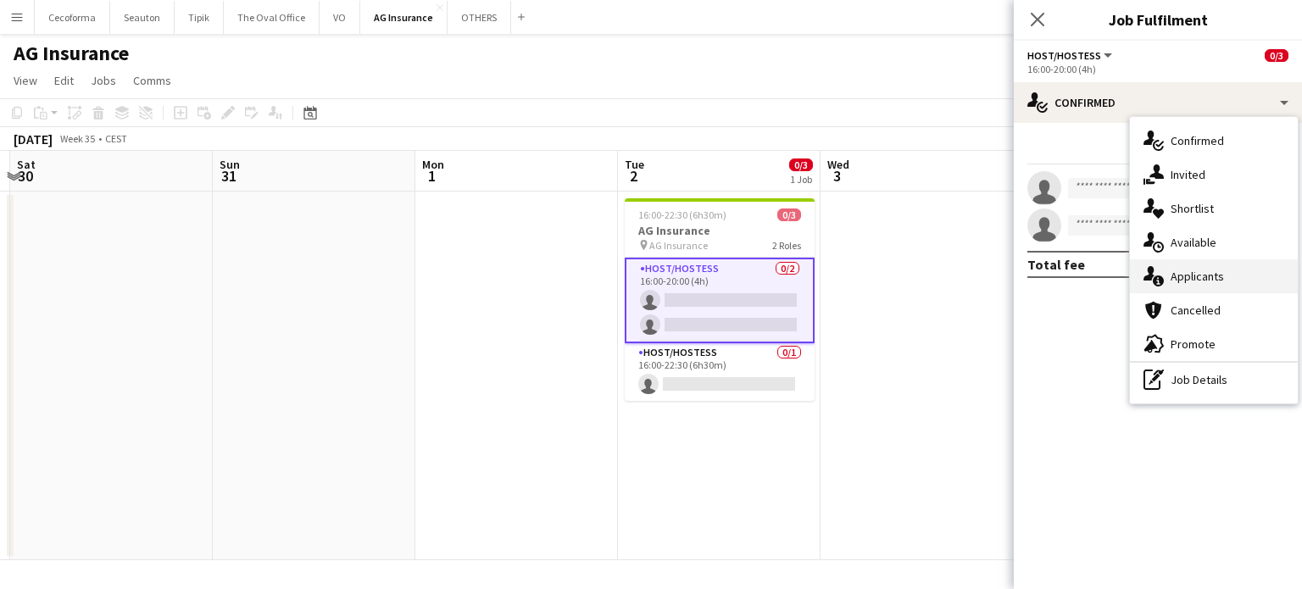
click at [1199, 274] on div "single-neutral-actions-information Applicants" at bounding box center [1214, 276] width 168 height 34
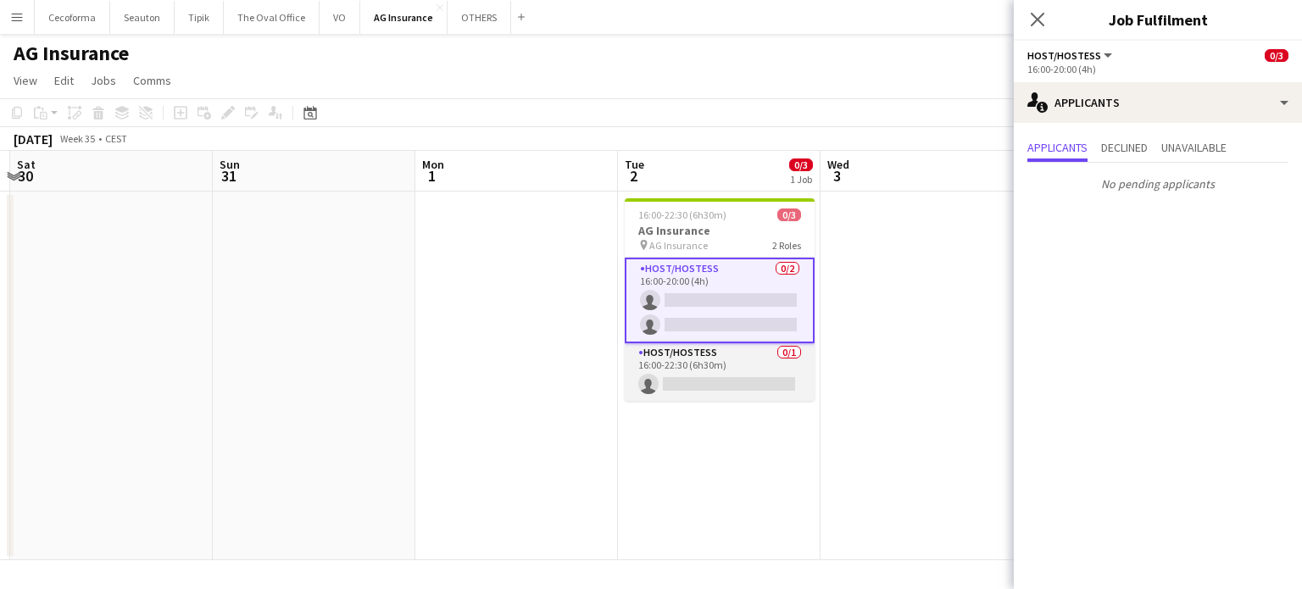
click at [720, 384] on app-card-role "Host/Hostess 0/1 16:00-22:30 (6h30m) single-neutral-actions" at bounding box center [720, 372] width 190 height 58
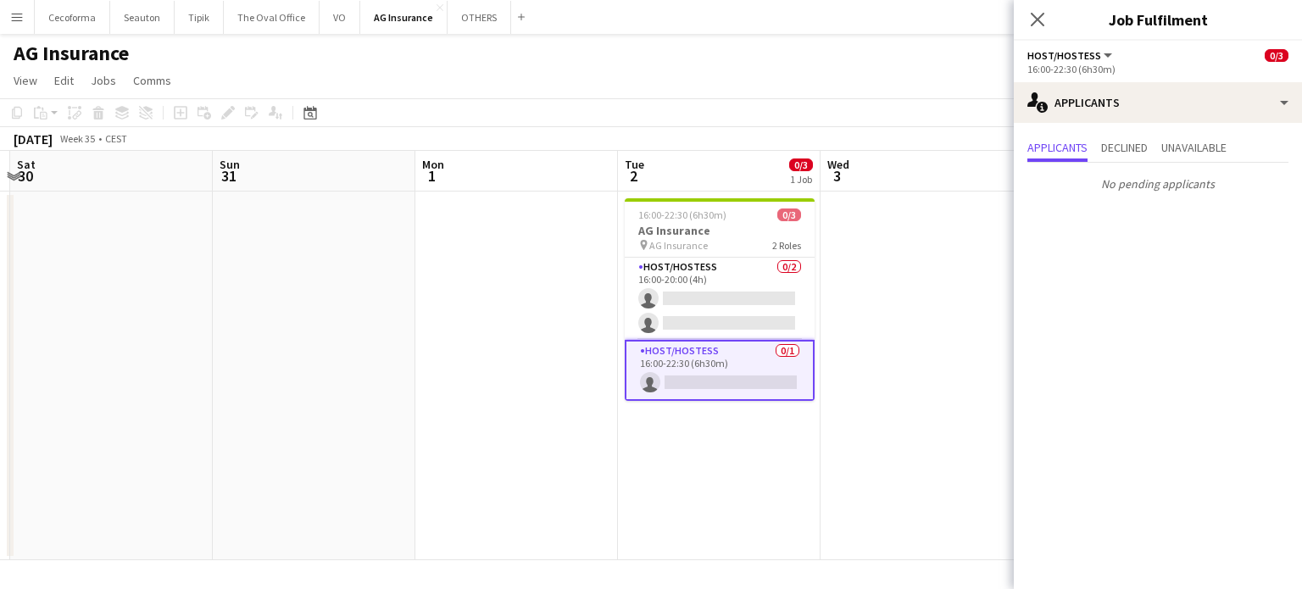
click at [911, 345] on app-date-cell at bounding box center [922, 376] width 203 height 369
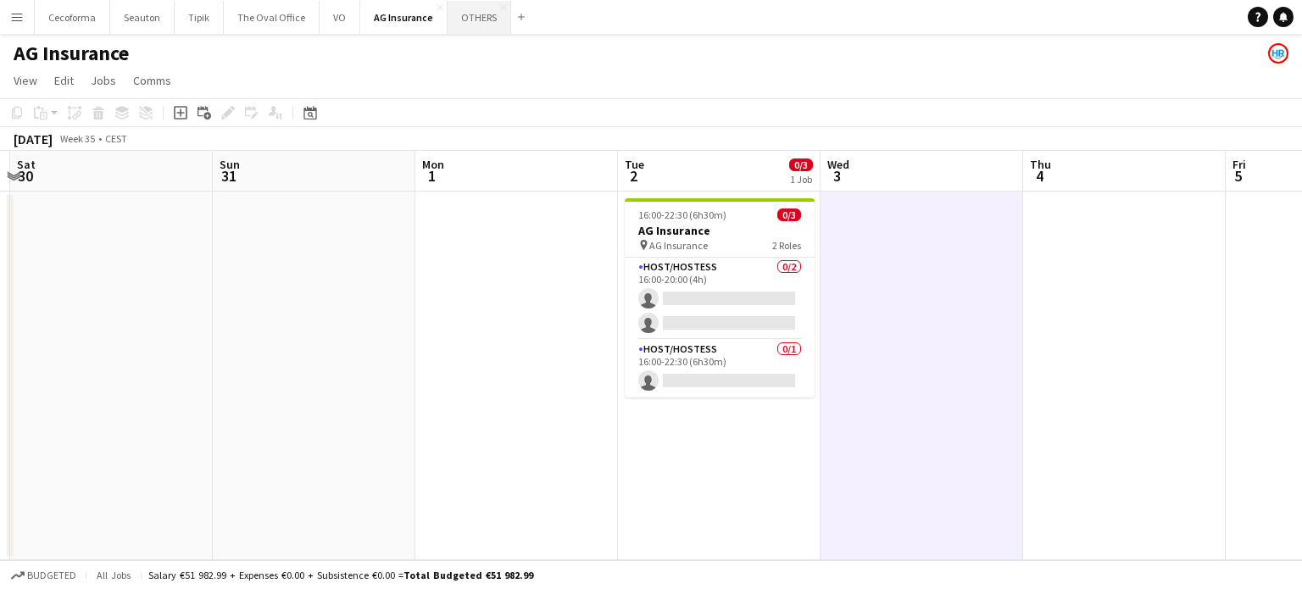
click at [478, 18] on button "OTHERS Close" at bounding box center [480, 17] width 64 height 33
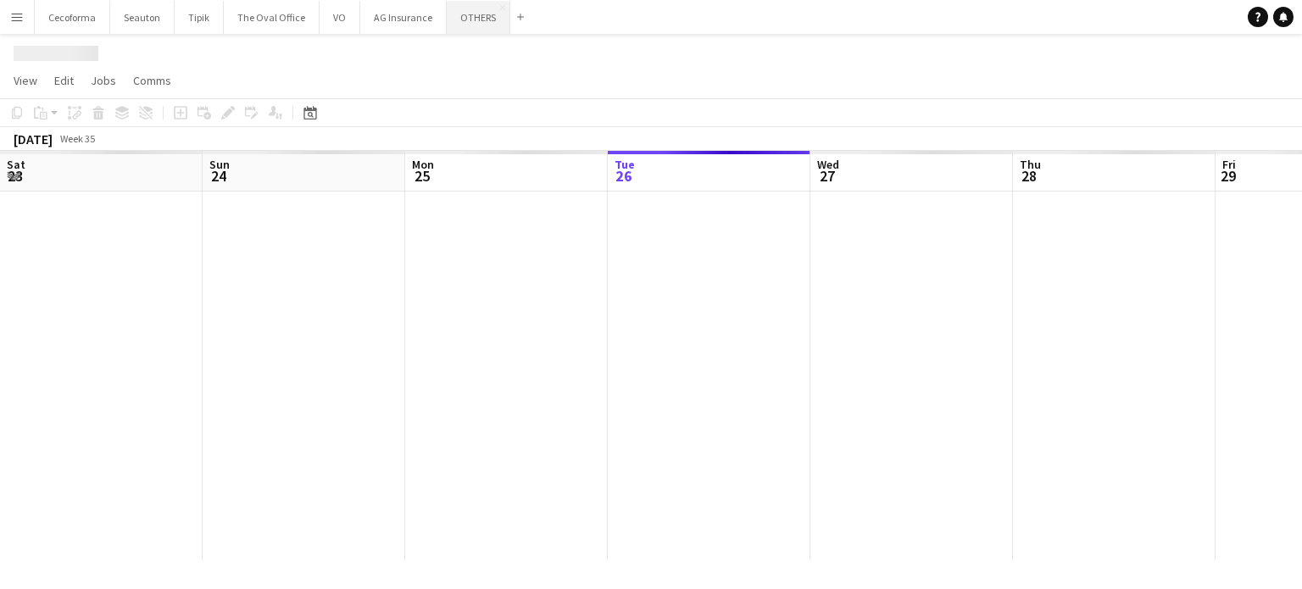
scroll to position [0, 405]
